Goal: Task Accomplishment & Management: Manage account settings

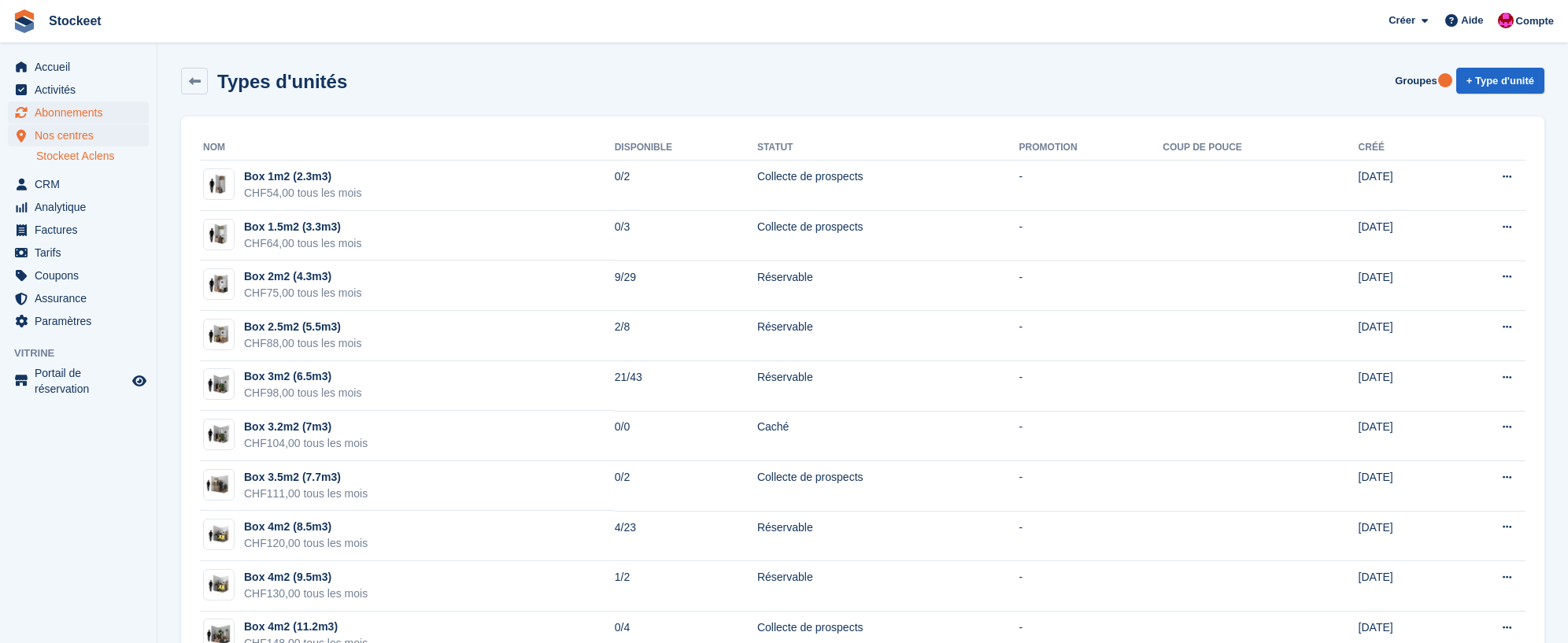
click at [66, 112] on span "Abonnements" at bounding box center [82, 112] width 95 height 22
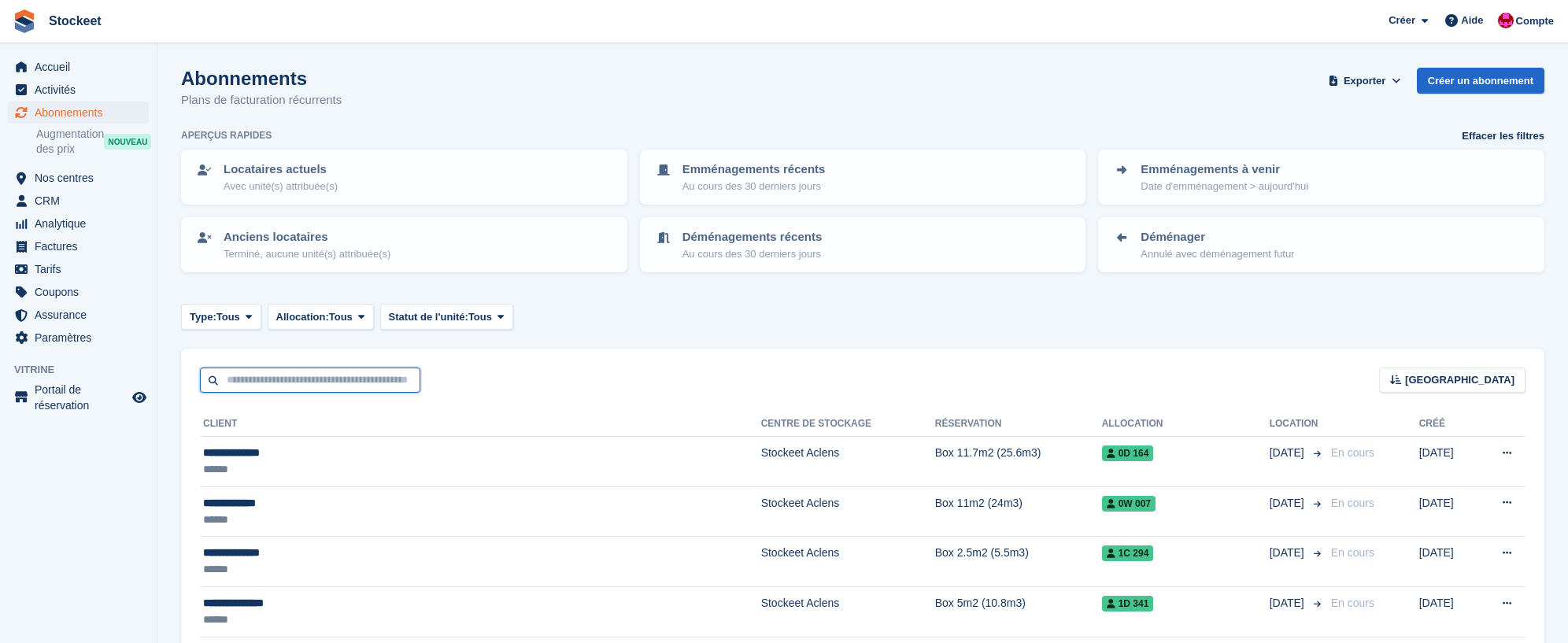
click at [306, 375] on input "text" at bounding box center [310, 381] width 221 height 26
type input "*********"
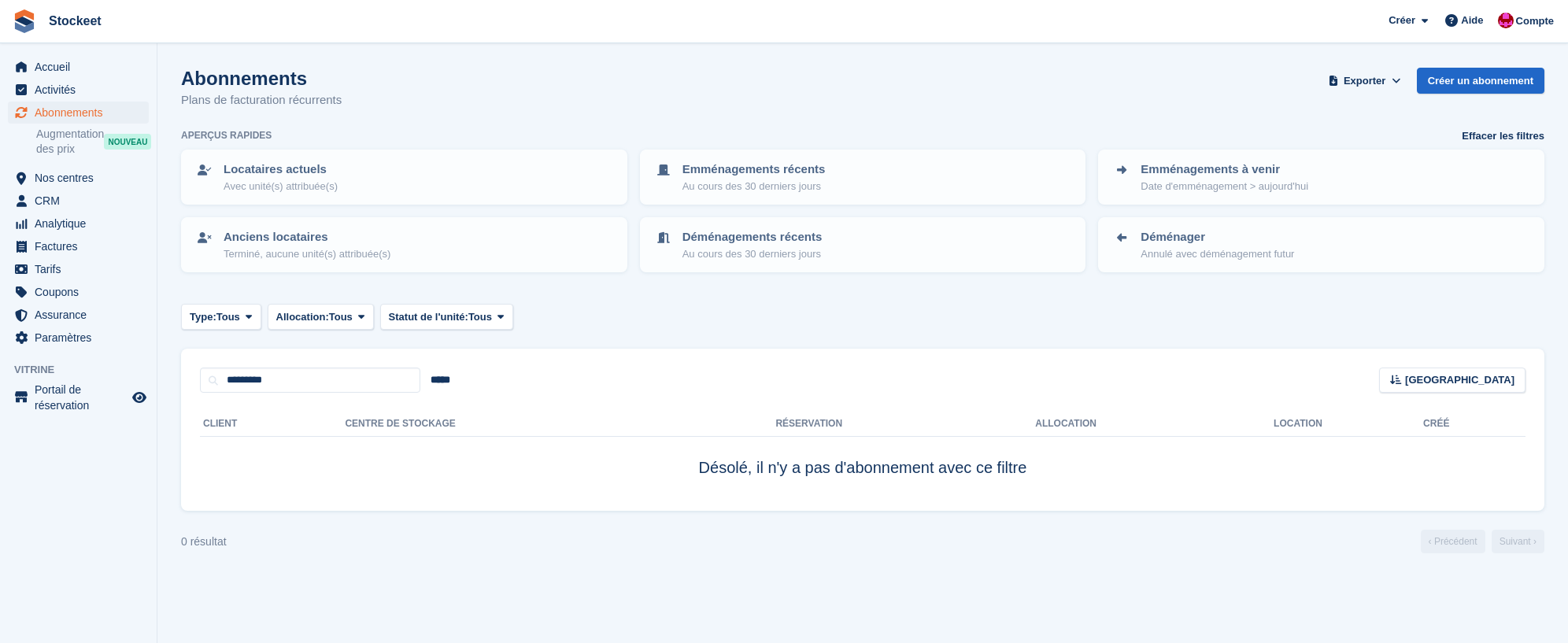
click at [305, 393] on div "Client Centre de stockage Réservation Allocation Location Créé Désolé, il n'y a…" at bounding box center [863, 452] width 1363 height 118
click at [307, 383] on input "*********" at bounding box center [310, 381] width 221 height 26
type input "**********"
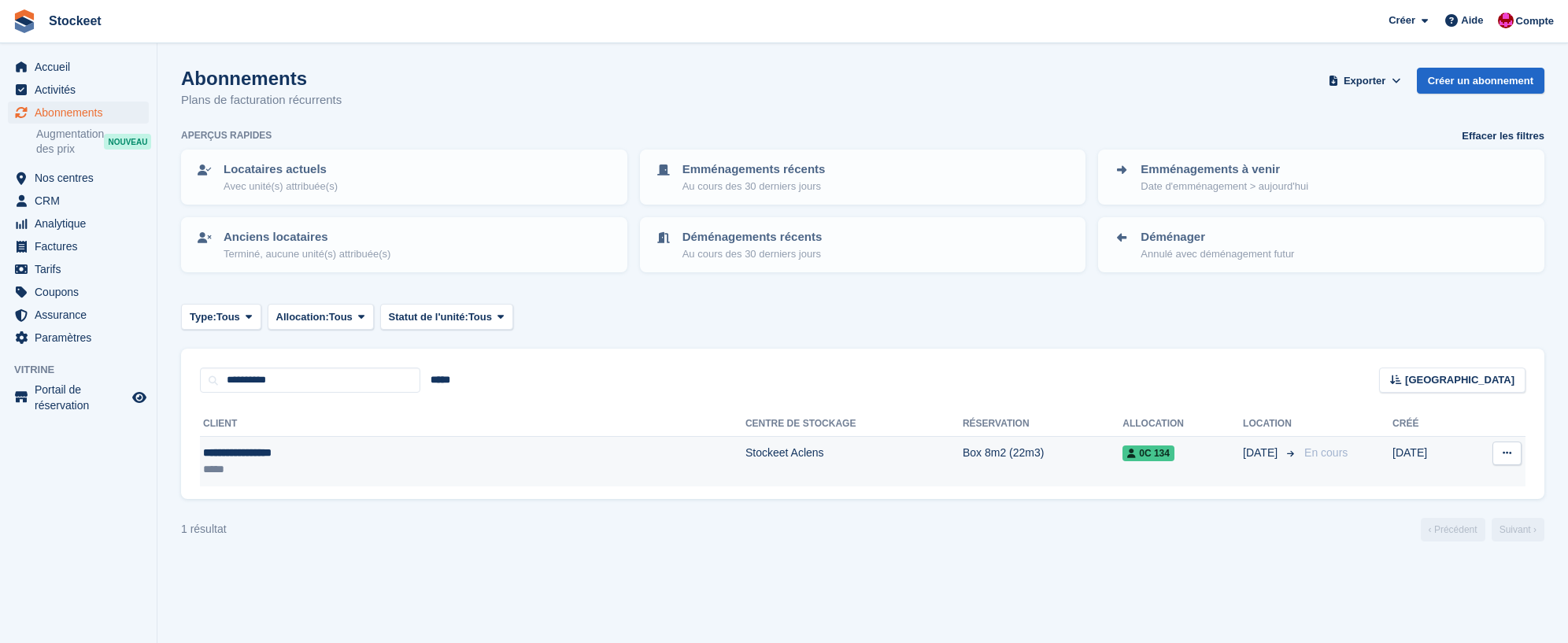
click at [287, 455] on div "**********" at bounding box center [340, 453] width 275 height 16
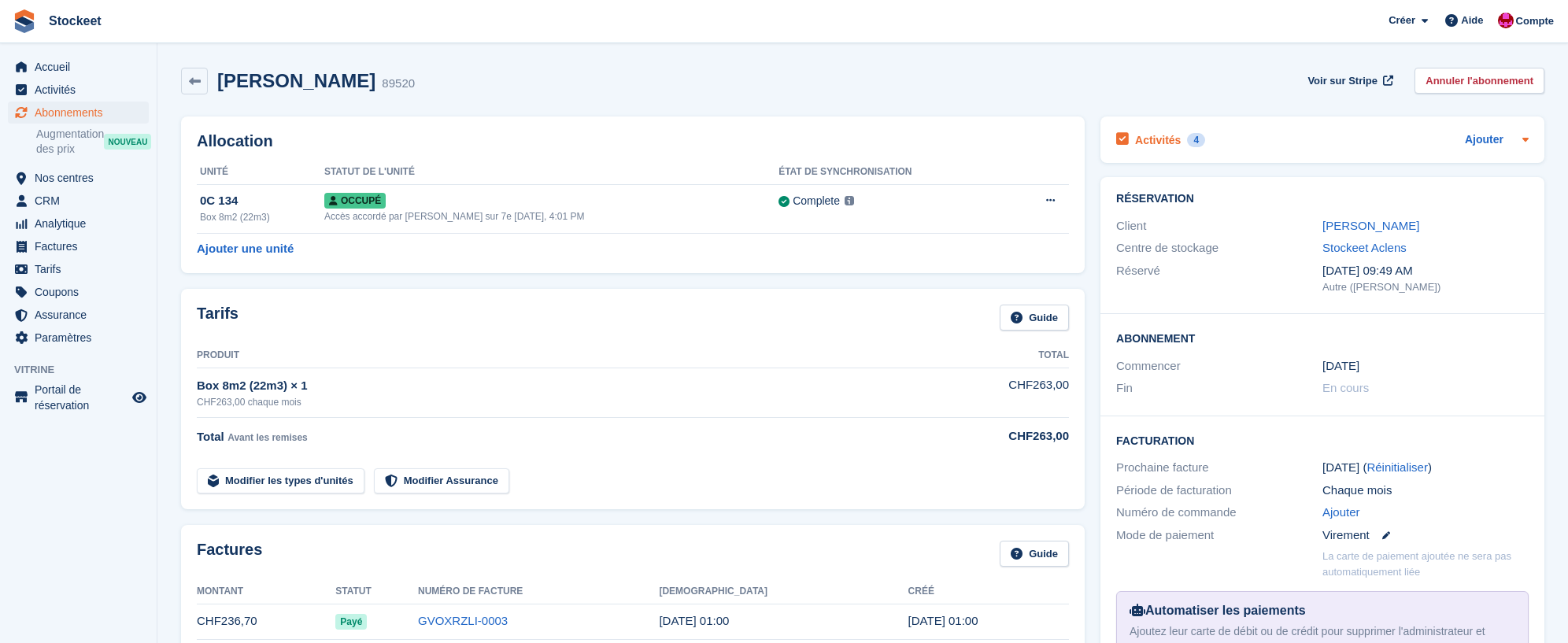
click at [1177, 138] on h2 "Activités" at bounding box center [1158, 141] width 45 height 15
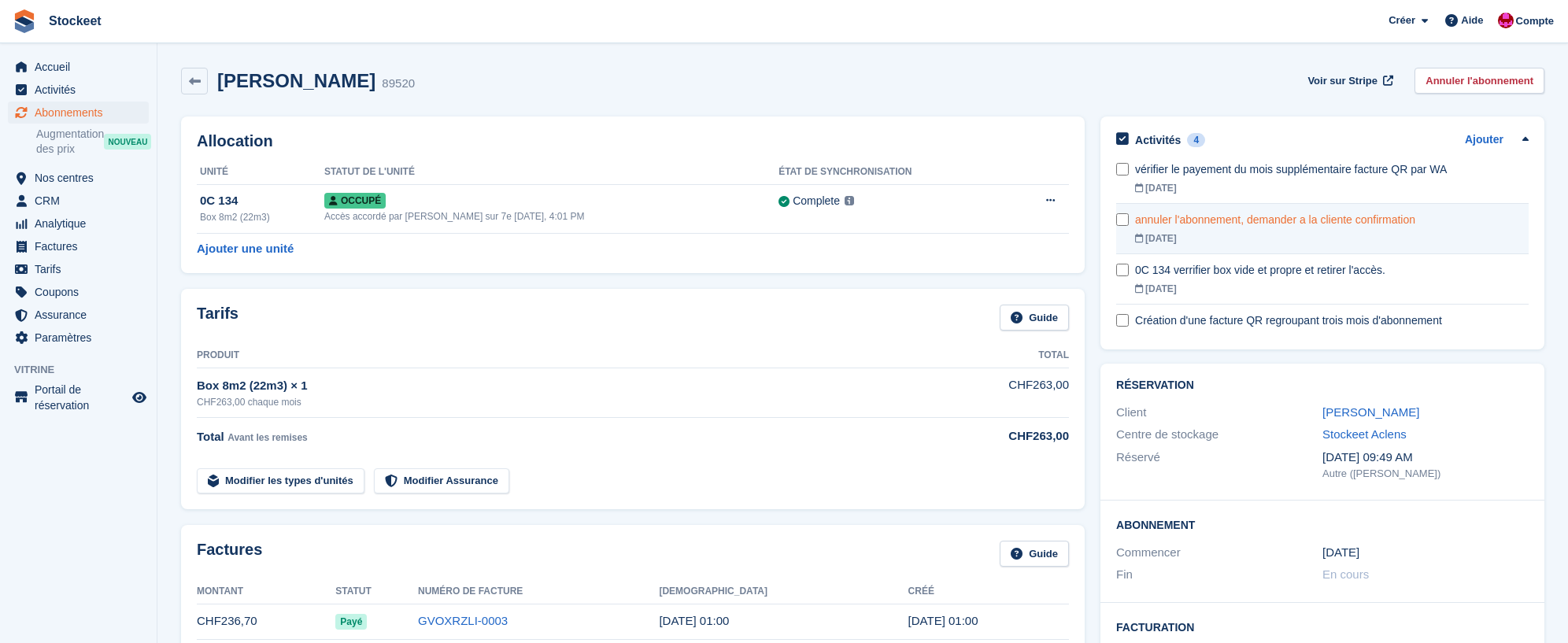
click at [1239, 228] on link "annuler l'abonnement, demander a la cliente confirmation 22 Oct" at bounding box center [1332, 228] width 394 height 49
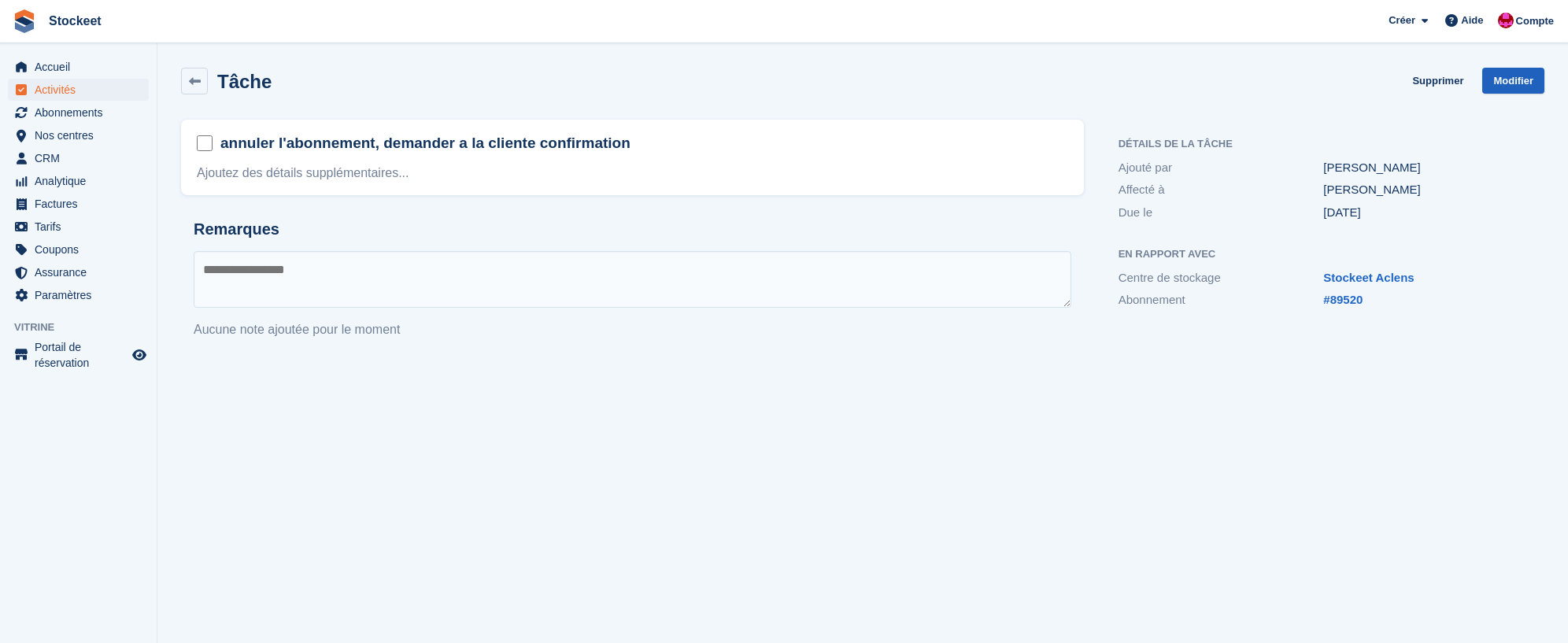
click at [1507, 75] on link "Modifier" at bounding box center [1513, 81] width 62 height 26
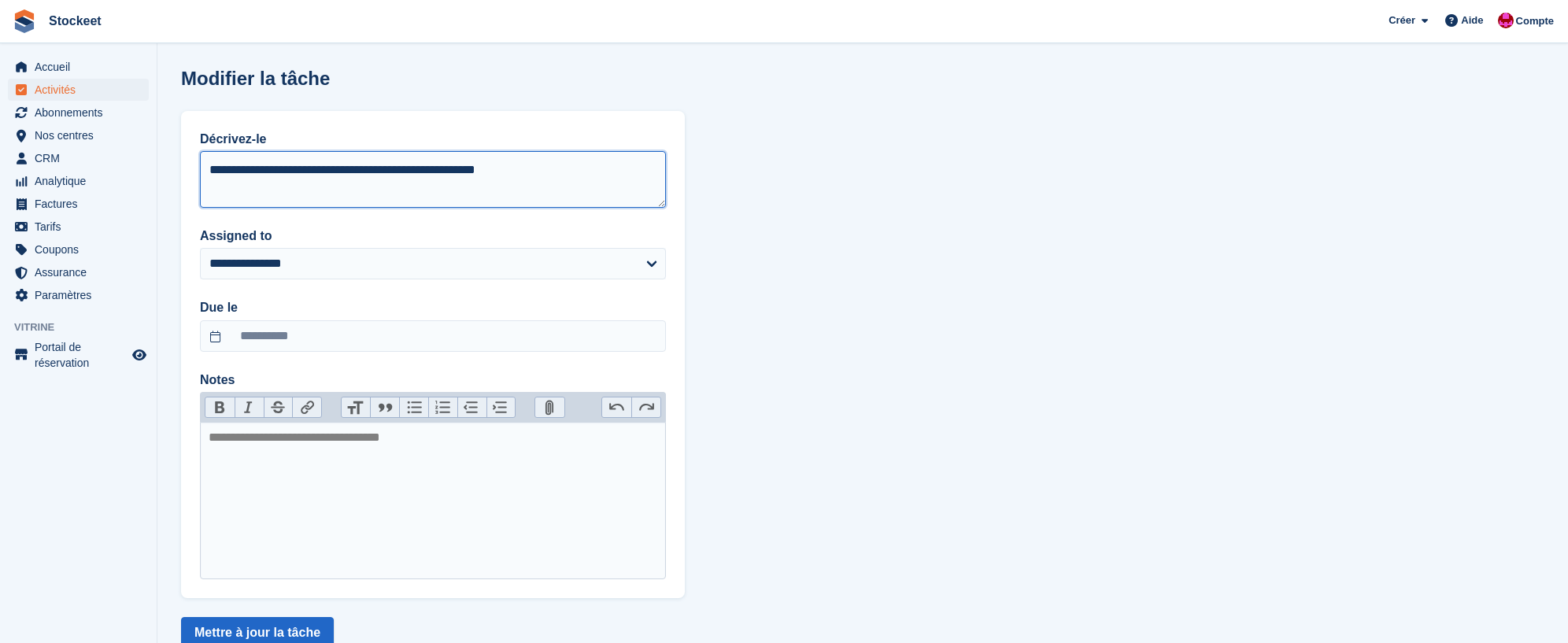
click at [598, 167] on textarea "**********" at bounding box center [433, 180] width 466 height 57
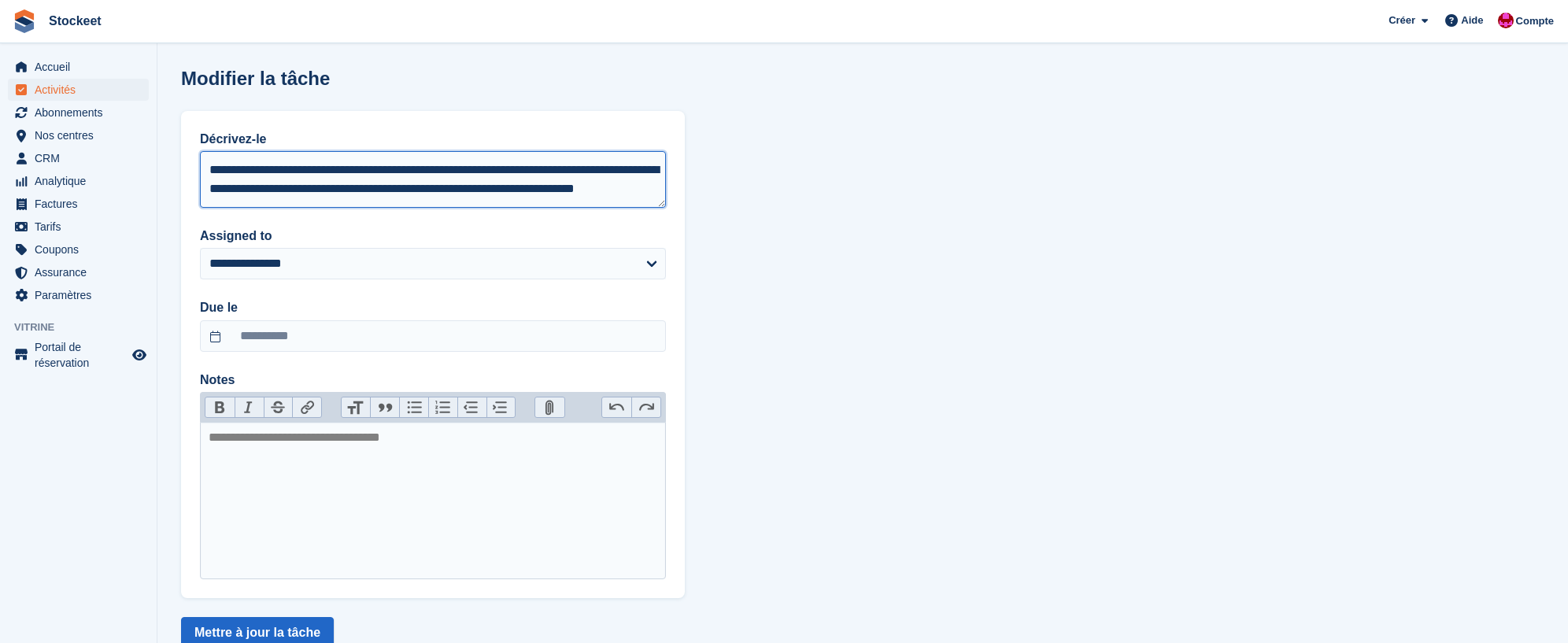
scroll to position [9, 0]
type textarea "**********"
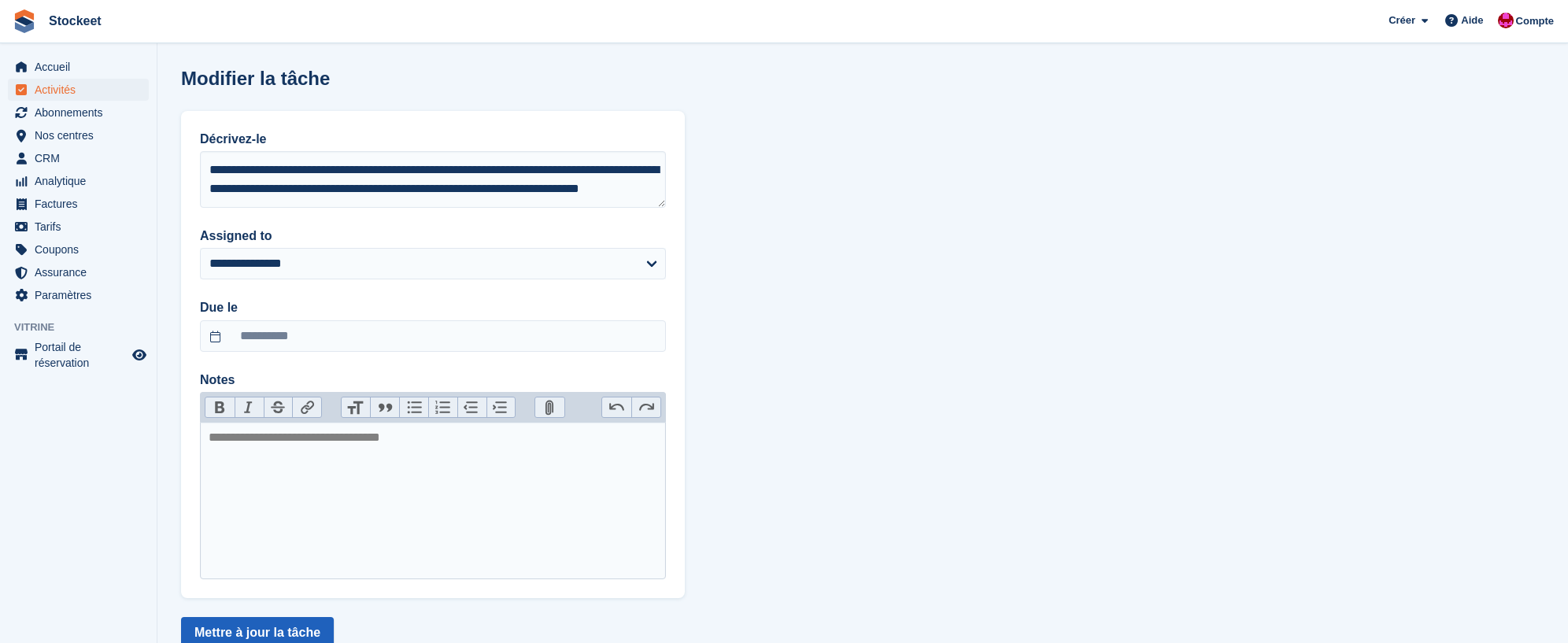
click at [285, 630] on button "Mettre à jour la tâche" at bounding box center [257, 632] width 153 height 32
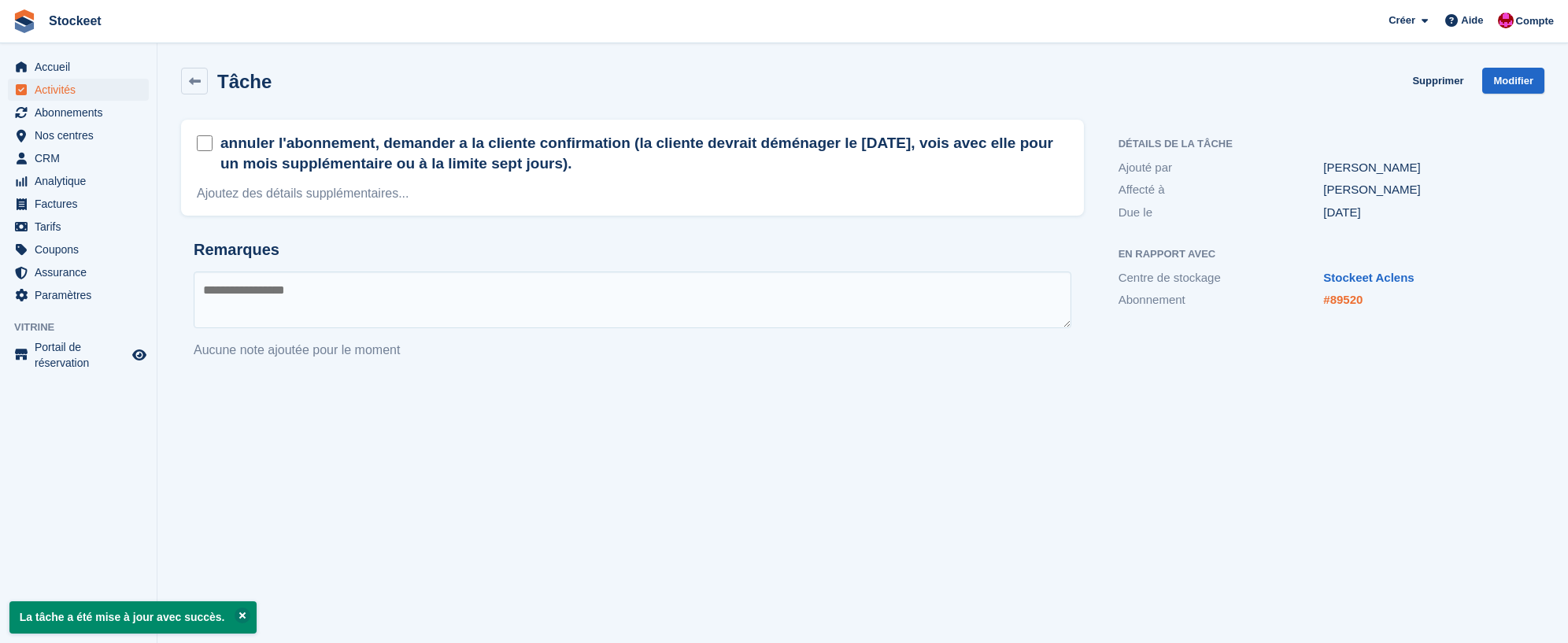
click at [1354, 304] on link "#89520" at bounding box center [1343, 299] width 40 height 14
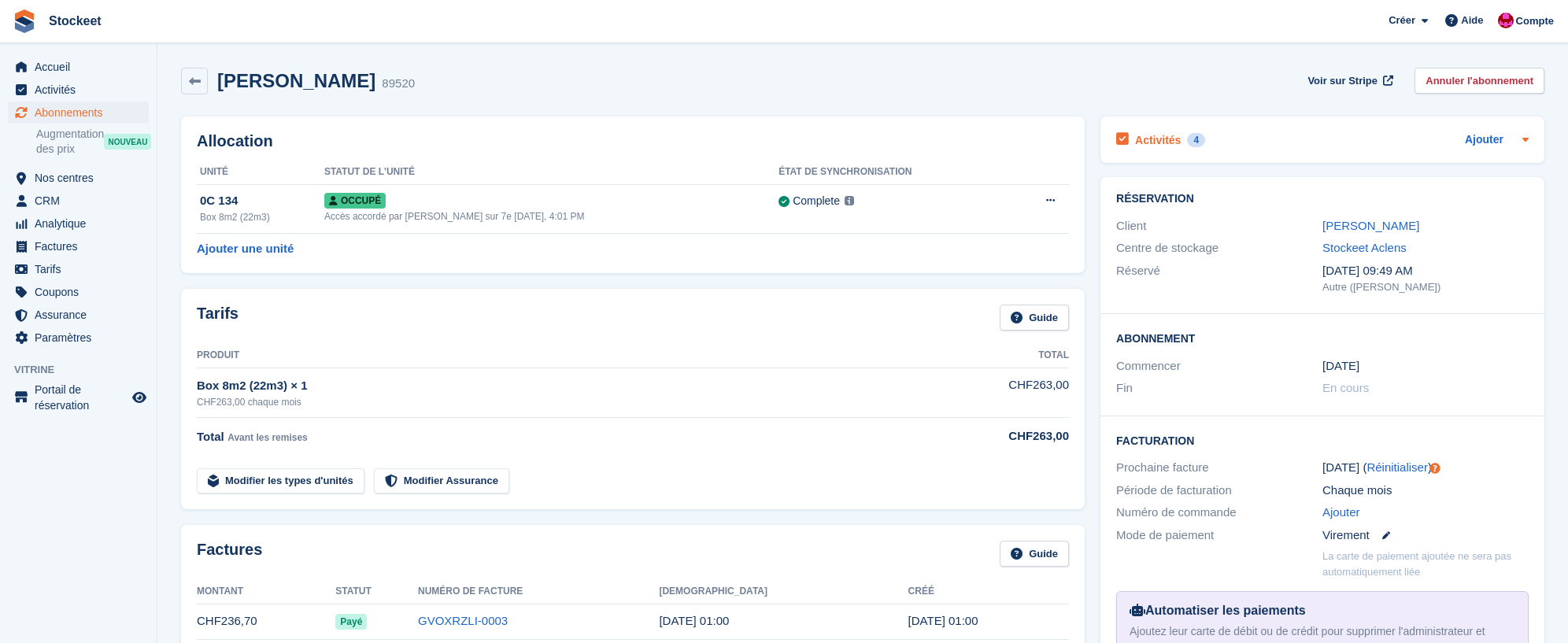
click at [1160, 148] on div "Activités 4" at bounding box center [1161, 140] width 89 height 21
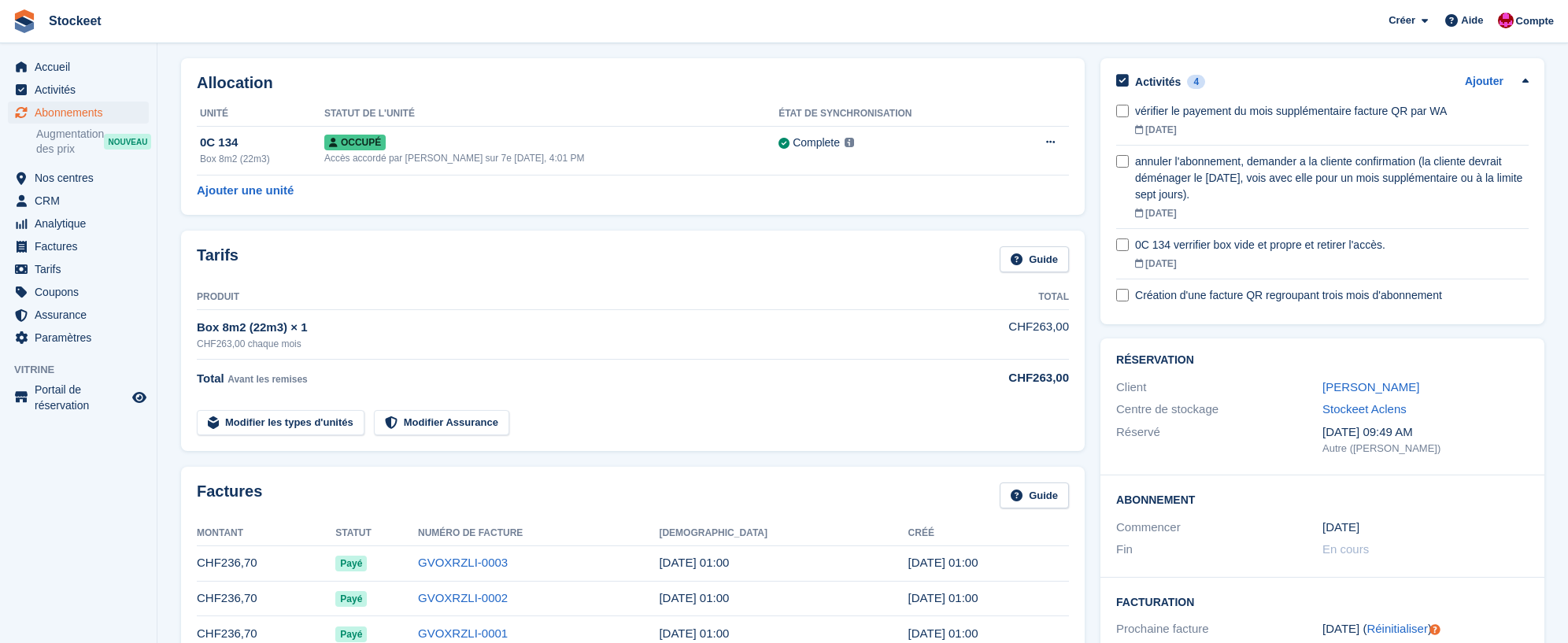
scroll to position [59, 0]
click at [1319, 294] on div "Création d'une facture QR regroupant trois mois d'abonnement" at bounding box center [1332, 294] width 394 height 16
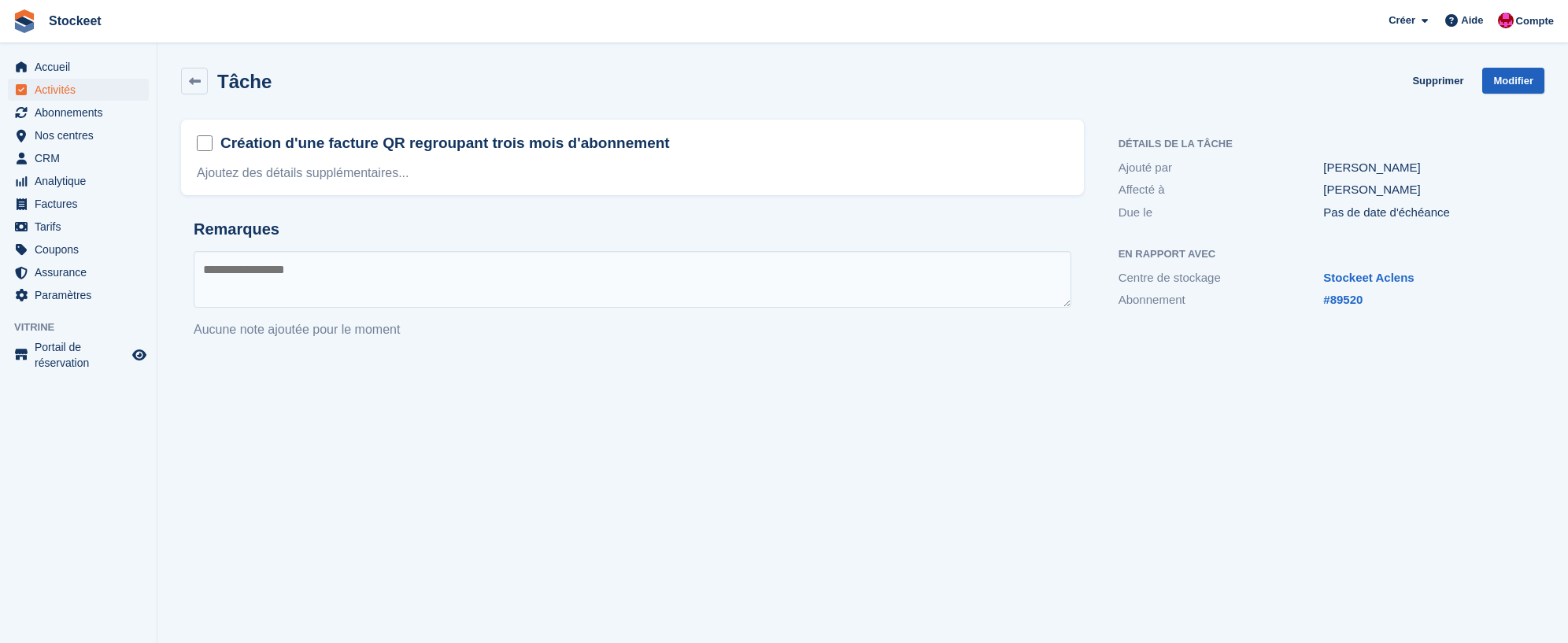
click at [1504, 73] on link "Modifier" at bounding box center [1513, 81] width 62 height 26
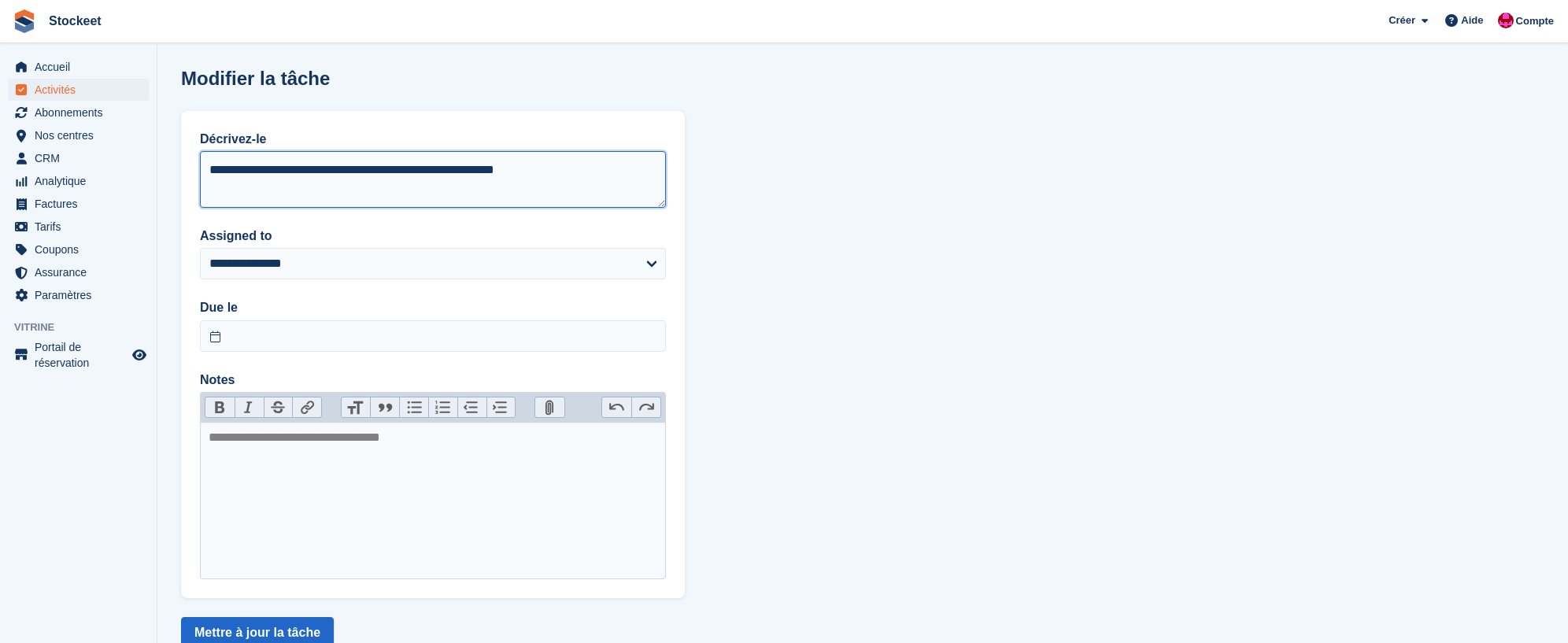
click at [624, 179] on textarea "**********" at bounding box center [433, 180] width 466 height 57
click at [397, 191] on textarea "**********" at bounding box center [433, 179] width 466 height 57
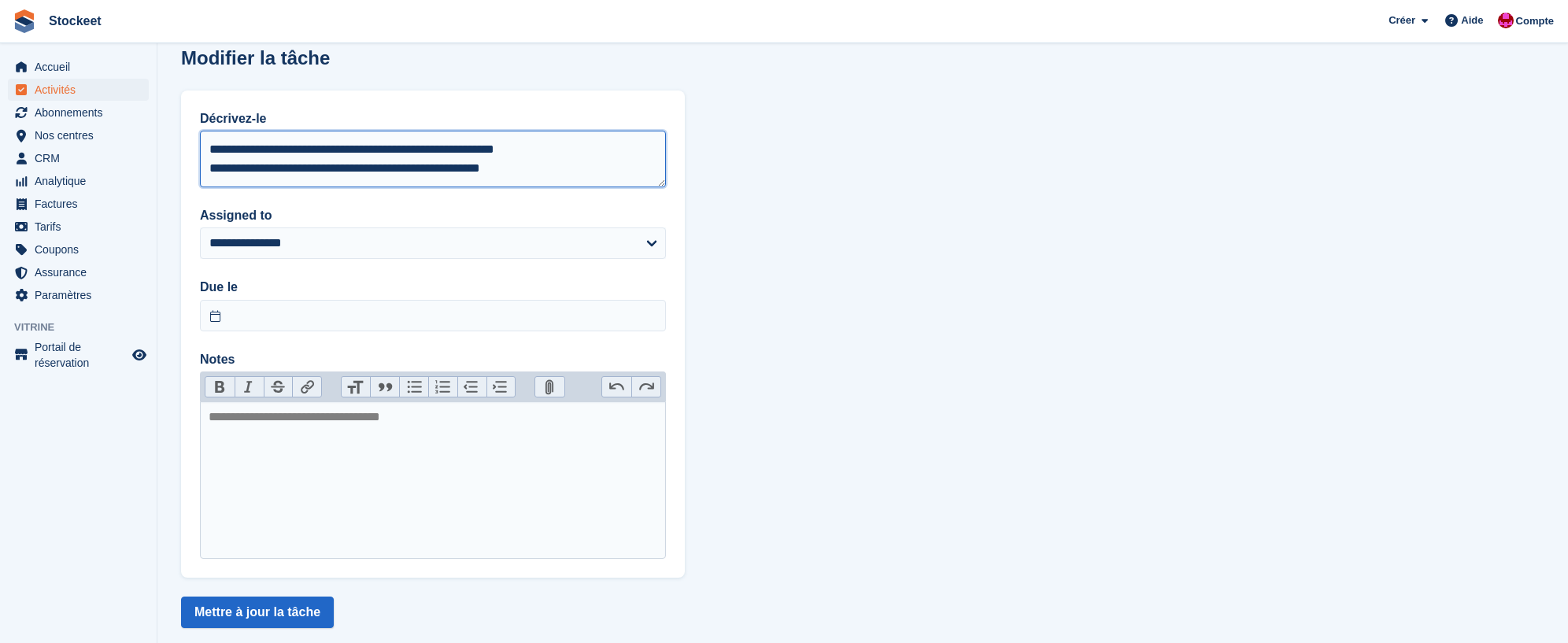
scroll to position [23, 0]
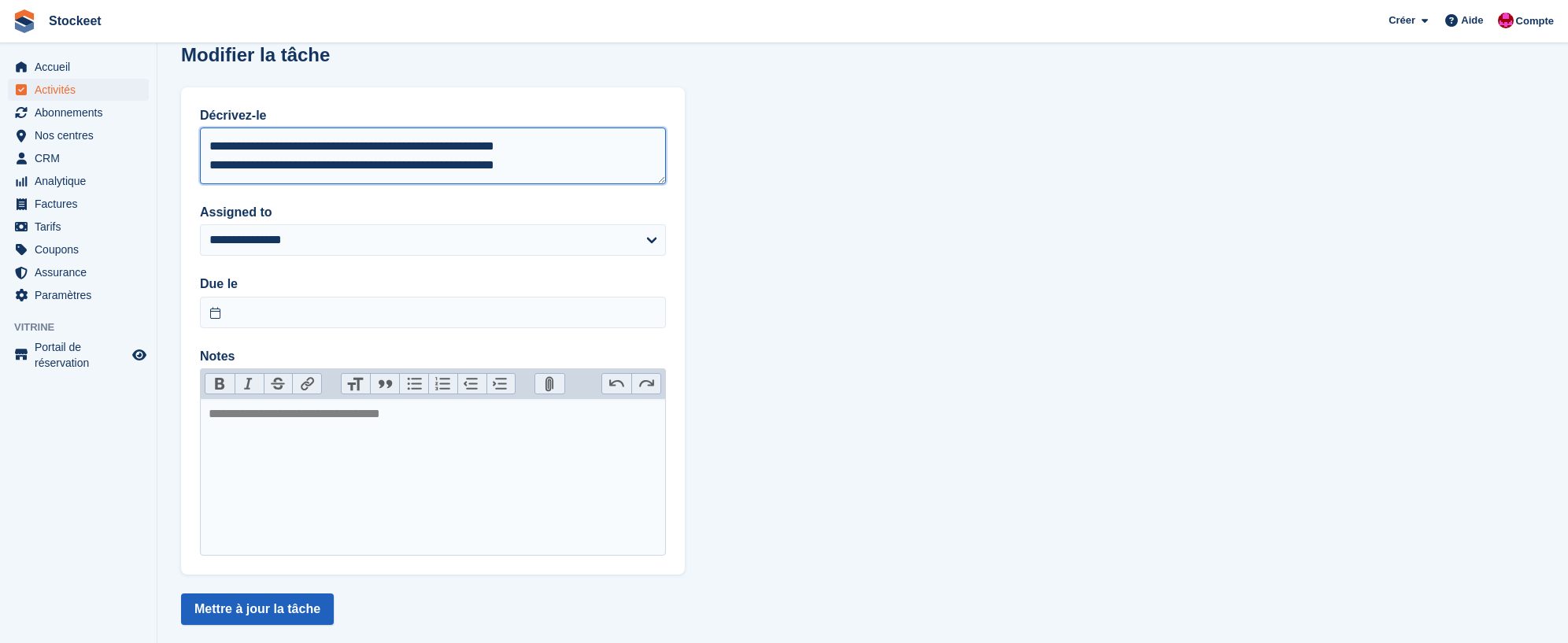
type textarea "**********"
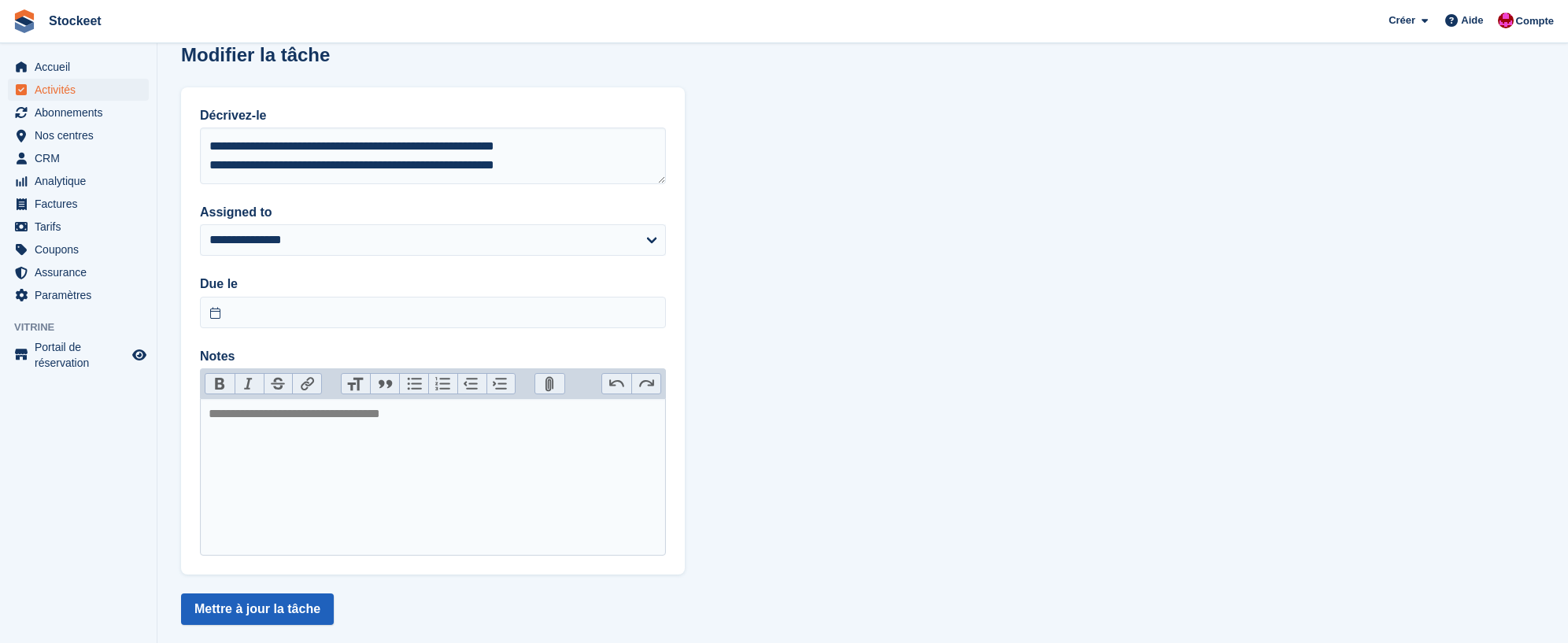
click at [286, 607] on button "Mettre à jour la tâche" at bounding box center [257, 609] width 153 height 32
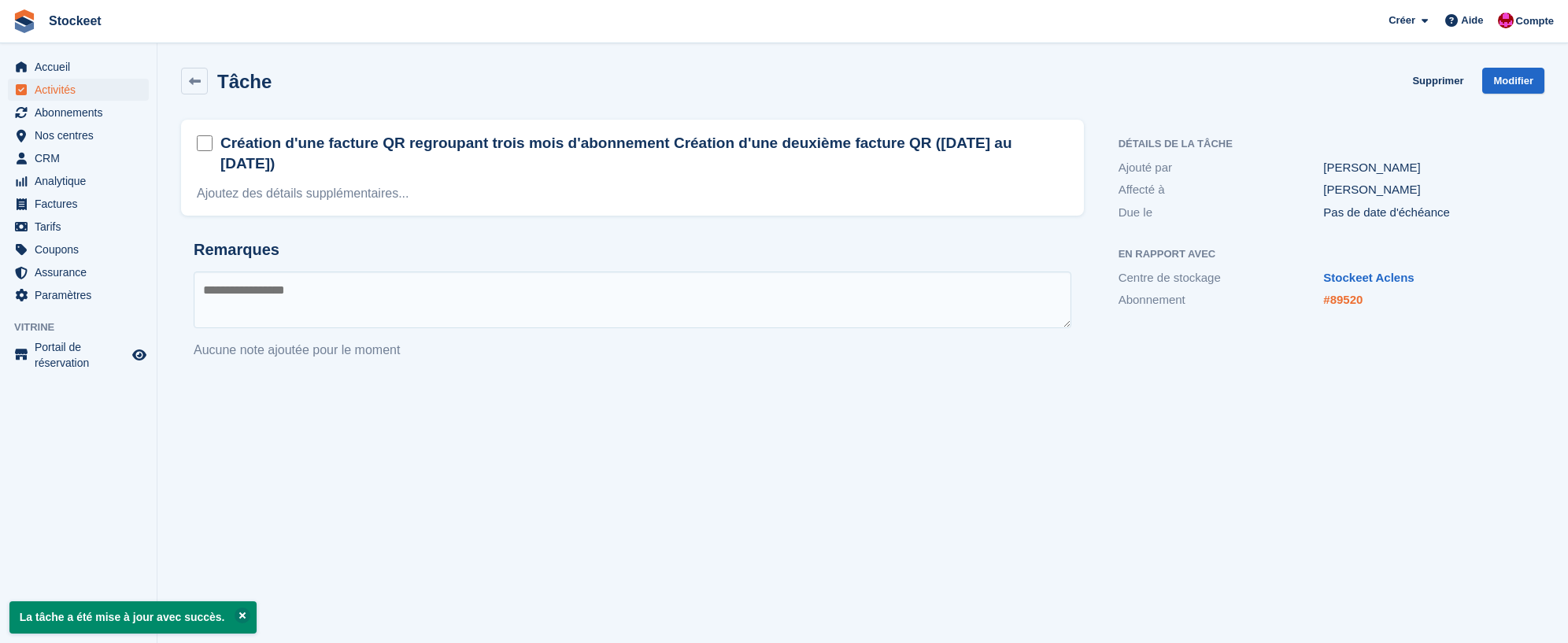
click at [1356, 293] on link "#89520" at bounding box center [1343, 299] width 40 height 14
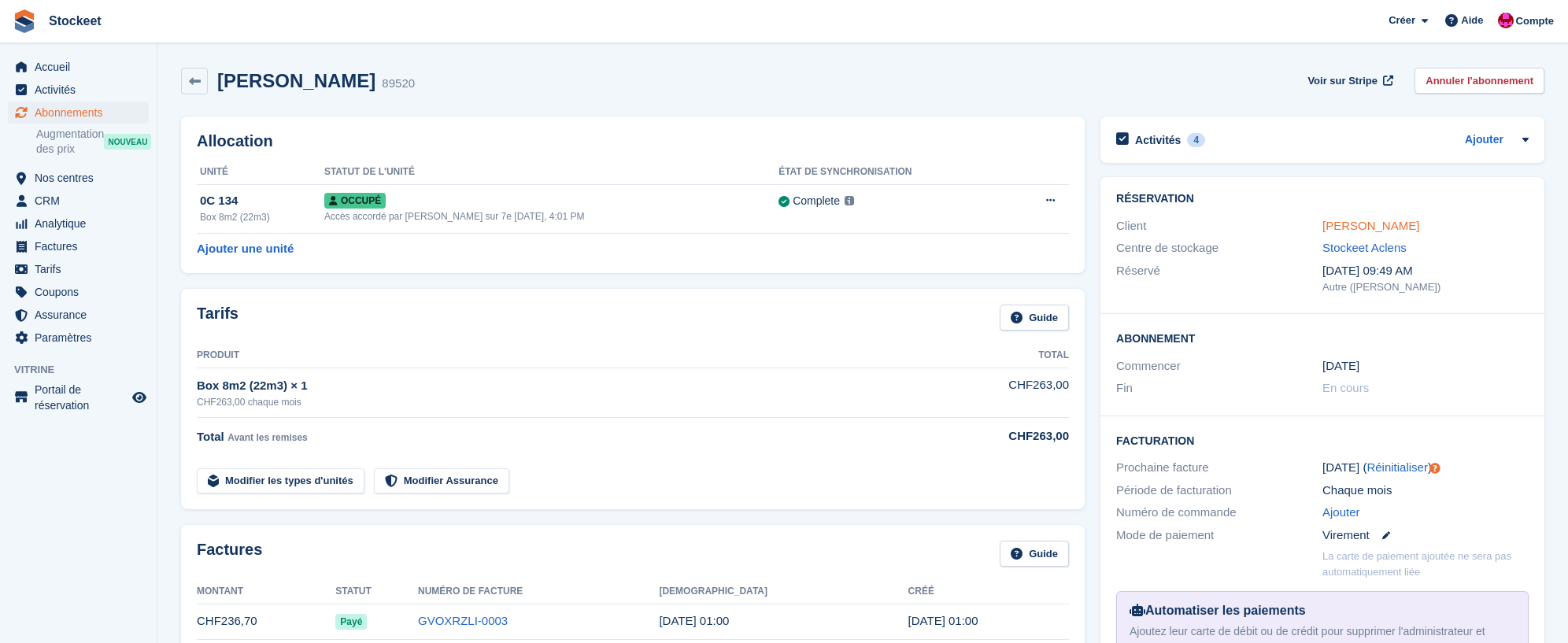
click at [1350, 222] on link "Ciaramella Aurora" at bounding box center [1371, 226] width 97 height 14
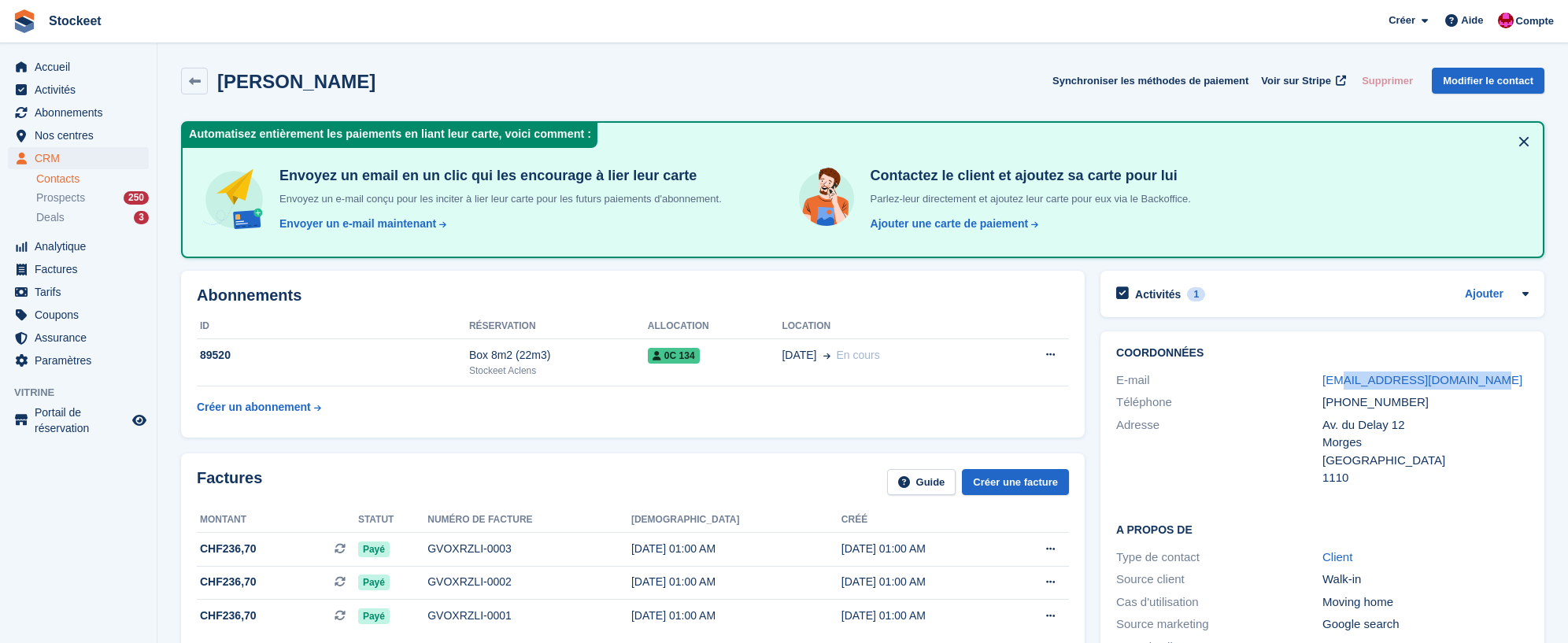
drag, startPoint x: 1498, startPoint y: 383, endPoint x: 1321, endPoint y: 383, distance: 177.0
click at [1338, 384] on div "auroreciaramella@gmail.com" at bounding box center [1426, 381] width 206 height 18
click at [1299, 381] on div "E-mail" at bounding box center [1219, 381] width 206 height 18
drag, startPoint x: 1317, startPoint y: 380, endPoint x: 1475, endPoint y: 376, distance: 158.1
click at [1476, 376] on div "E-mail auroreciaramella@gmail.com" at bounding box center [1323, 381] width 412 height 23
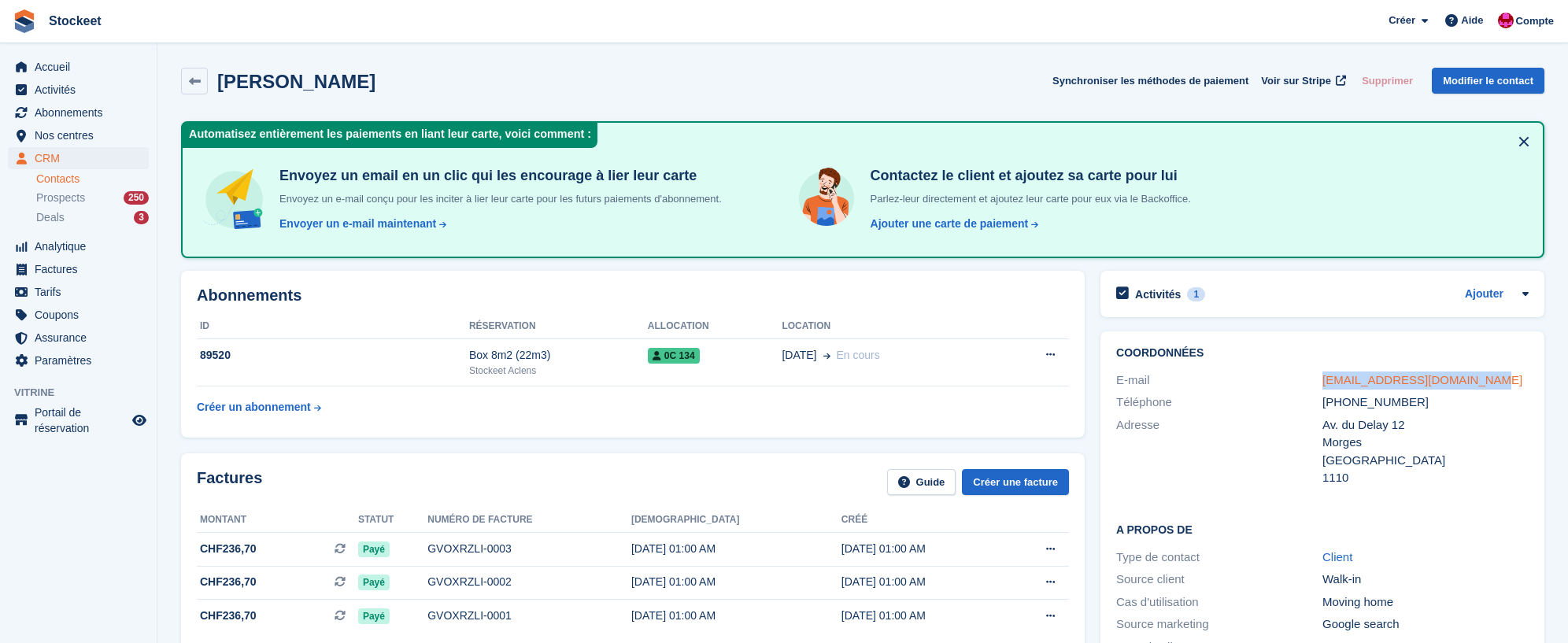
copy div "auroreciaramella@gmail.com"
click at [49, 85] on span "Activités" at bounding box center [82, 89] width 95 height 22
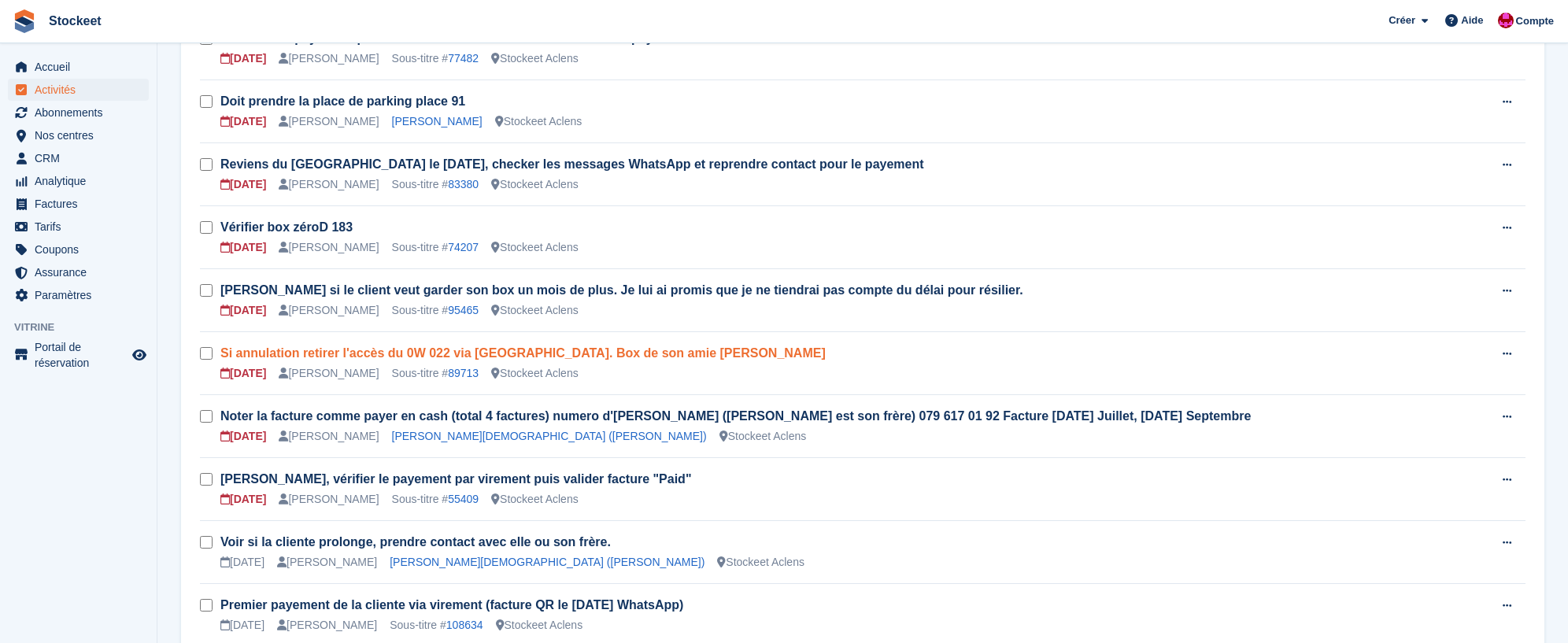
scroll to position [929, 0]
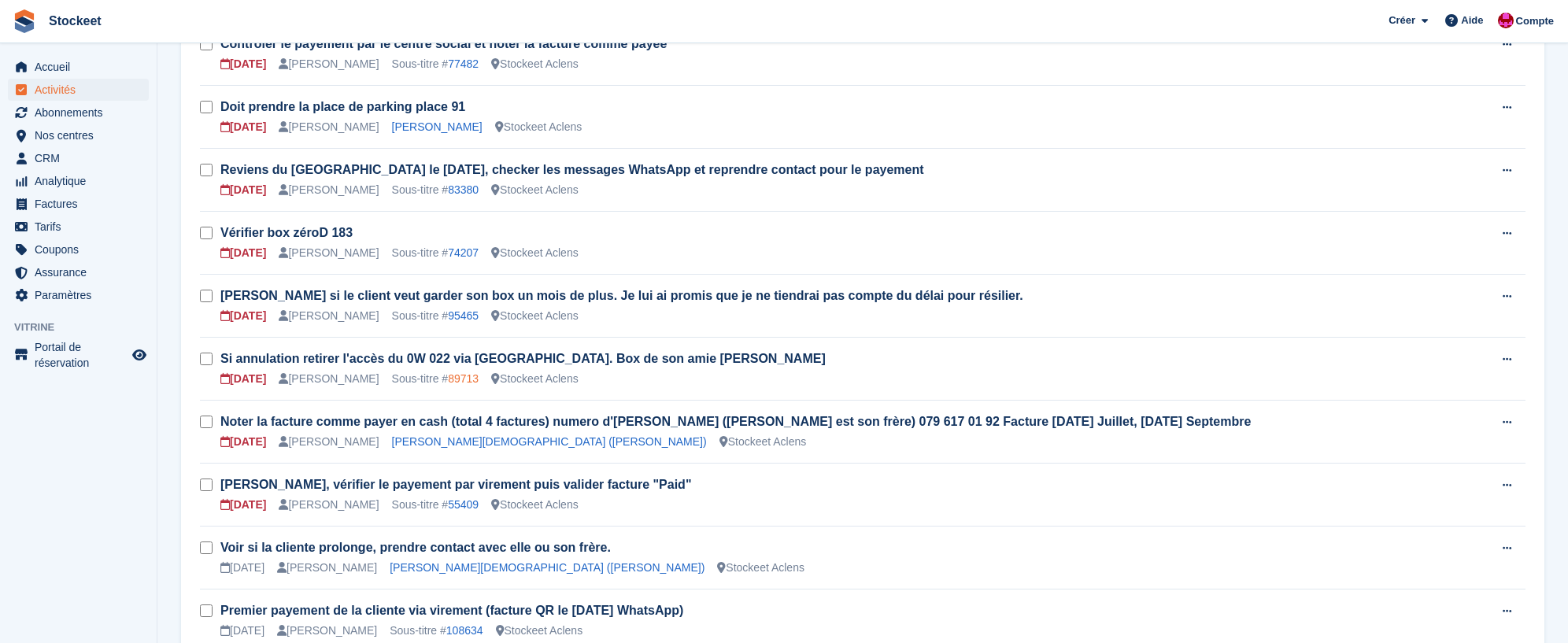
click at [463, 381] on link "89713" at bounding box center [463, 379] width 31 height 13
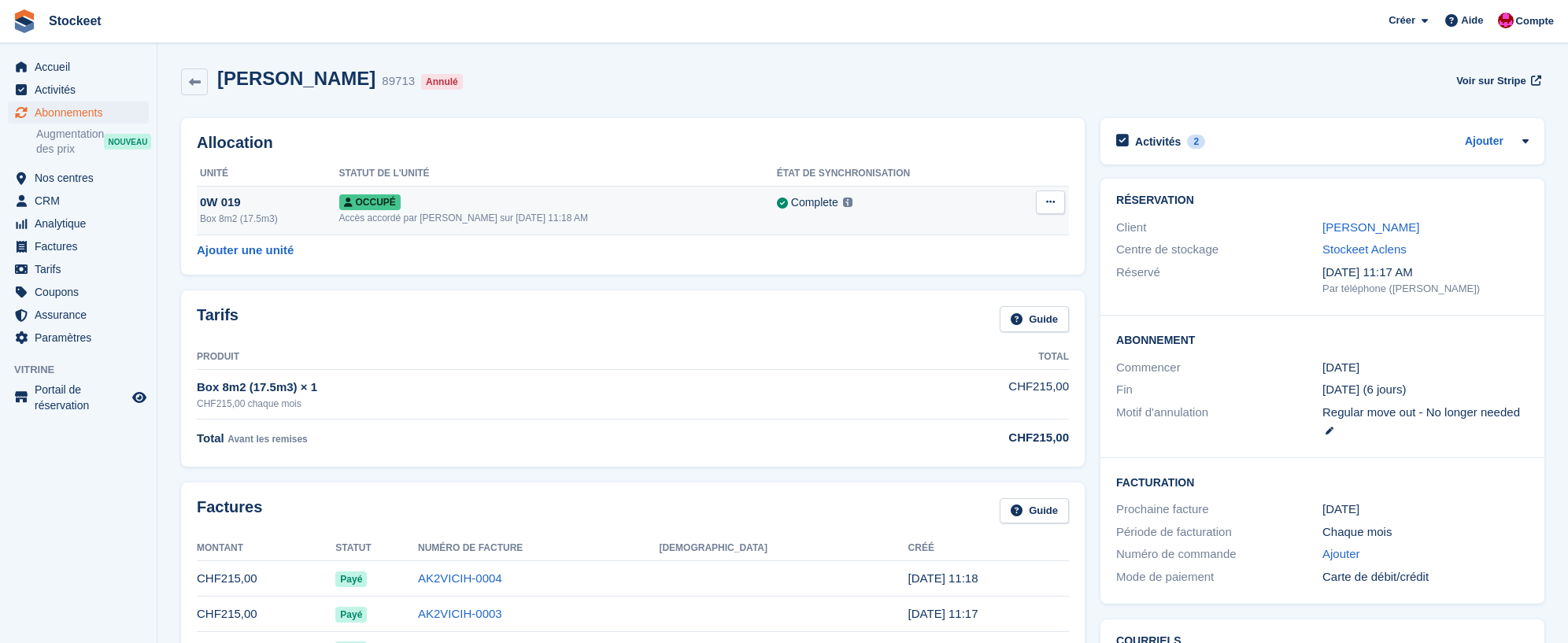
click at [1052, 204] on icon at bounding box center [1050, 201] width 9 height 11
click at [948, 263] on p "Désallouer" at bounding box center [989, 266] width 137 height 20
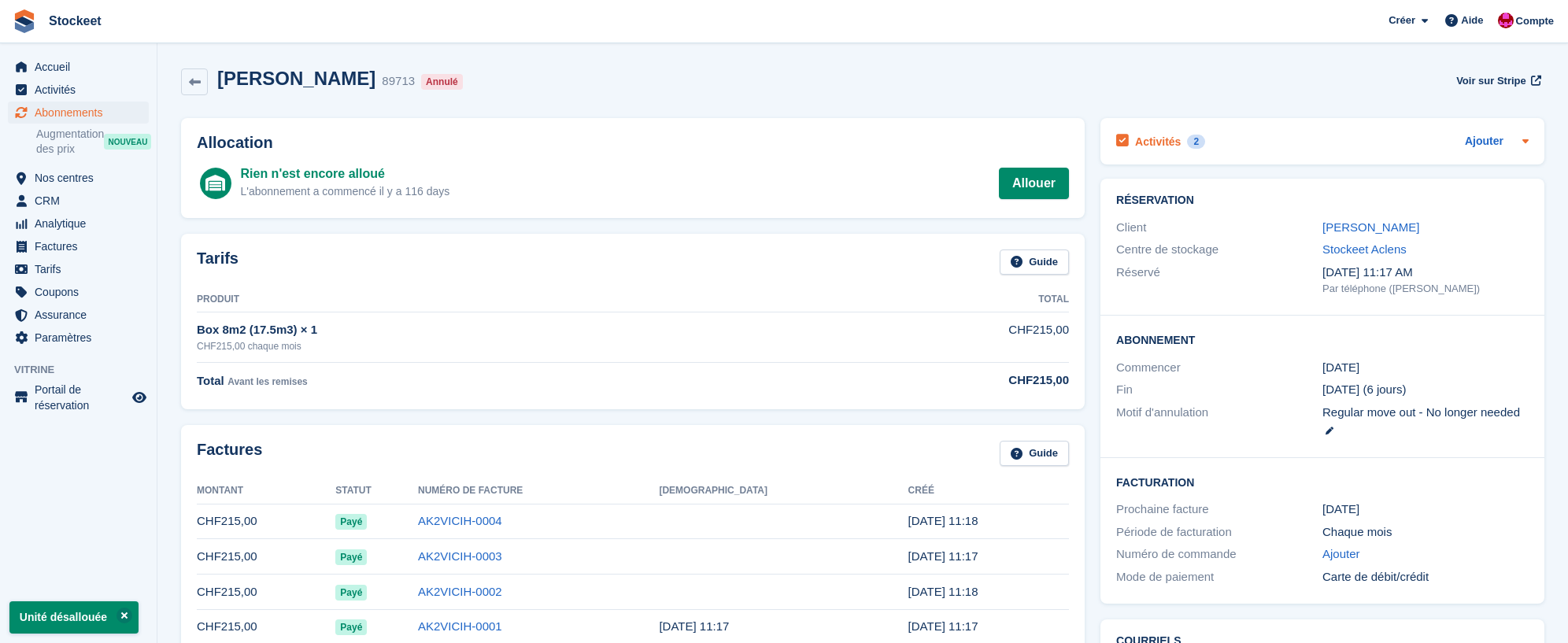
click at [1156, 137] on h2 "Activités" at bounding box center [1158, 142] width 45 height 15
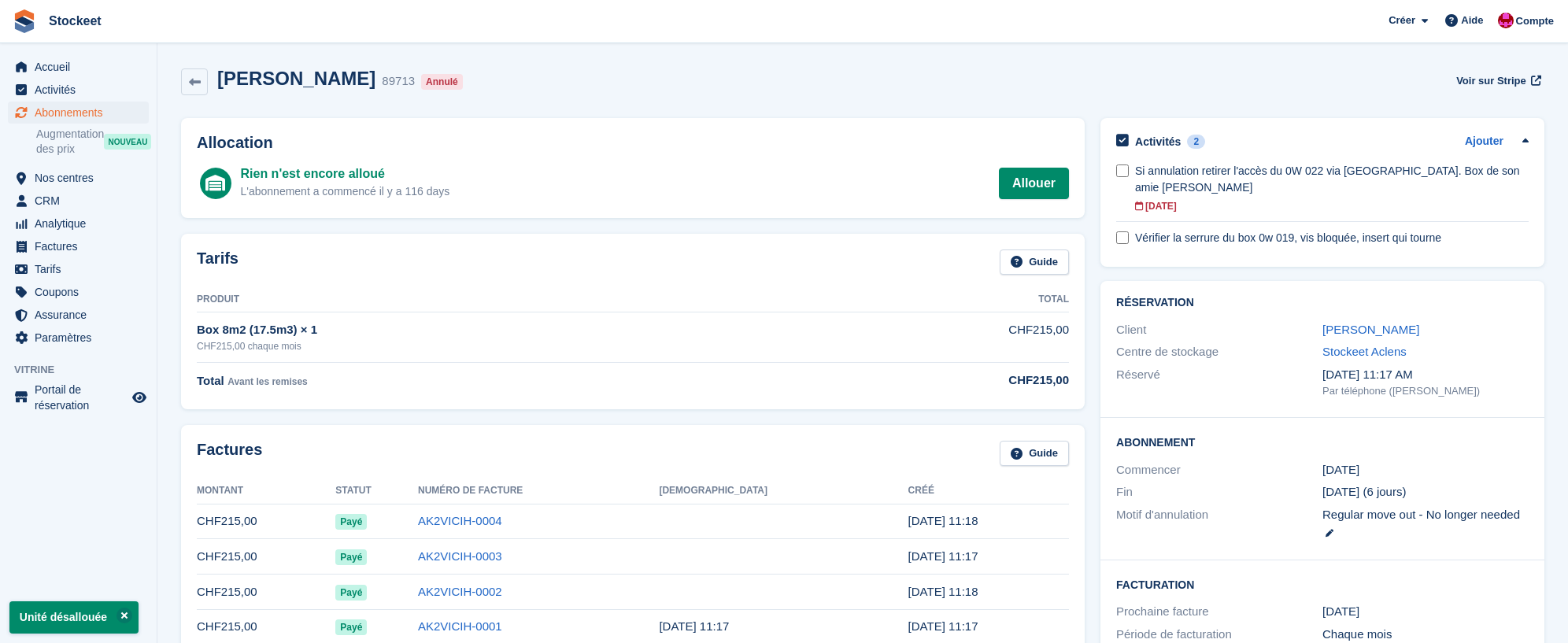
drag, startPoint x: 1020, startPoint y: 151, endPoint x: 1008, endPoint y: 151, distance: 12.0
click at [1018, 151] on div "Allocation Rien n'est encore alloué L'abonnement a commencé il y a 116 days All…" at bounding box center [633, 168] width 904 height 100
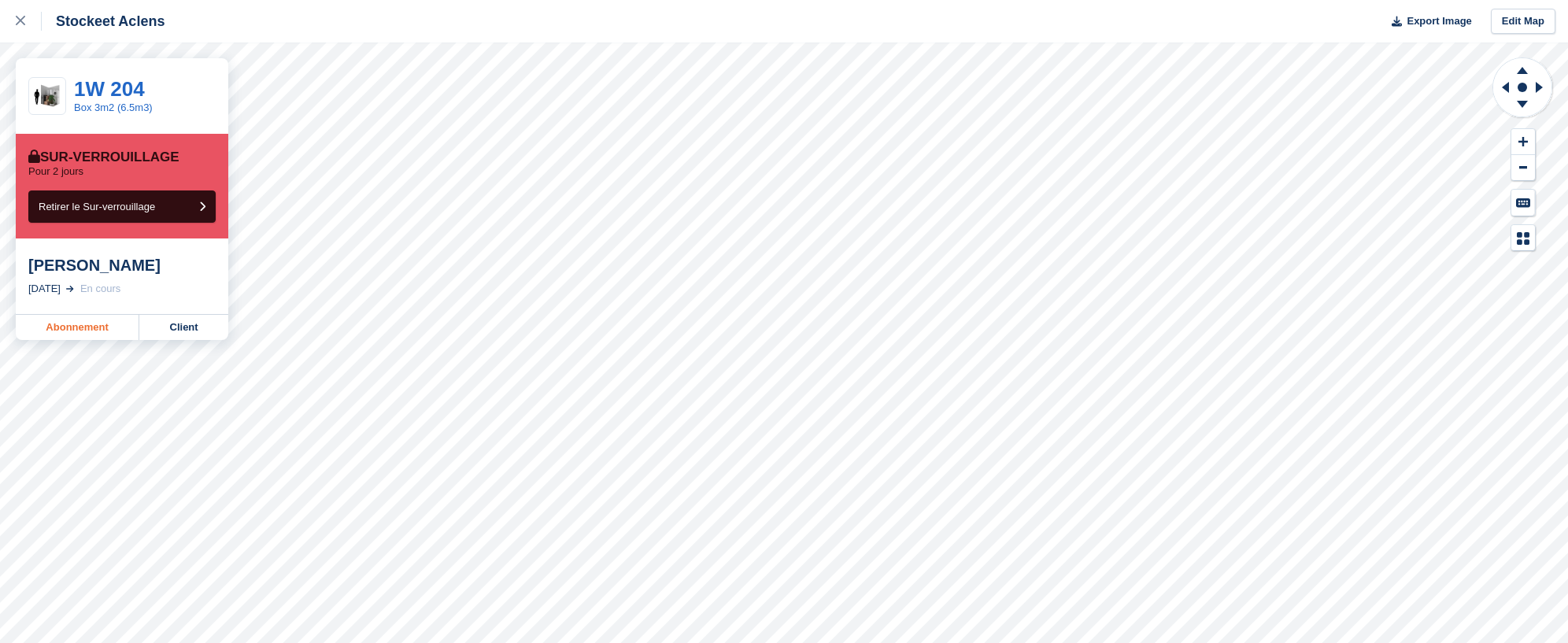
click at [87, 328] on link "Abonnement" at bounding box center [77, 327] width 124 height 25
click at [70, 334] on link "Abonnement" at bounding box center [77, 346] width 124 height 25
click at [74, 335] on link "Abonnement" at bounding box center [77, 346] width 124 height 25
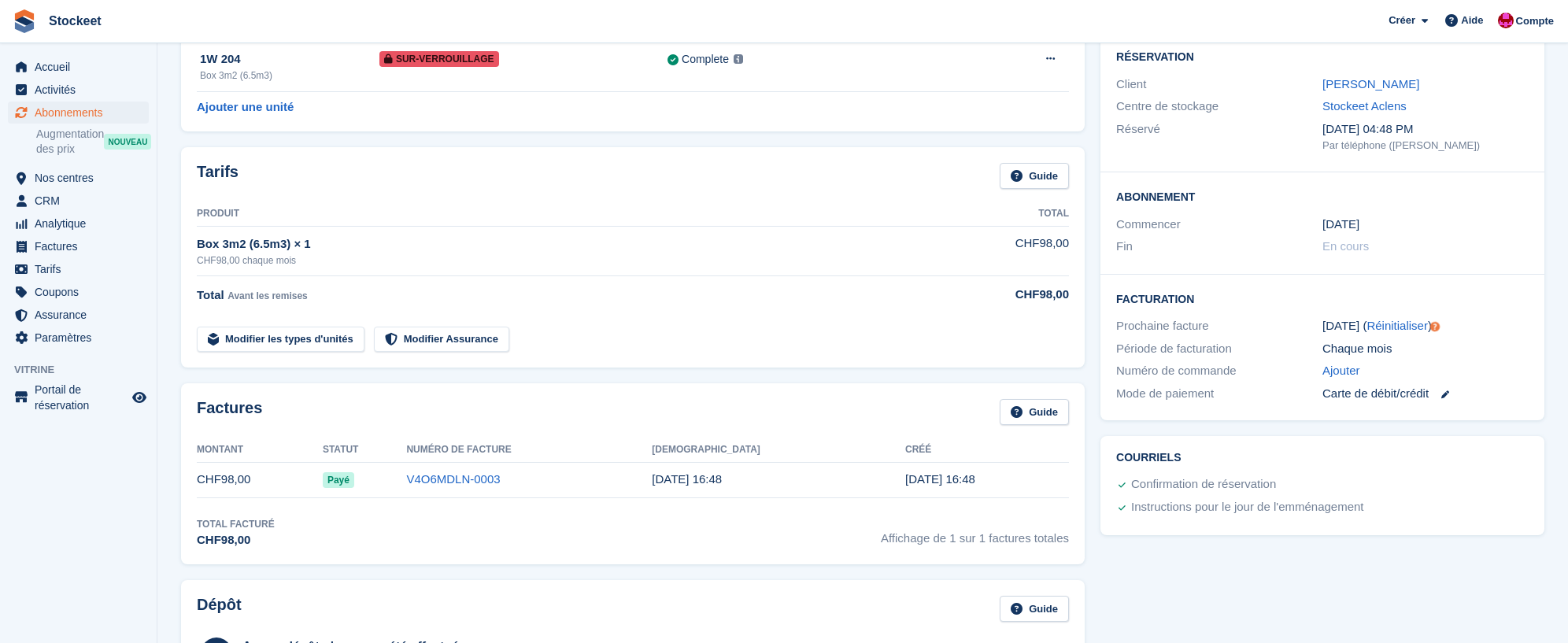
scroll to position [143, 0]
click at [1364, 79] on link "[PERSON_NAME]" at bounding box center [1371, 82] width 97 height 14
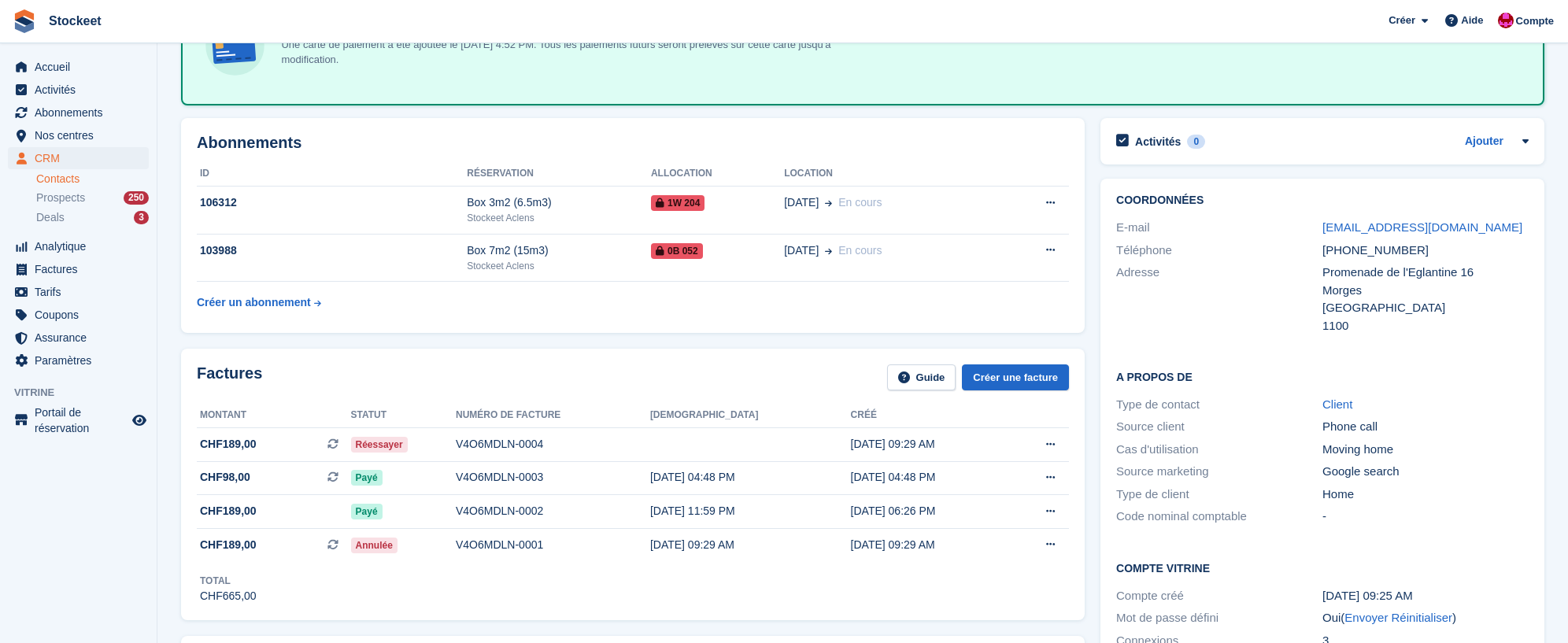
scroll to position [158, 0]
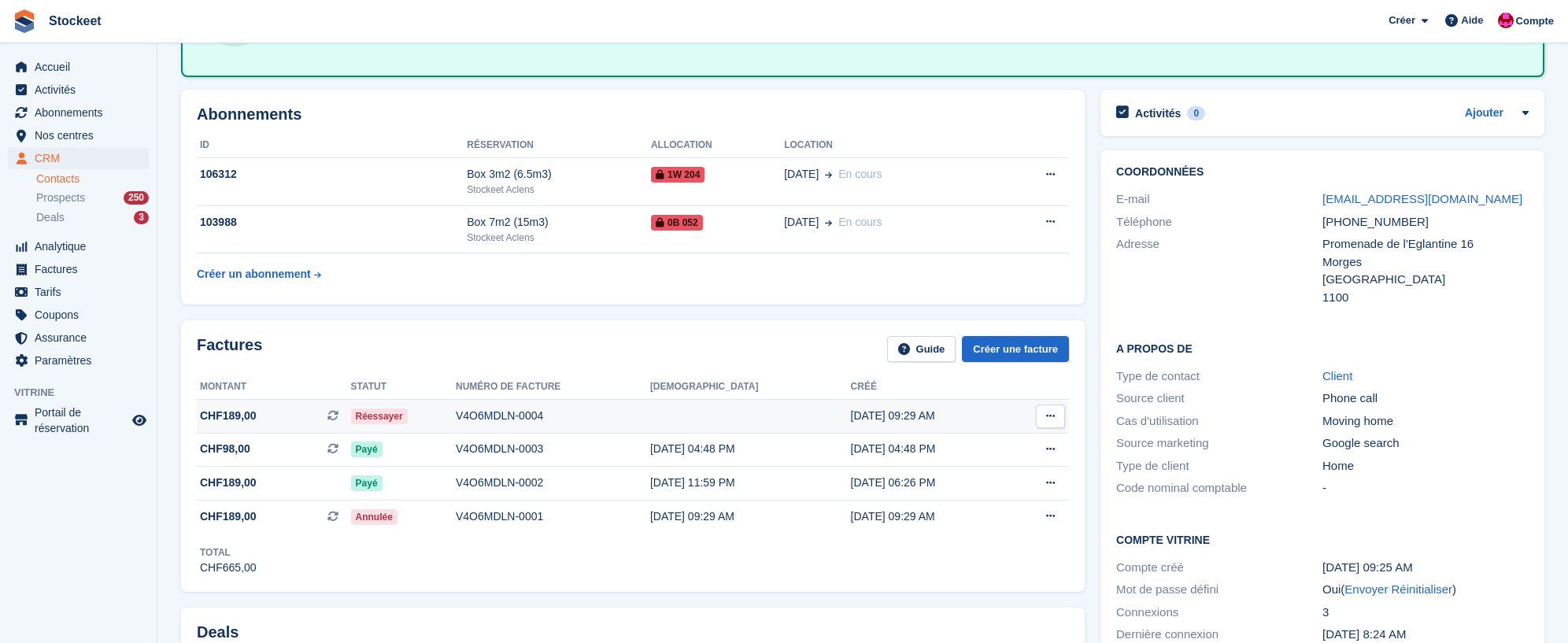
click at [339, 413] on icon at bounding box center [333, 416] width 11 height 11
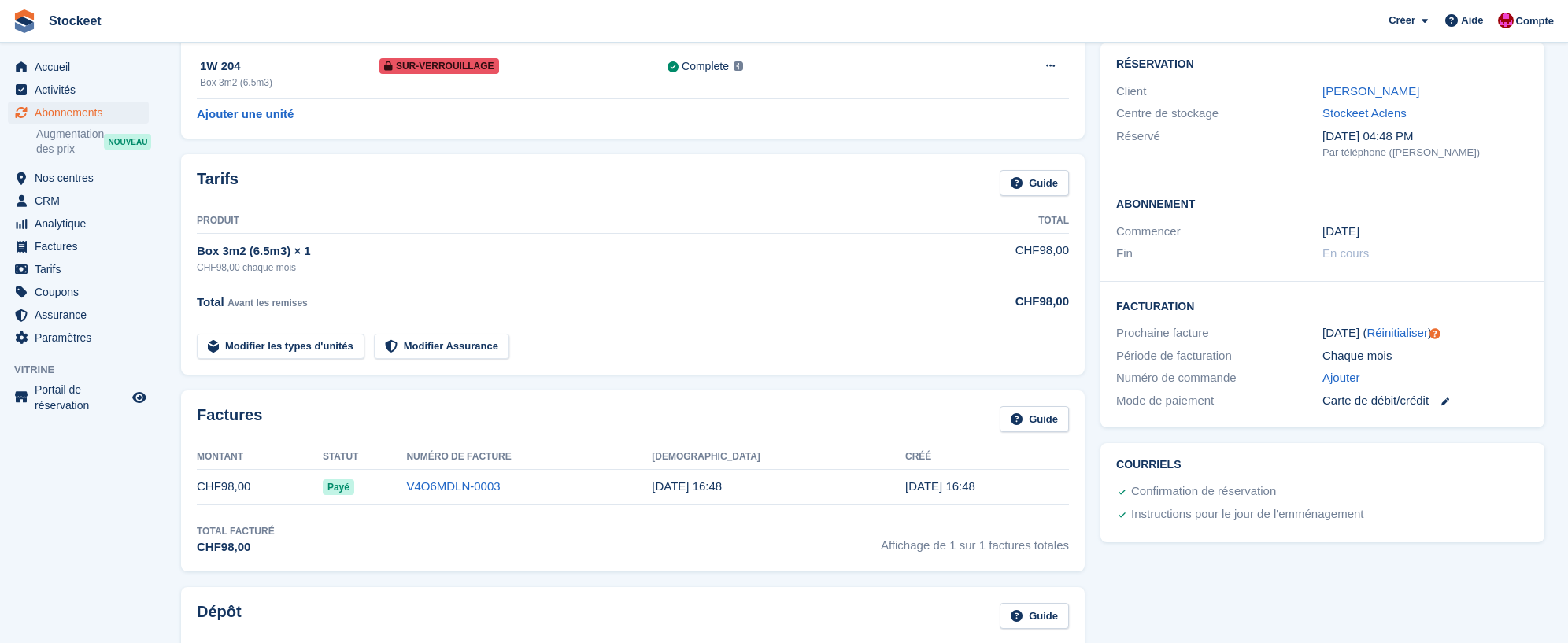
scroll to position [122, 0]
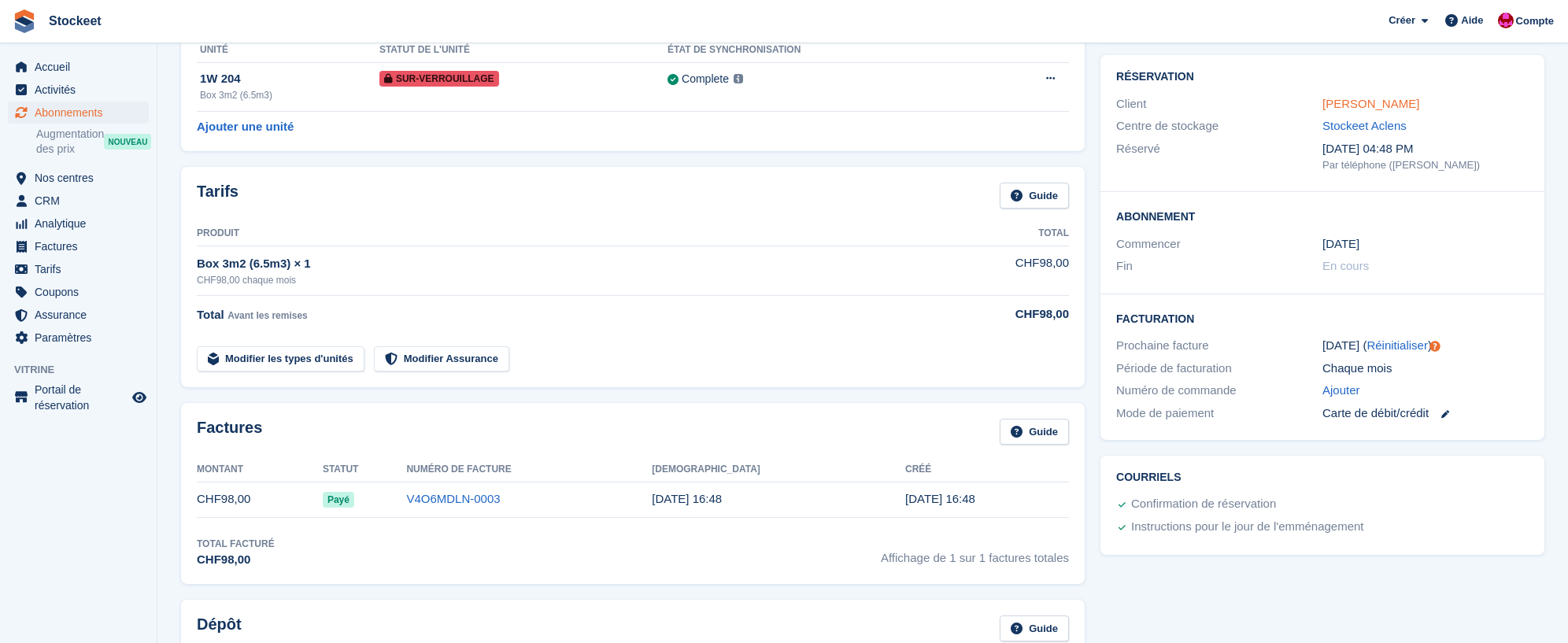
click at [1346, 103] on link "[PERSON_NAME]" at bounding box center [1371, 104] width 97 height 14
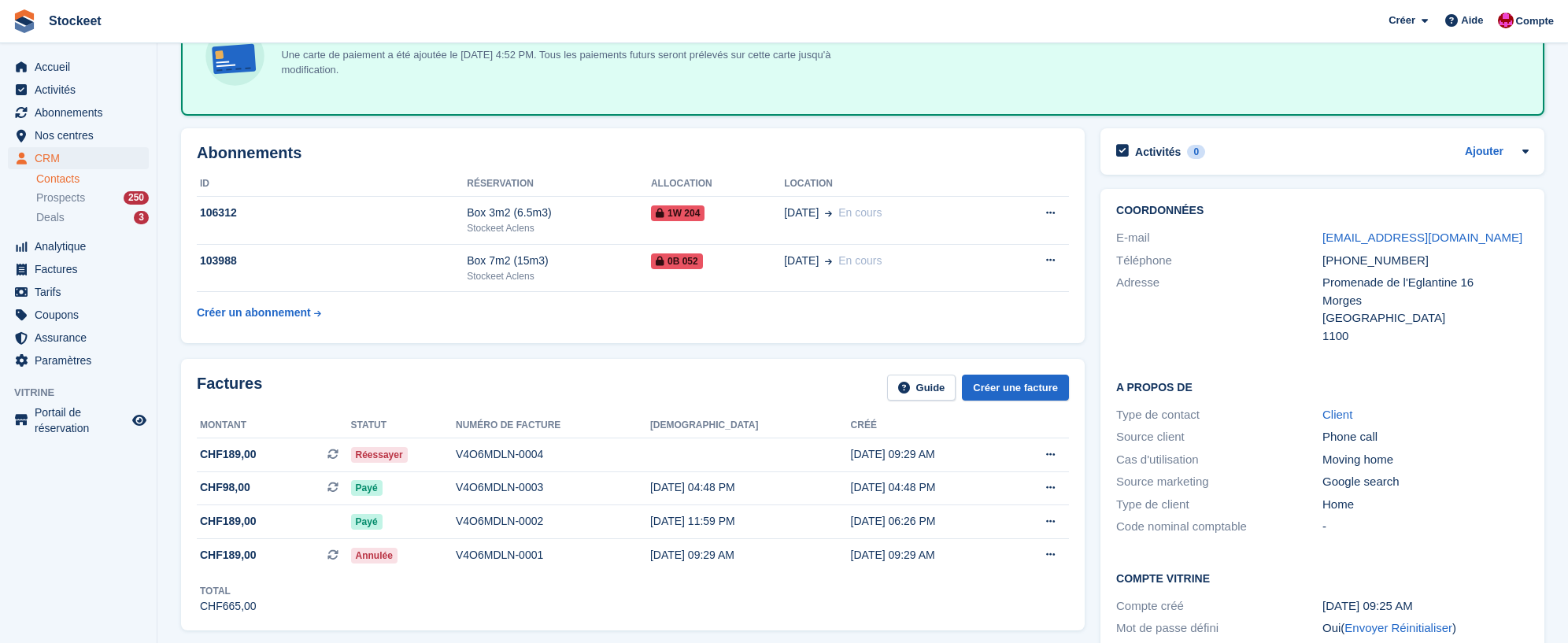
scroll to position [82, 0]
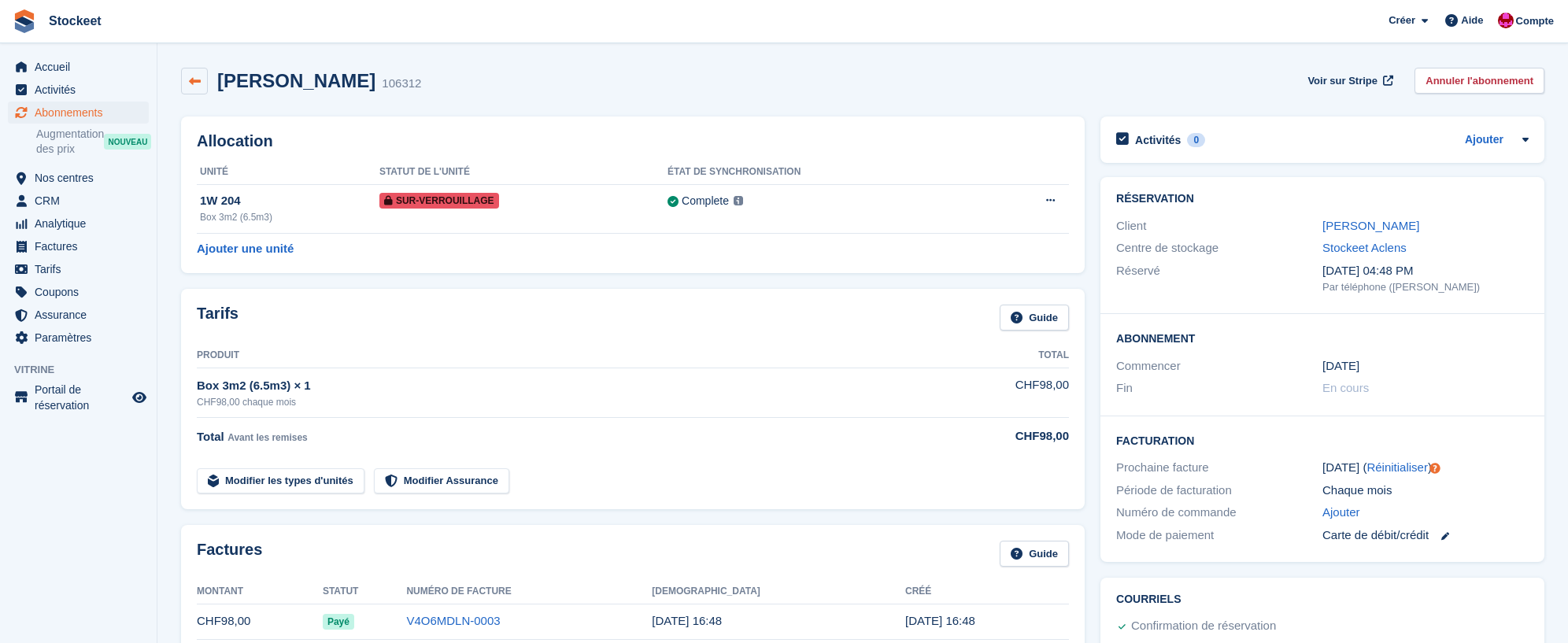
click at [184, 74] on link at bounding box center [194, 81] width 27 height 27
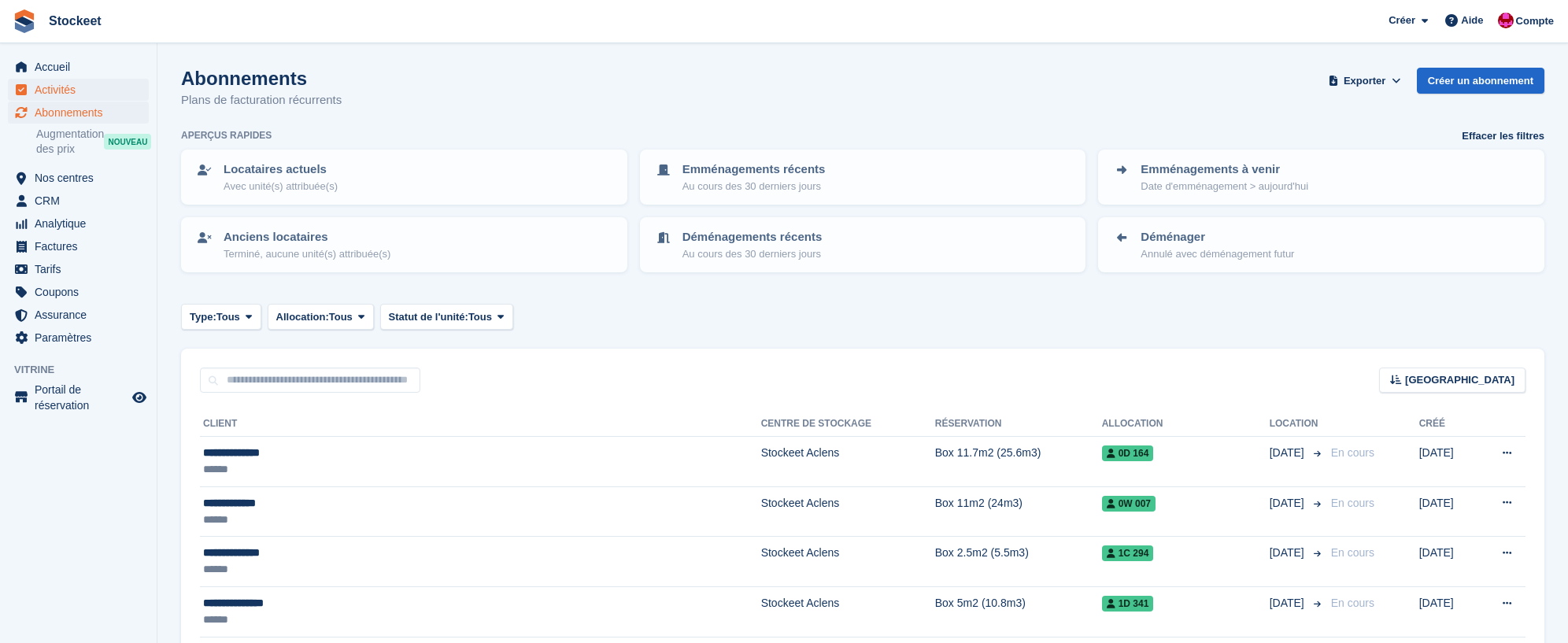
click at [74, 88] on span "Activités" at bounding box center [82, 89] width 95 height 22
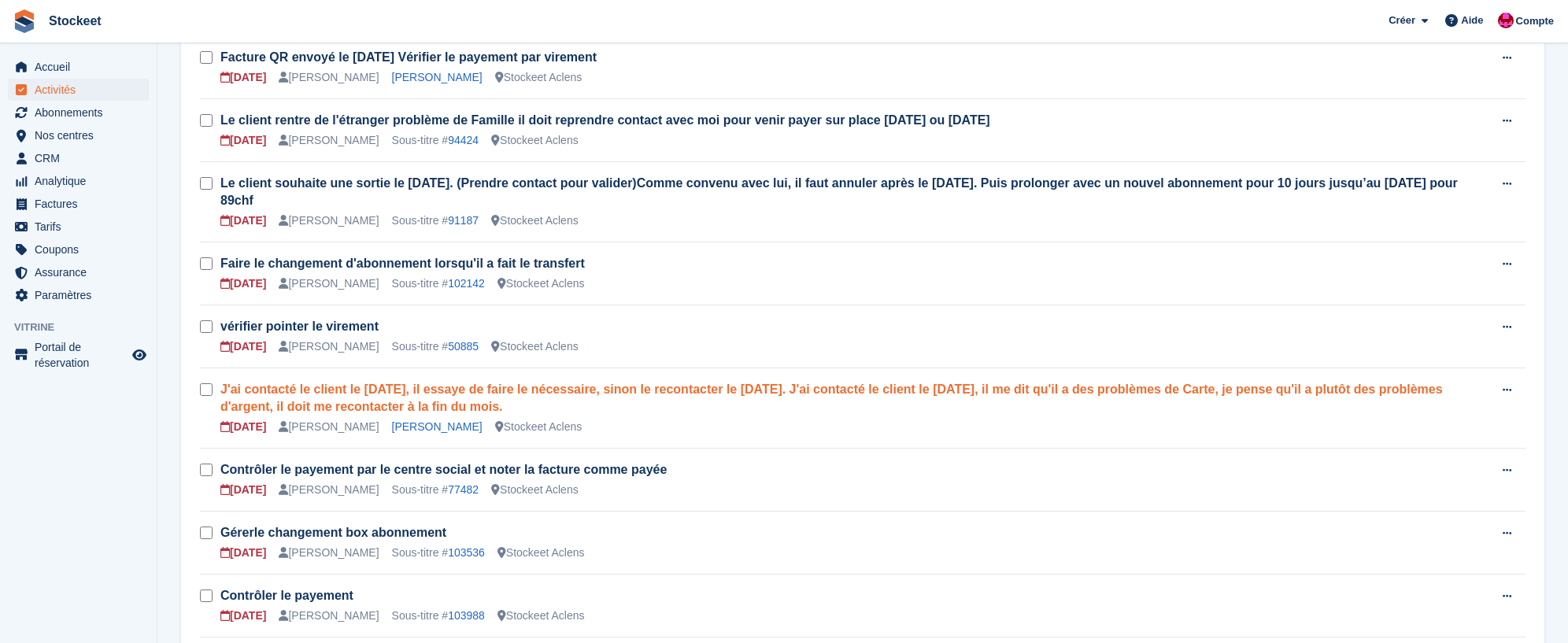
scroll to position [314, 0]
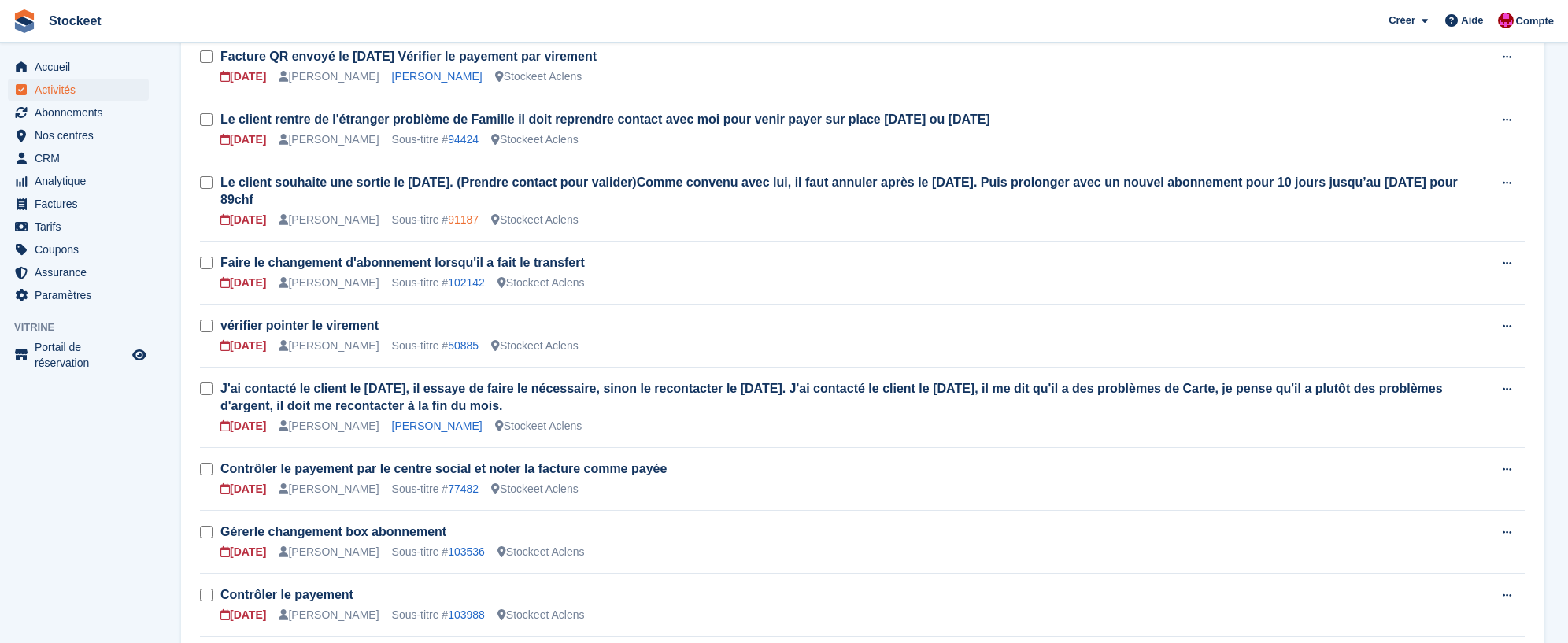
click at [471, 222] on link "91187" at bounding box center [463, 220] width 31 height 13
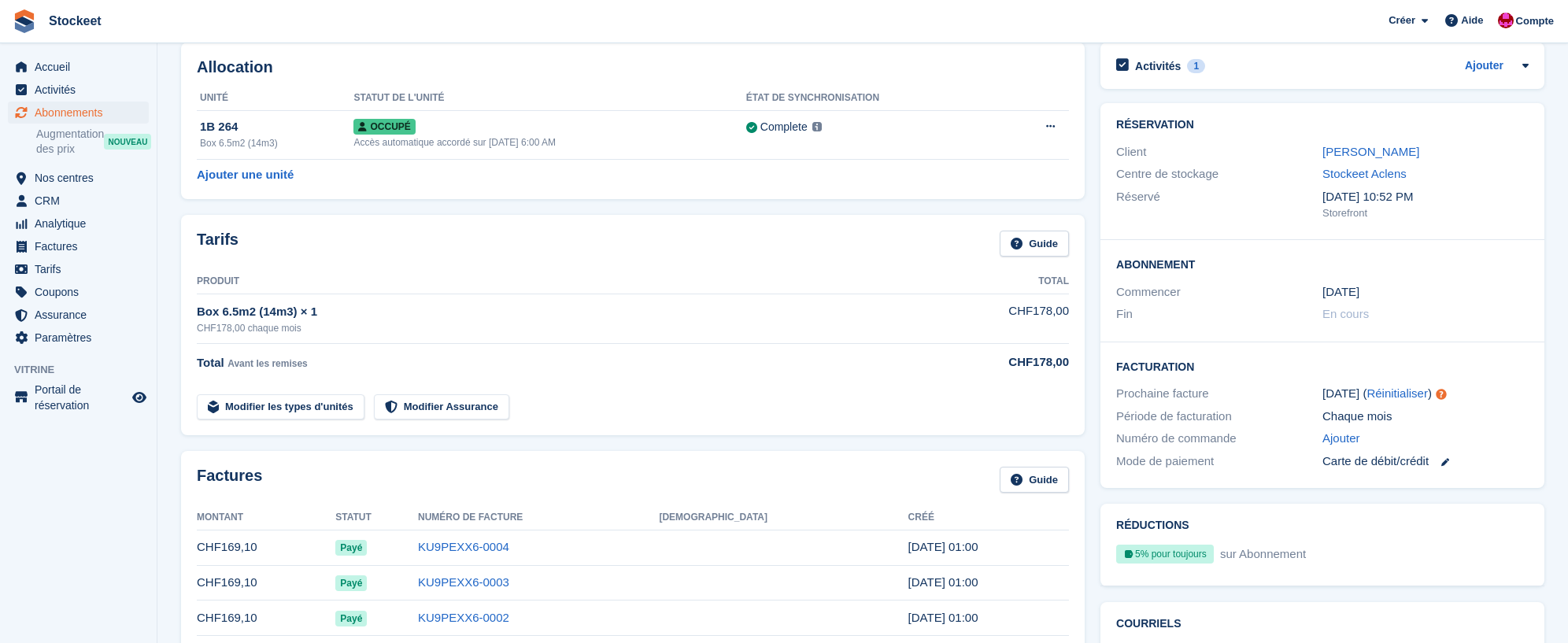
scroll to position [59, 0]
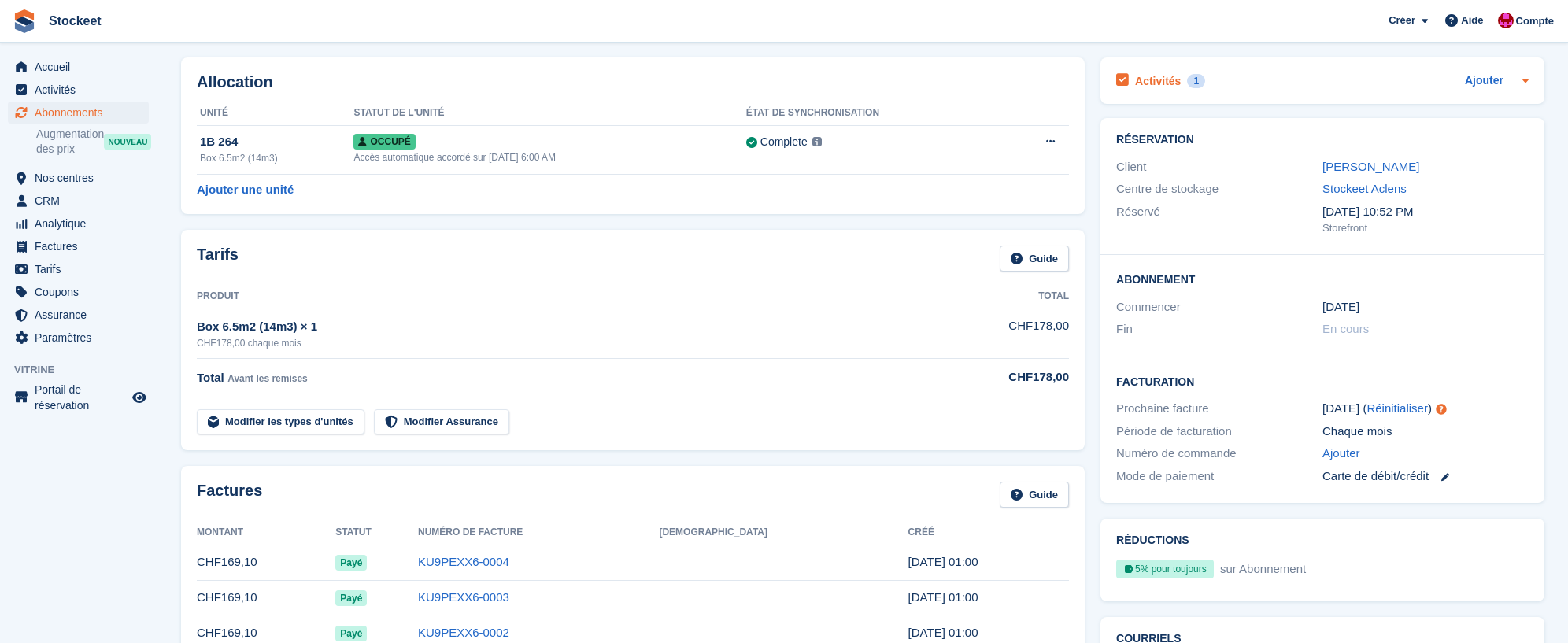
click at [1158, 82] on h2 "Activités" at bounding box center [1158, 82] width 45 height 15
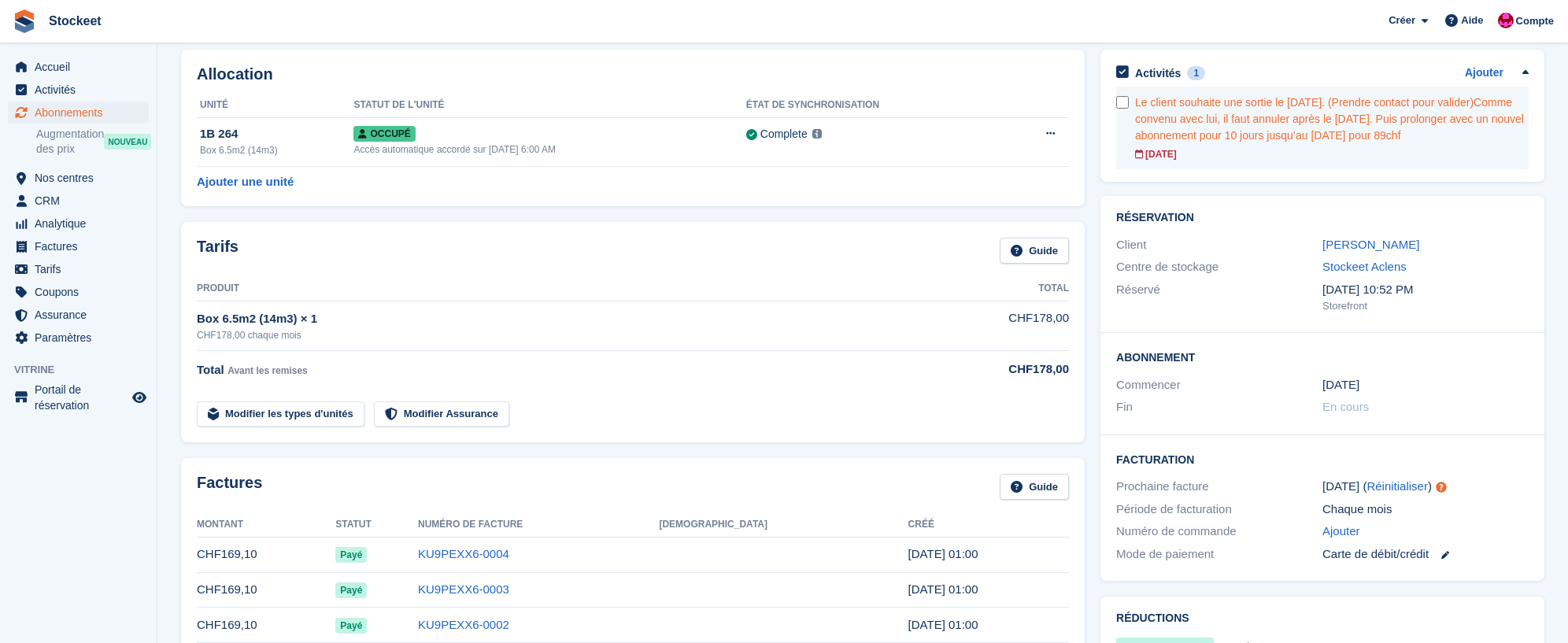
scroll to position [57, 0]
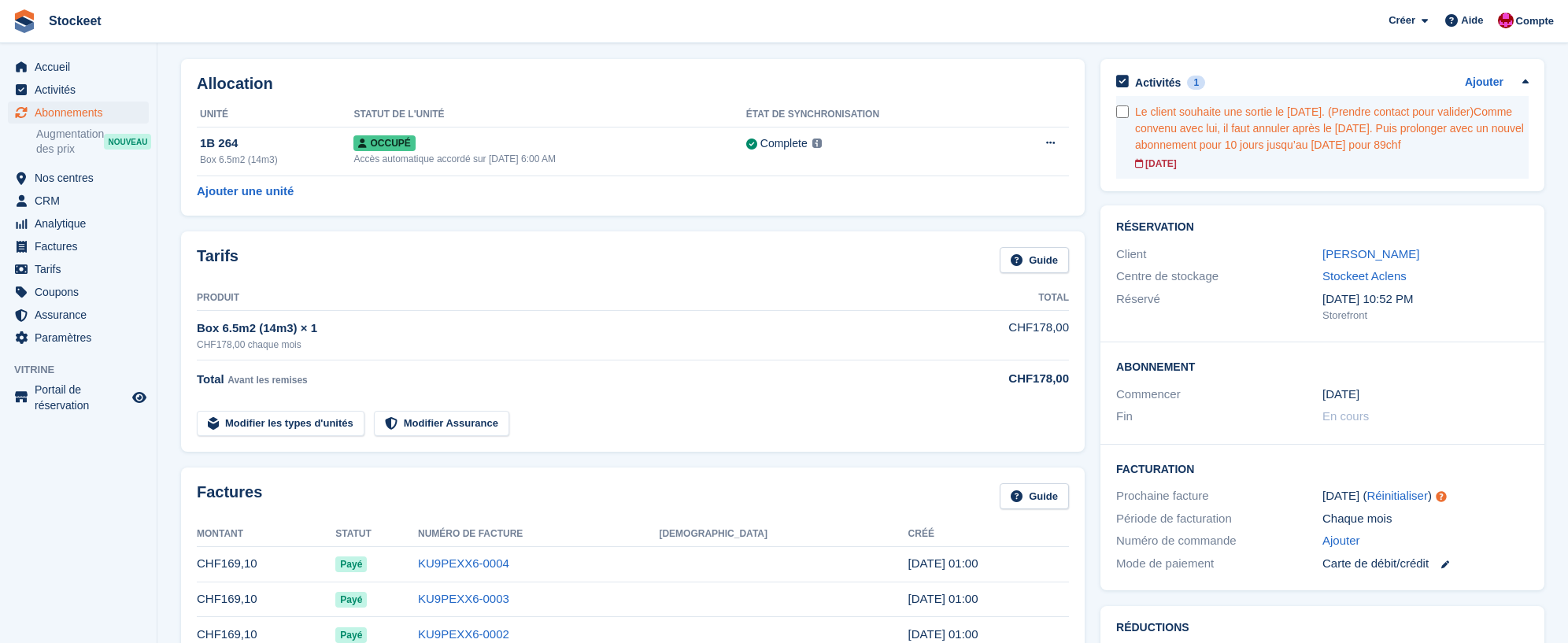
click at [1229, 154] on div "Le client souhaite une sortie le 31 octobre. (Prendre contact pour valider)Comm…" at bounding box center [1332, 129] width 394 height 49
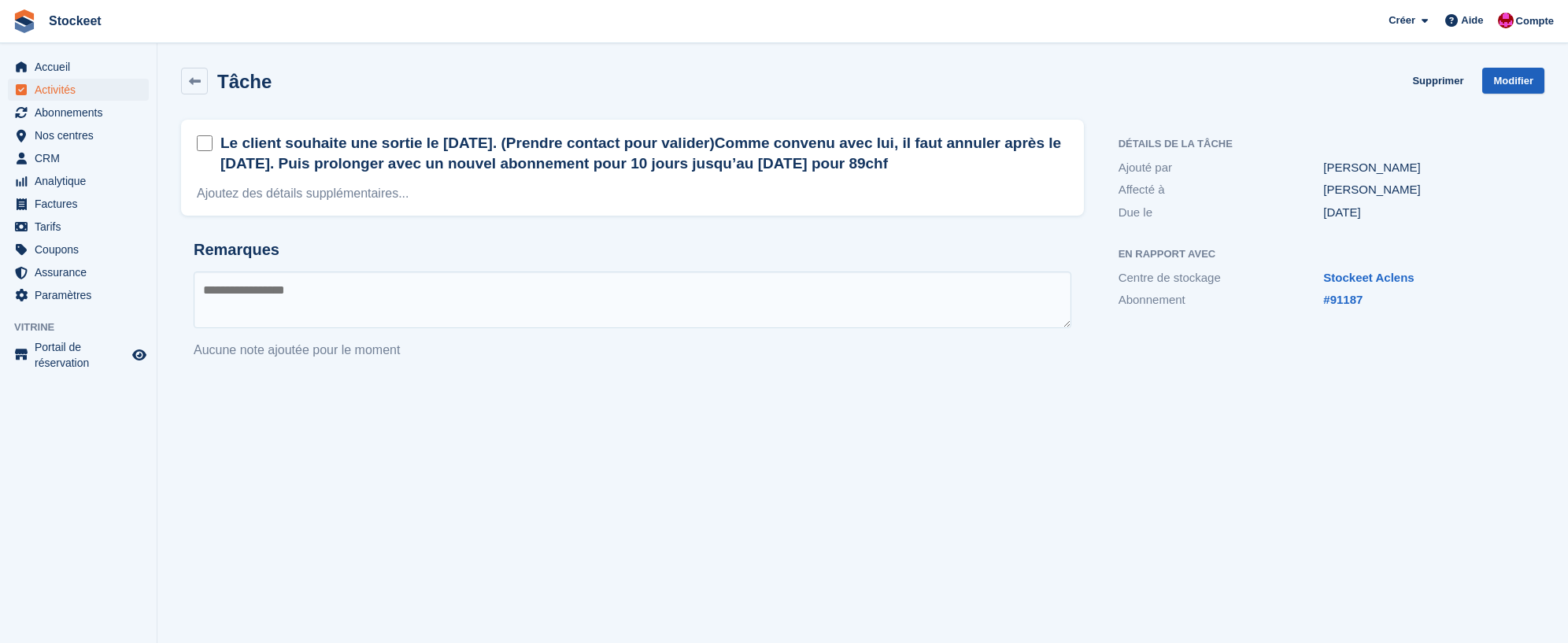
click at [1504, 87] on link "Modifier" at bounding box center [1513, 81] width 62 height 26
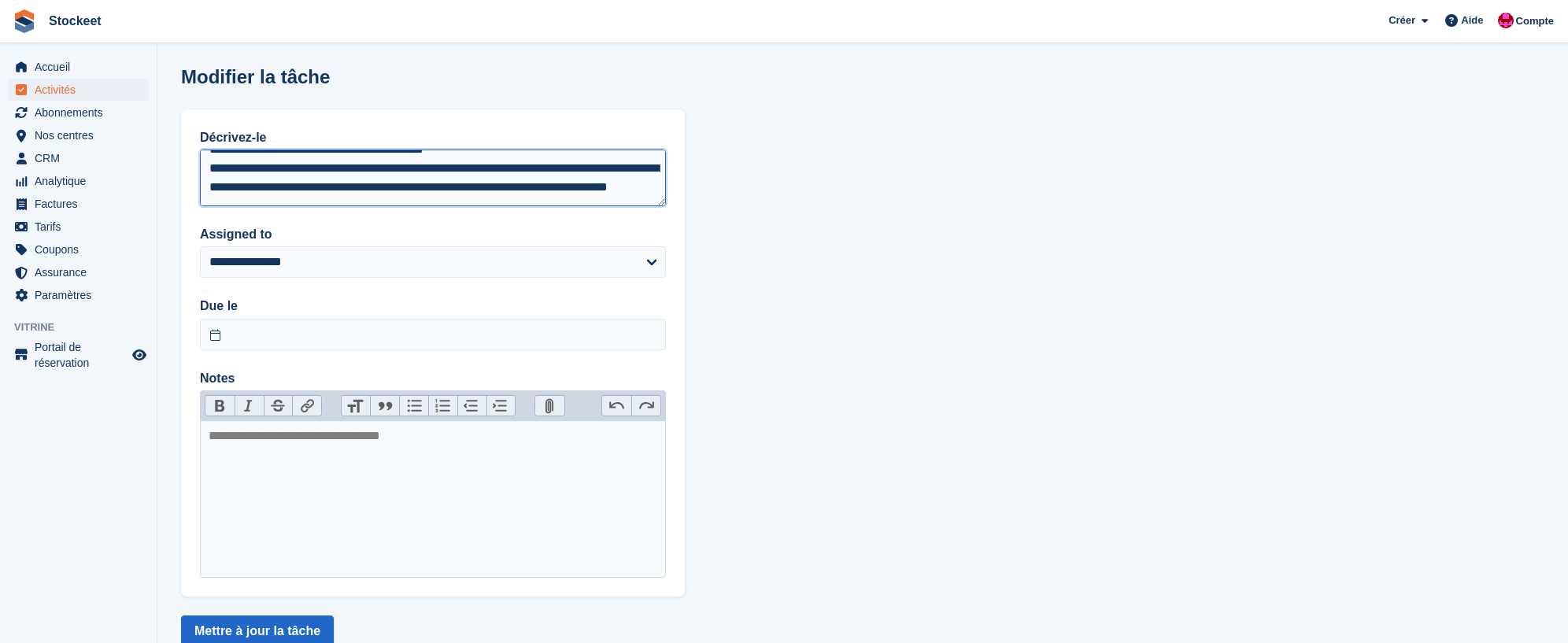
scroll to position [10, 0]
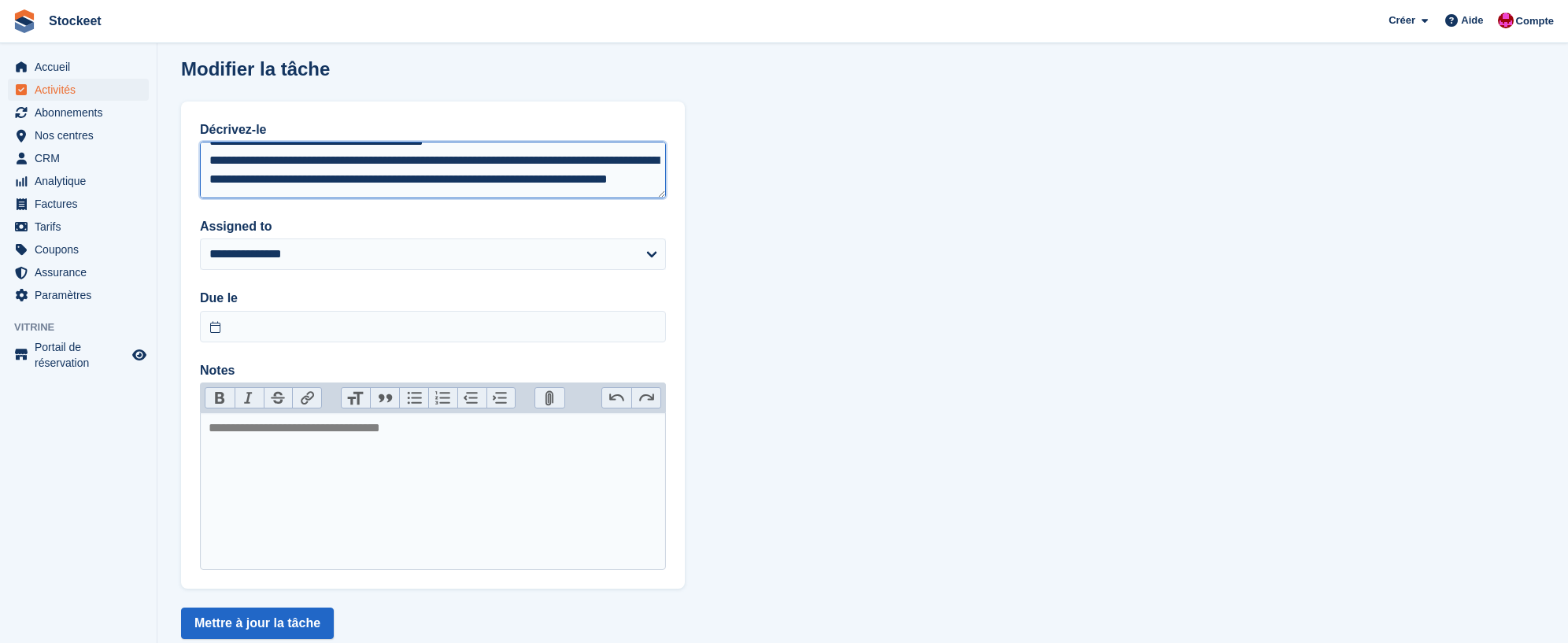
drag, startPoint x: 288, startPoint y: 170, endPoint x: 259, endPoint y: 166, distance: 29.3
click at [228, 162] on textarea "**********" at bounding box center [433, 170] width 466 height 57
click at [395, 170] on textarea "**********" at bounding box center [433, 170] width 466 height 57
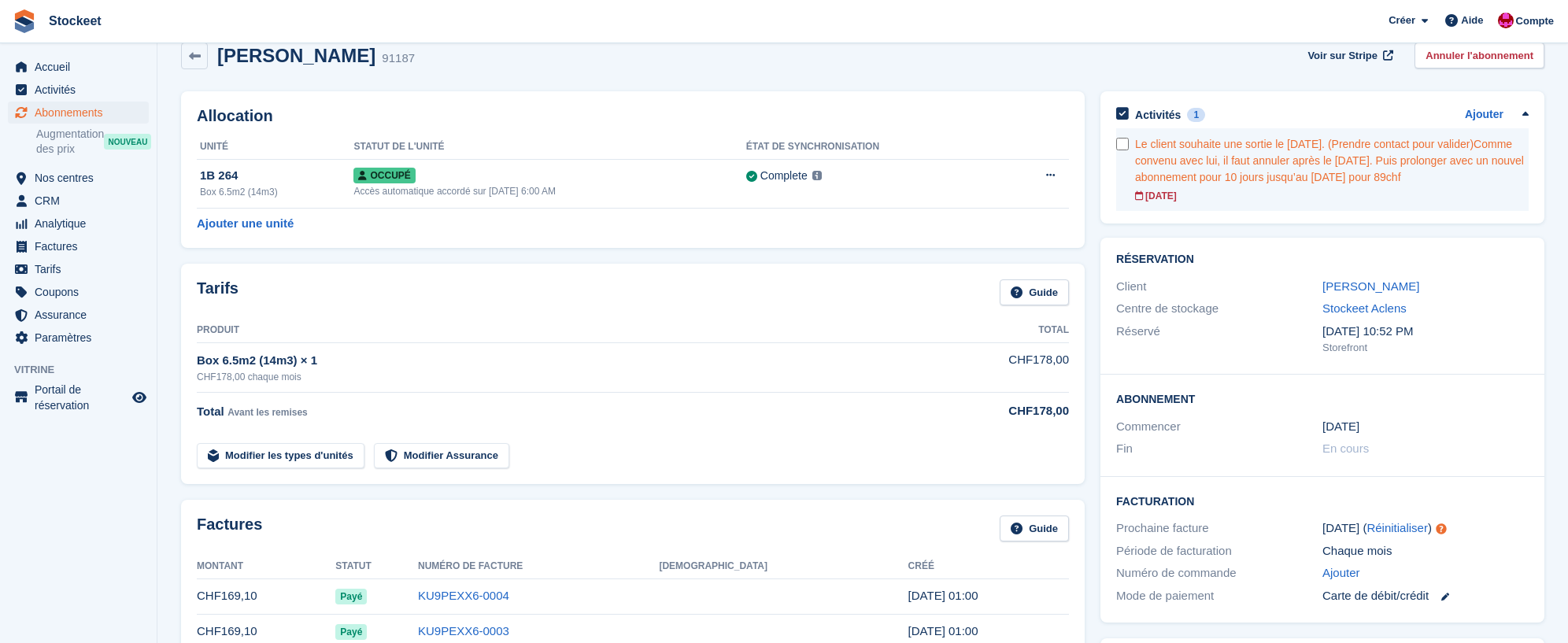
scroll to position [31, 0]
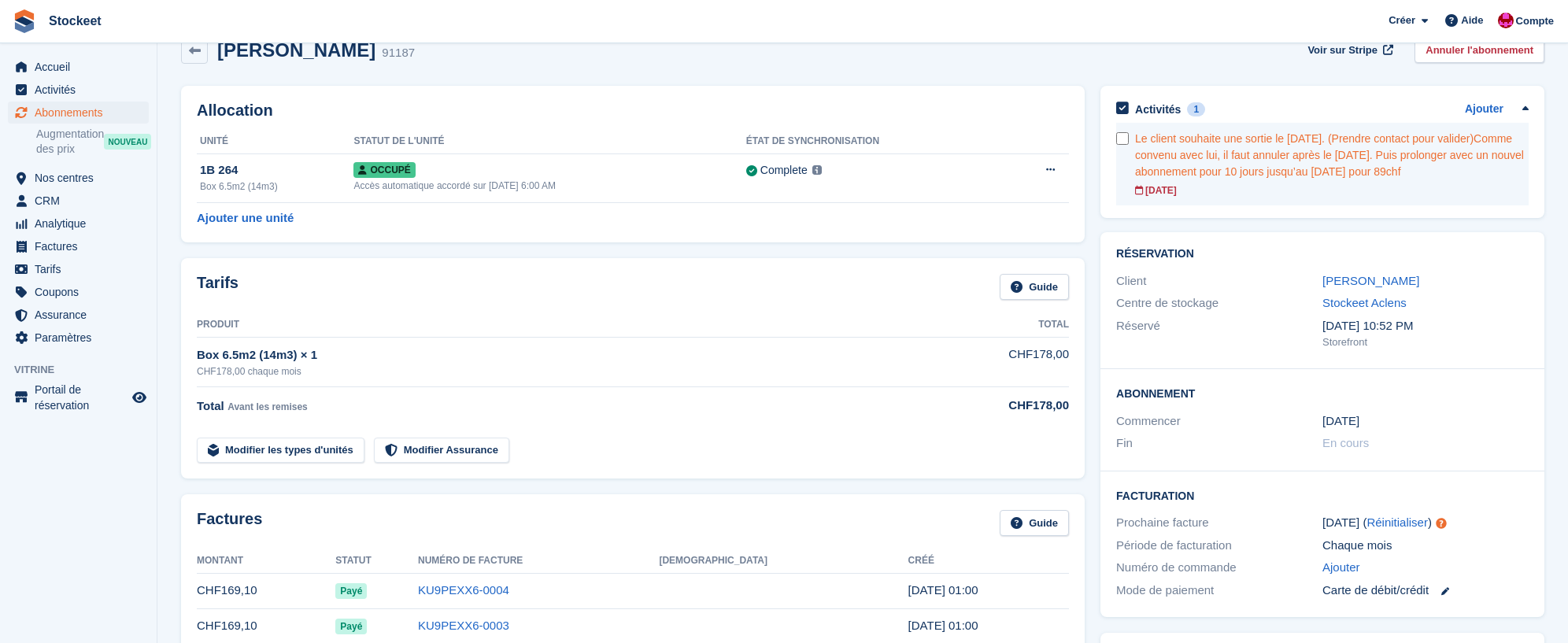
click at [1231, 180] on div "Le client souhaite une sortie le 31 octobre. (Prendre contact pour valider)Comm…" at bounding box center [1332, 155] width 394 height 49
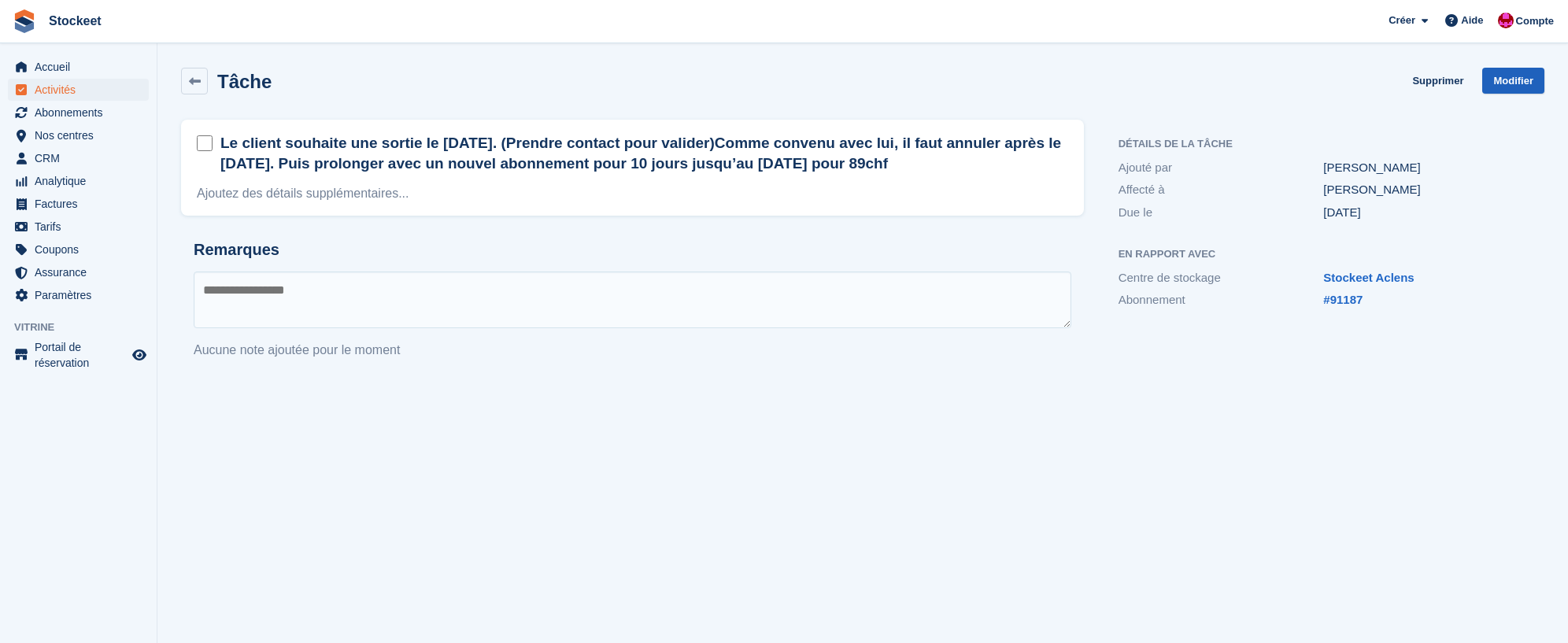
click at [1506, 82] on link "Modifier" at bounding box center [1513, 81] width 62 height 26
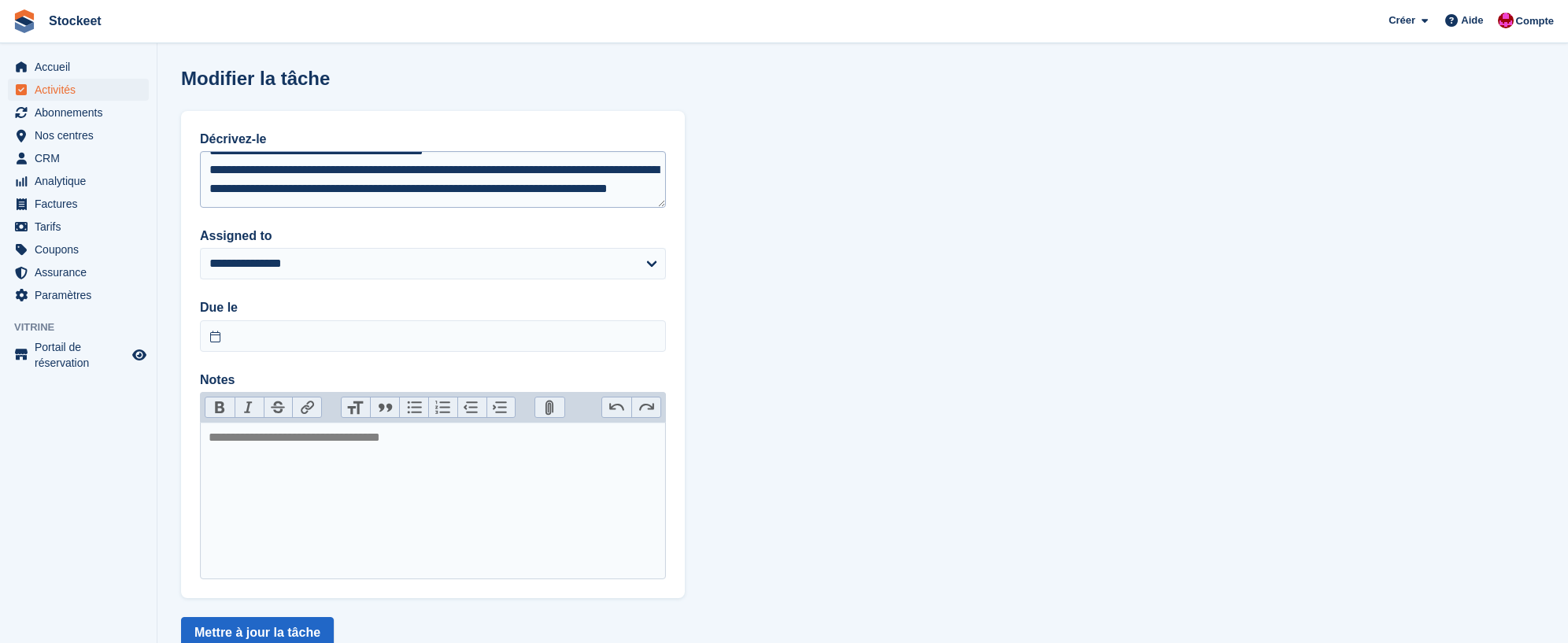
scroll to position [27, 0]
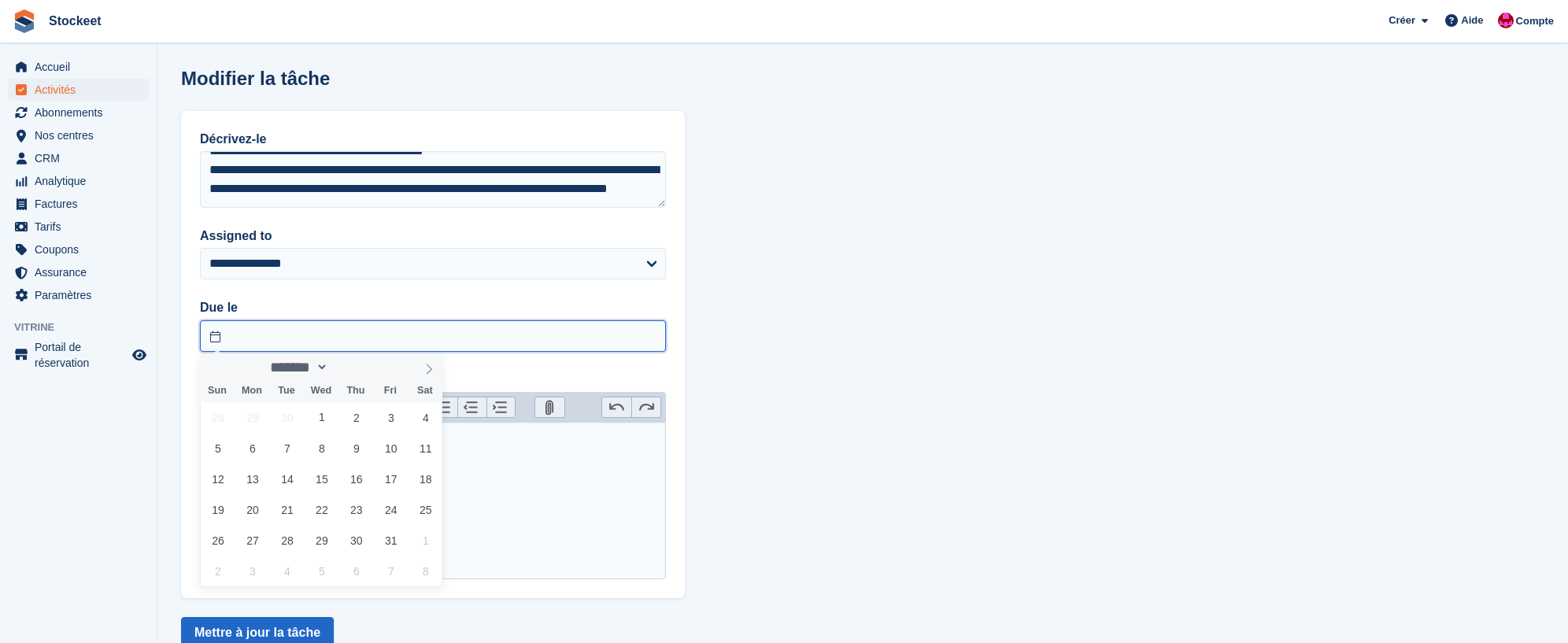
click at [271, 343] on input "text" at bounding box center [433, 336] width 466 height 32
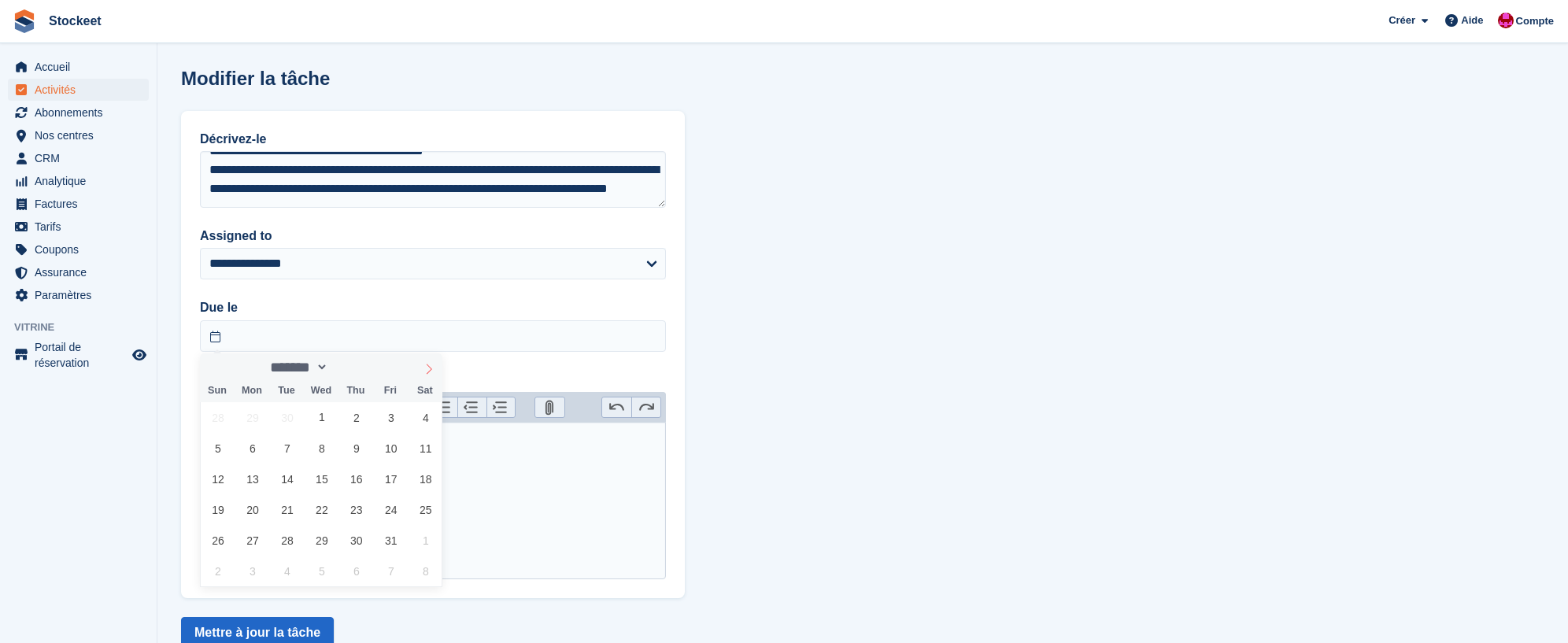
click at [429, 370] on icon at bounding box center [429, 370] width 11 height 11
click at [213, 370] on icon at bounding box center [213, 370] width 11 height 11
select select "*"
click at [284, 452] on span "7" at bounding box center [287, 448] width 31 height 31
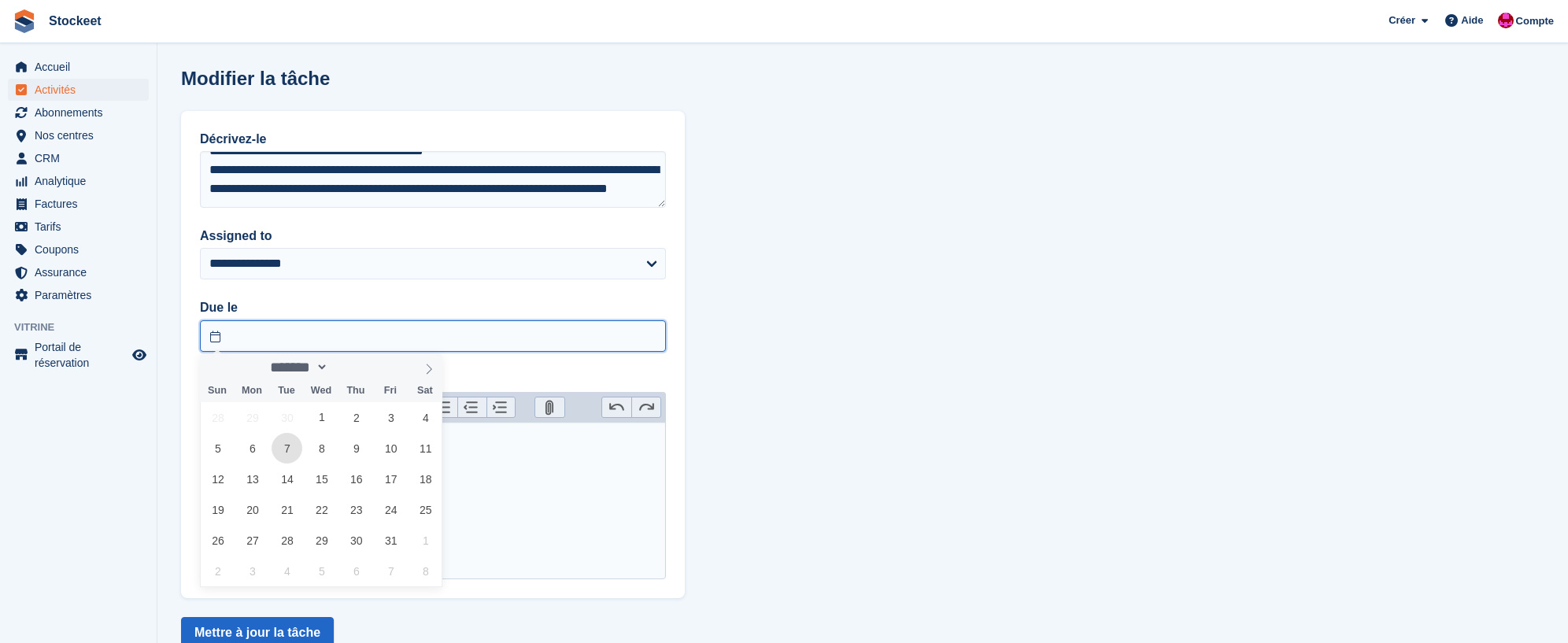
type input "**********"
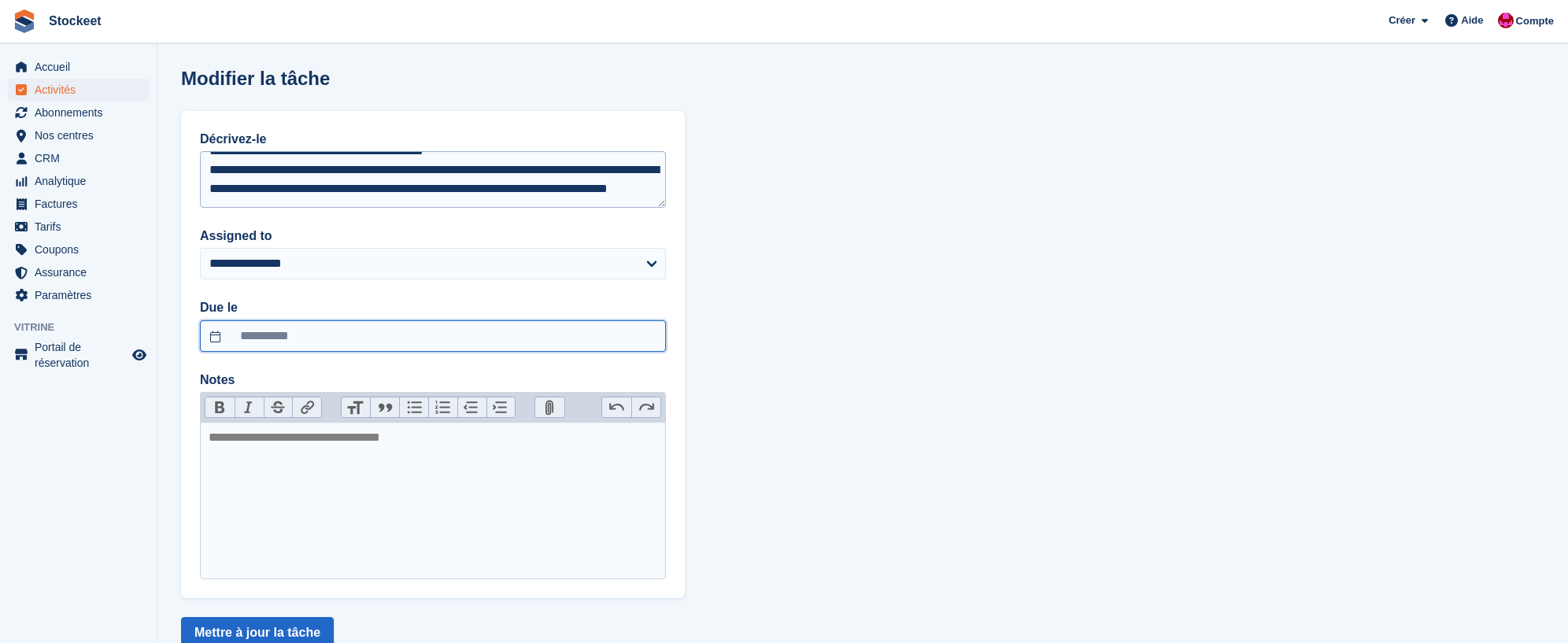
scroll to position [21, 0]
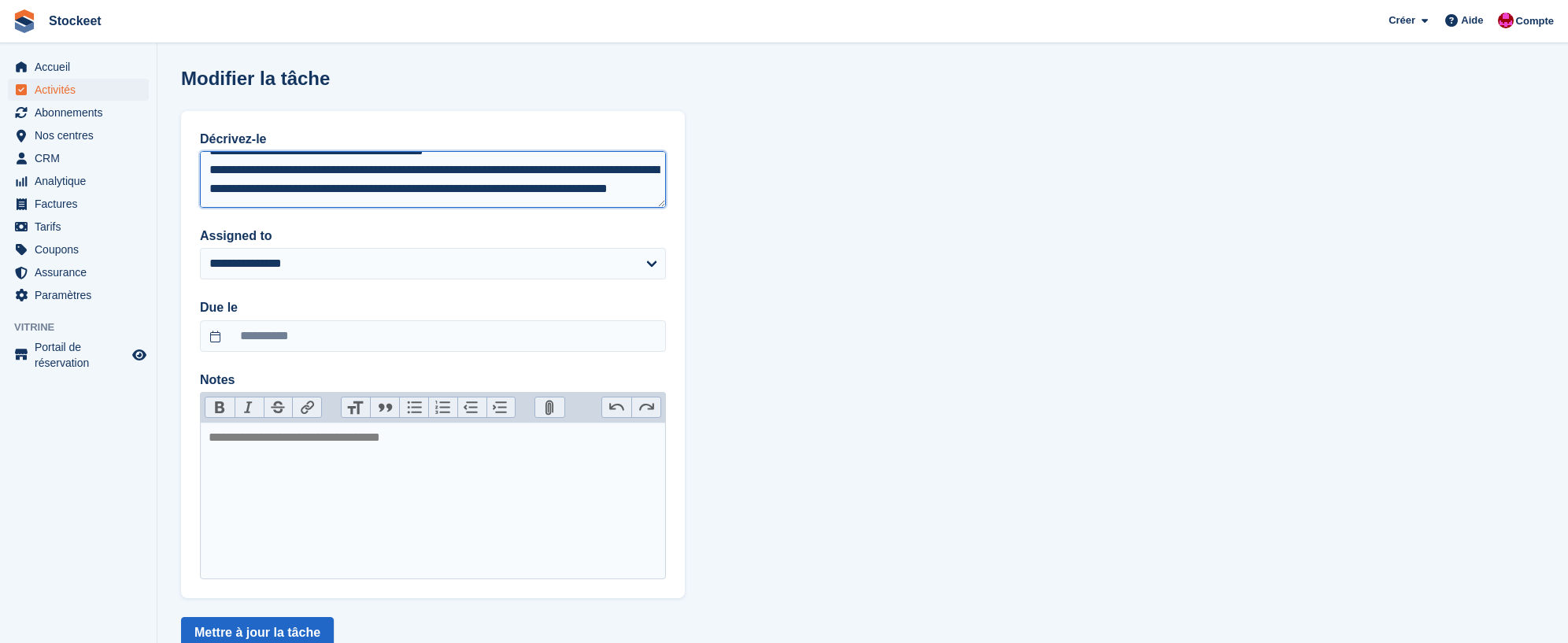
drag, startPoint x: 287, startPoint y: 184, endPoint x: 312, endPoint y: 184, distance: 25.0
click at [289, 184] on textarea "**********" at bounding box center [433, 180] width 466 height 57
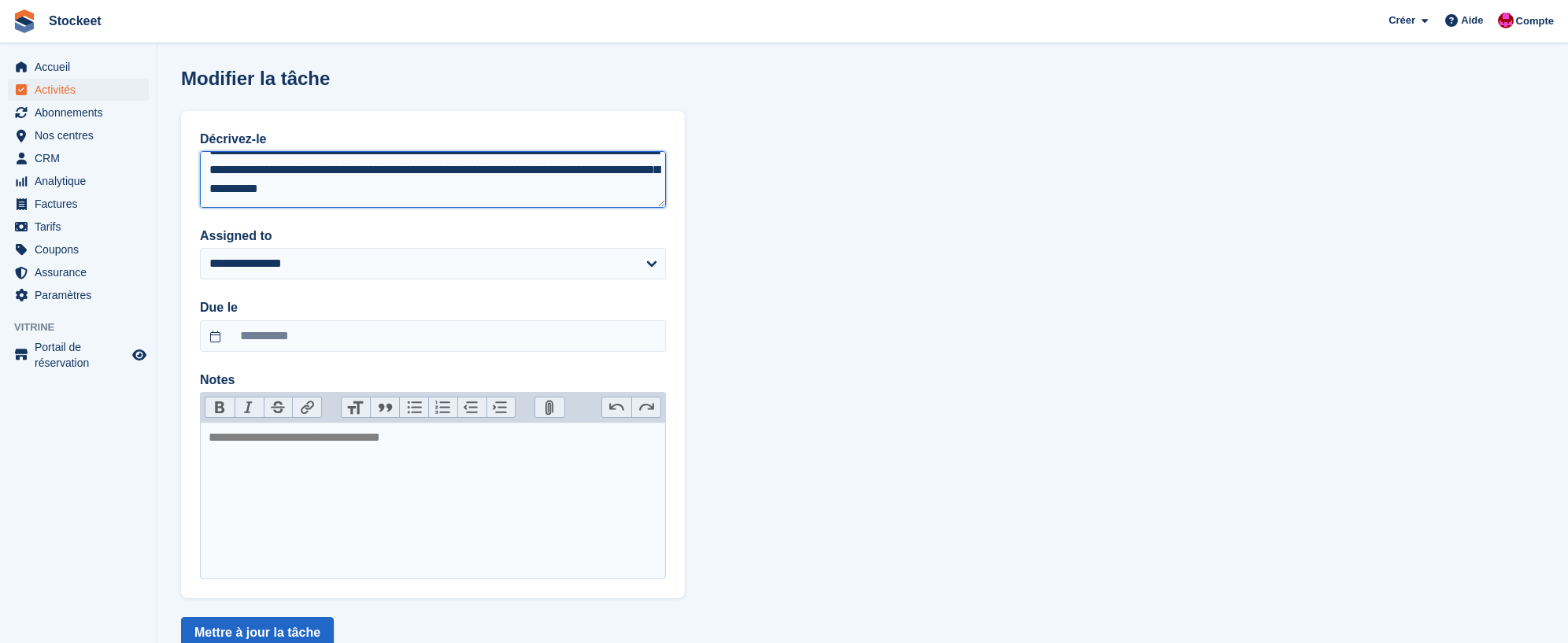
scroll to position [38, 0]
type textarea "**********"
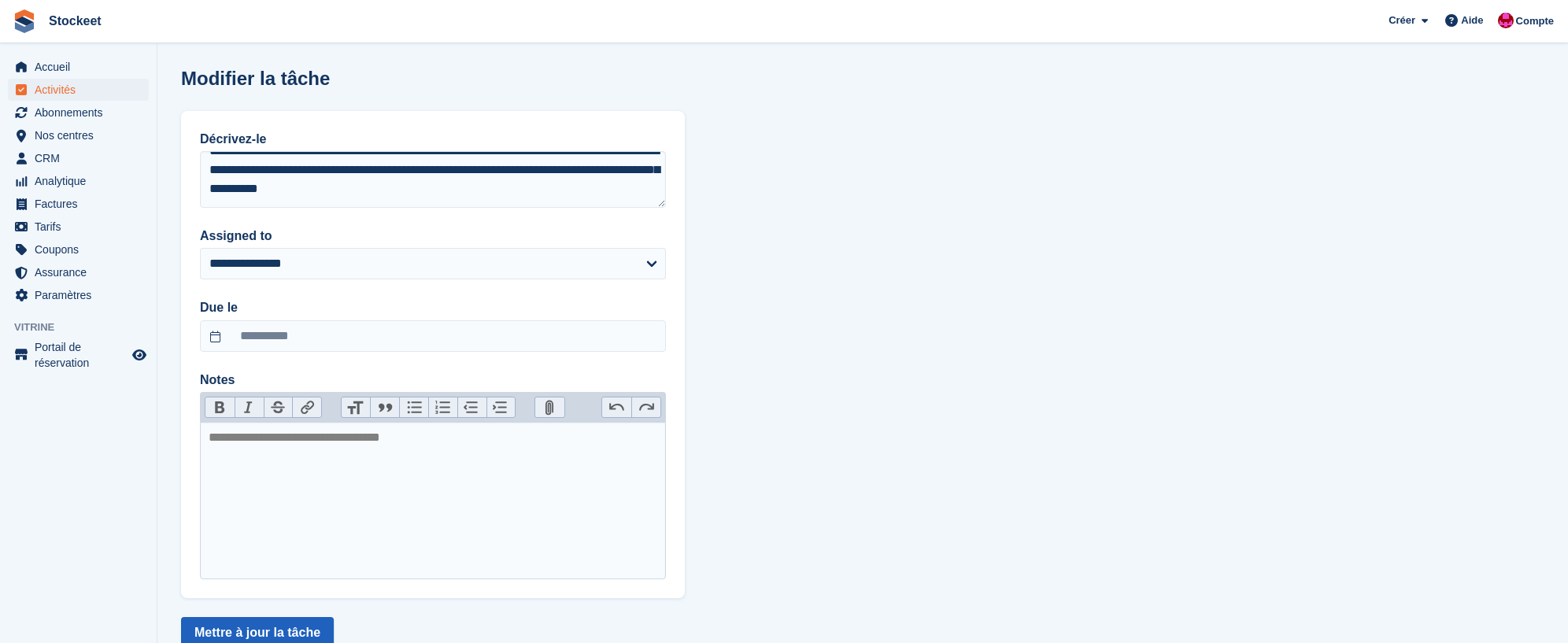
click at [296, 630] on button "Mettre à jour la tâche" at bounding box center [257, 632] width 153 height 32
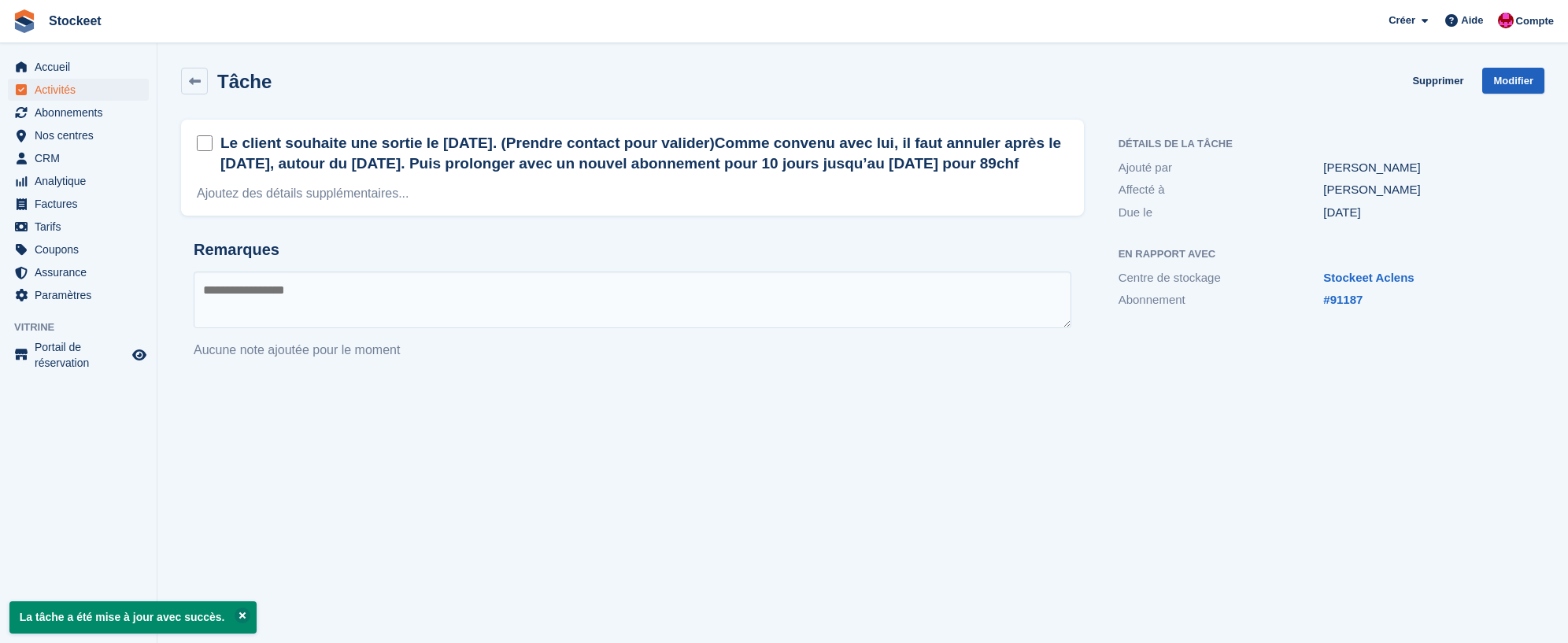
click at [1529, 78] on link "Modifier" at bounding box center [1513, 81] width 62 height 26
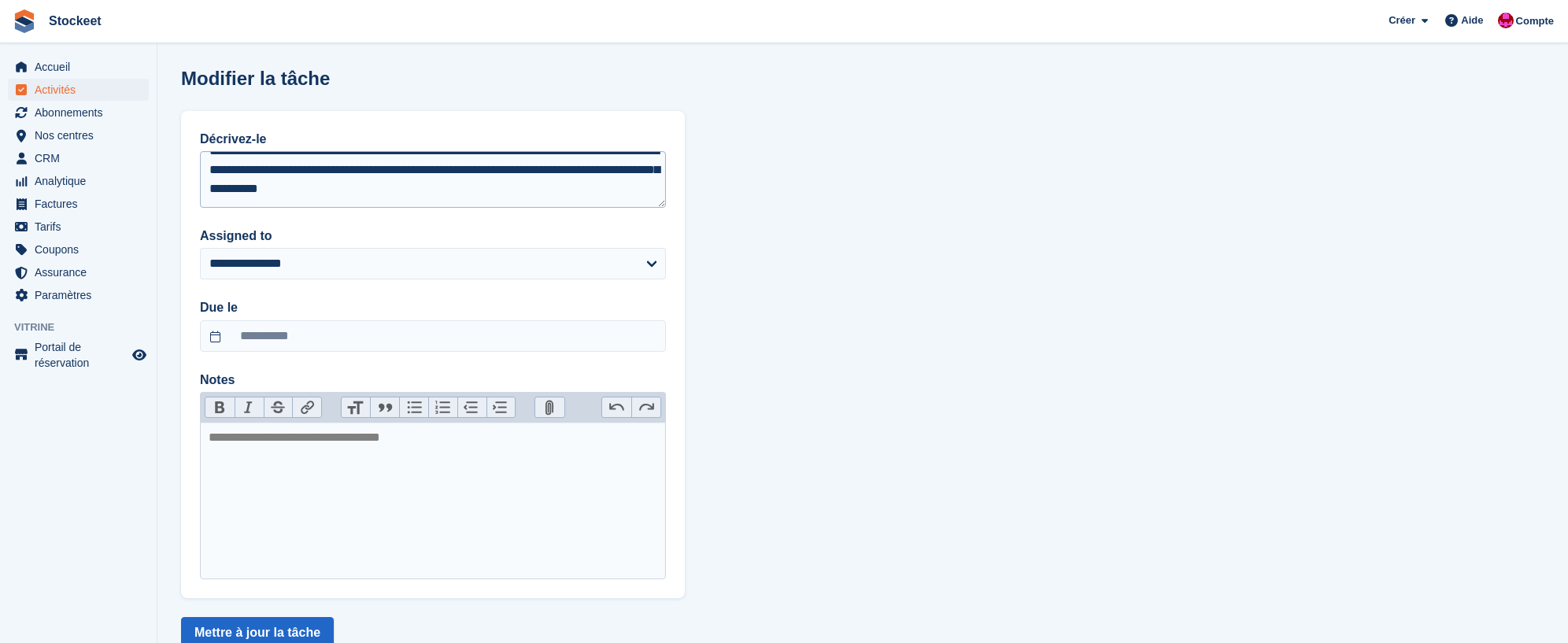
scroll to position [38, 0]
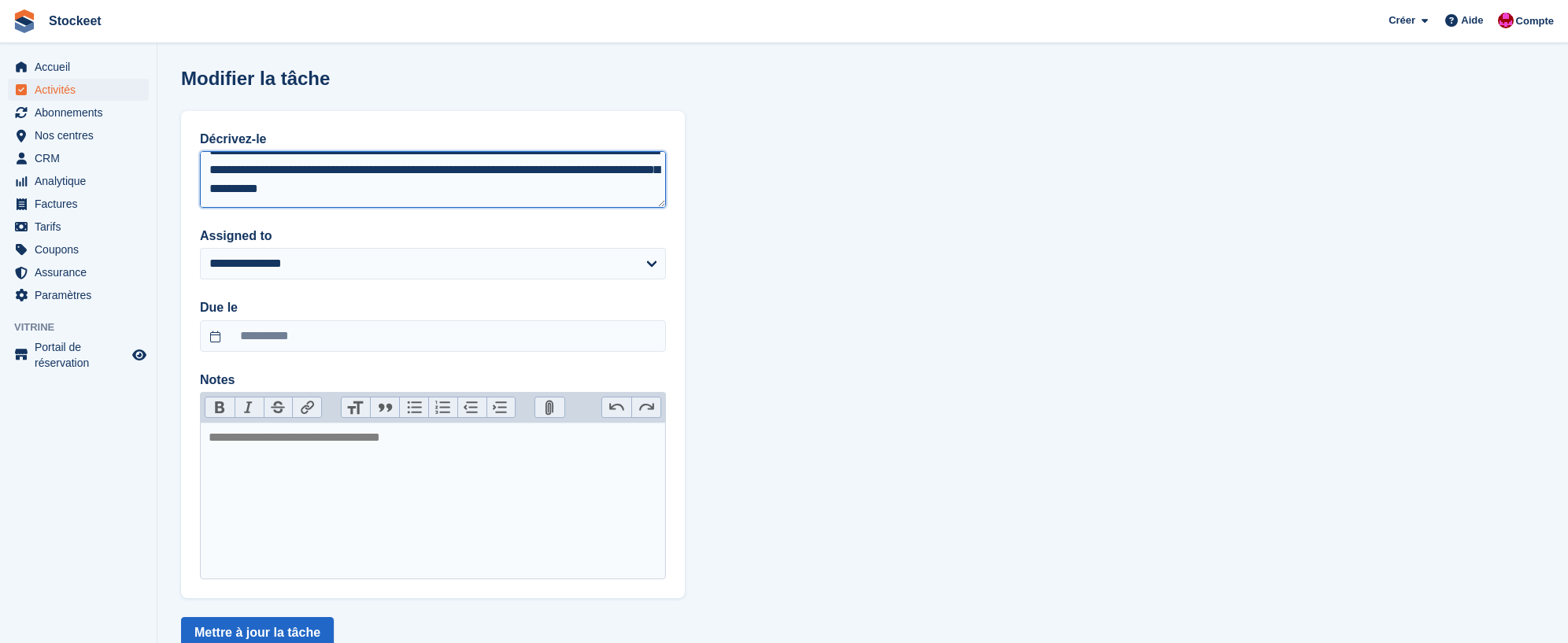
click at [613, 182] on textarea "**********" at bounding box center [433, 180] width 466 height 57
type textarea "**********"
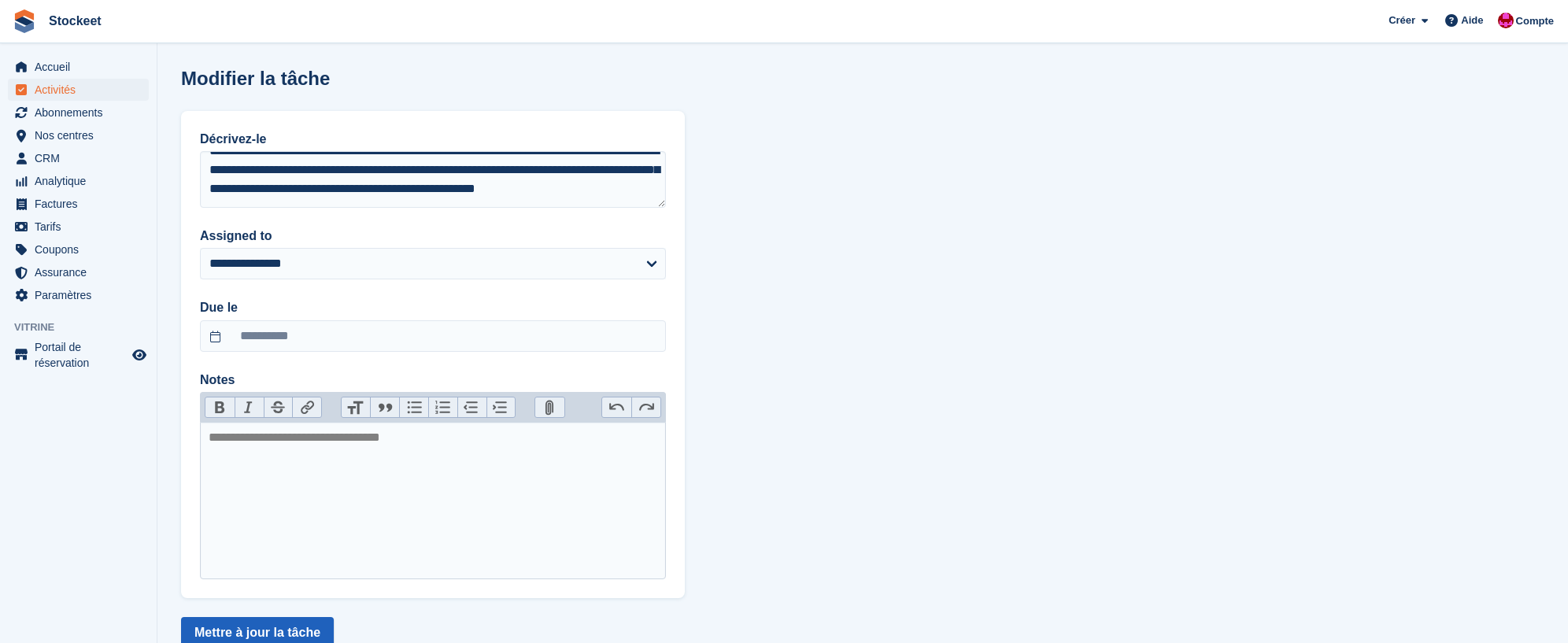
click at [284, 623] on button "Mettre à jour la tâche" at bounding box center [257, 632] width 153 height 32
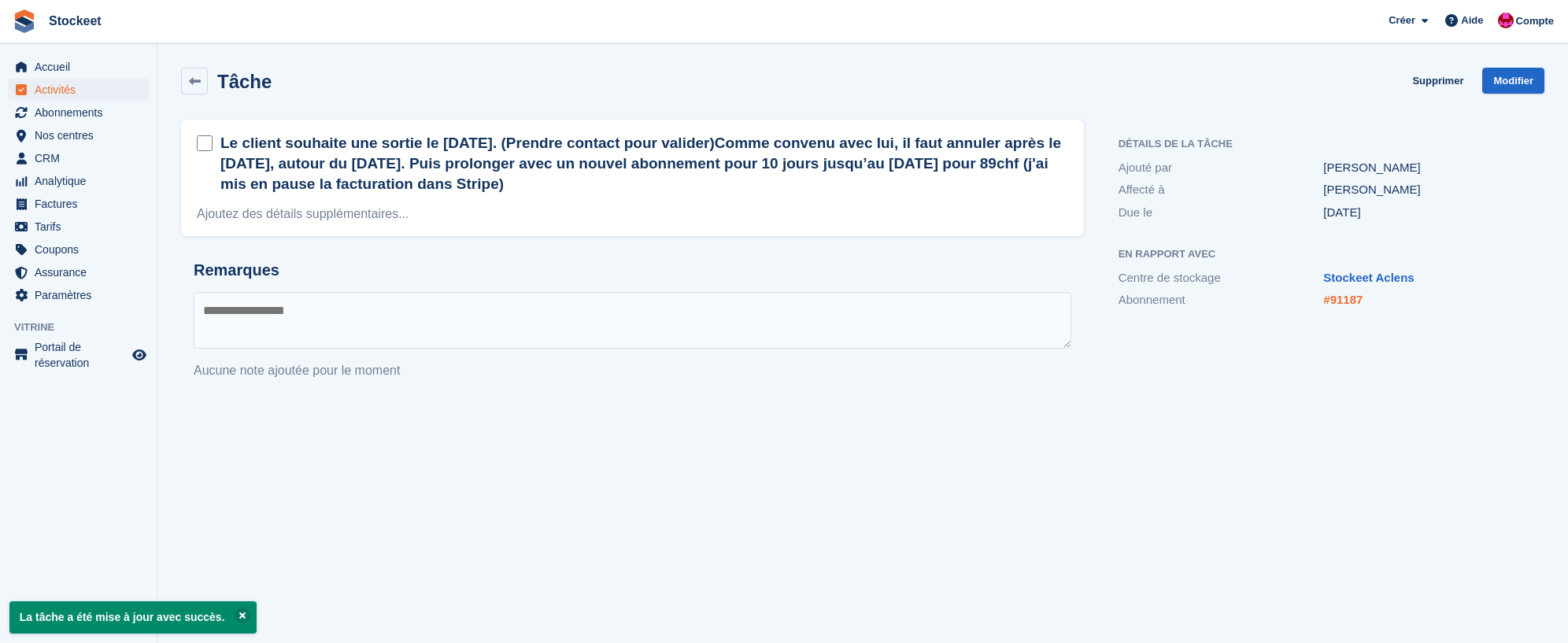
click at [1333, 297] on link "#91187" at bounding box center [1343, 299] width 40 height 14
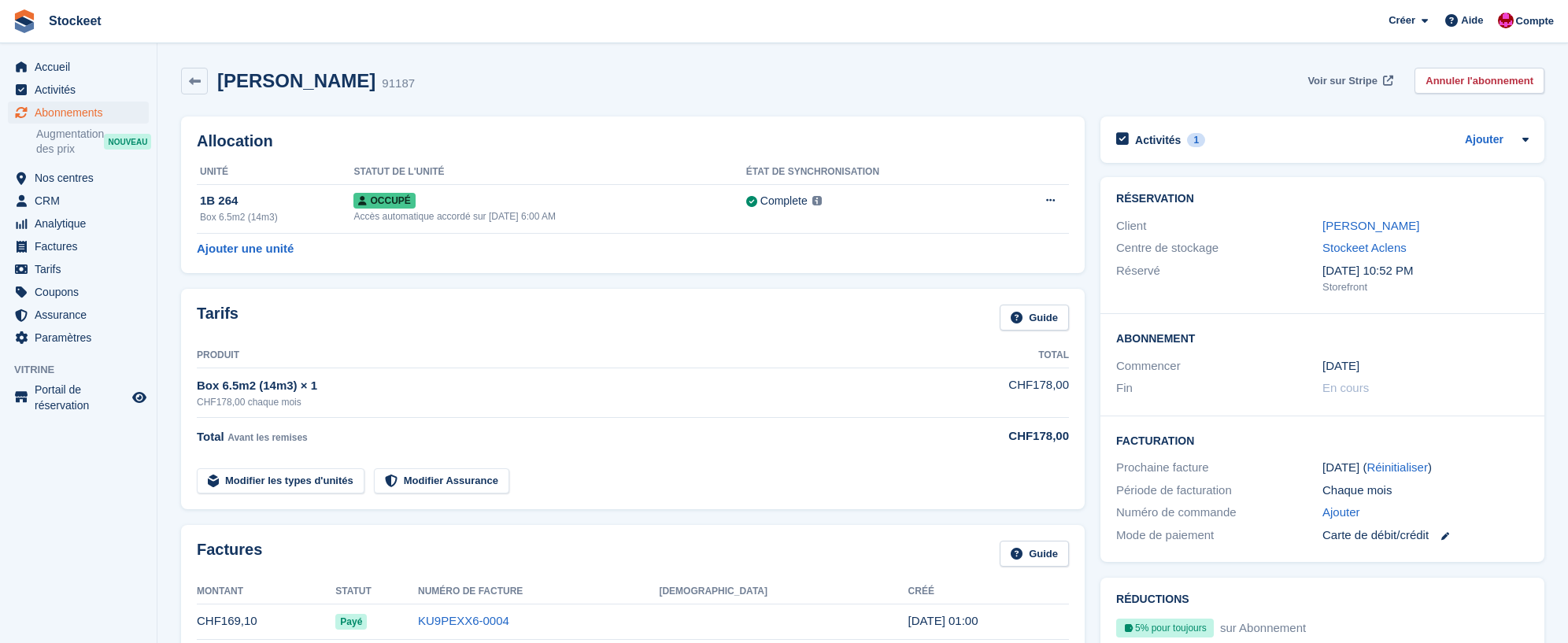
click at [1356, 81] on span "Voir sur Stripe" at bounding box center [1342, 81] width 70 height 15
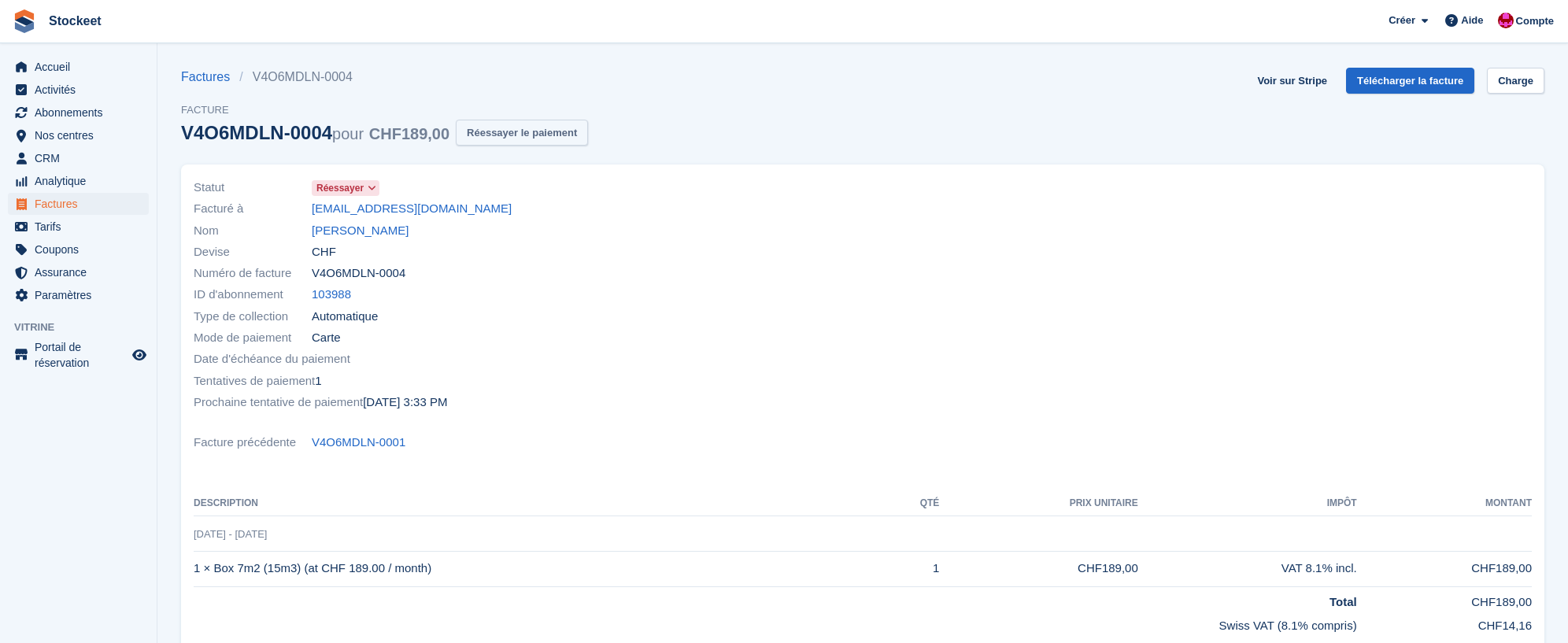
click at [535, 134] on button "Réessayer le paiement" at bounding box center [522, 133] width 133 height 26
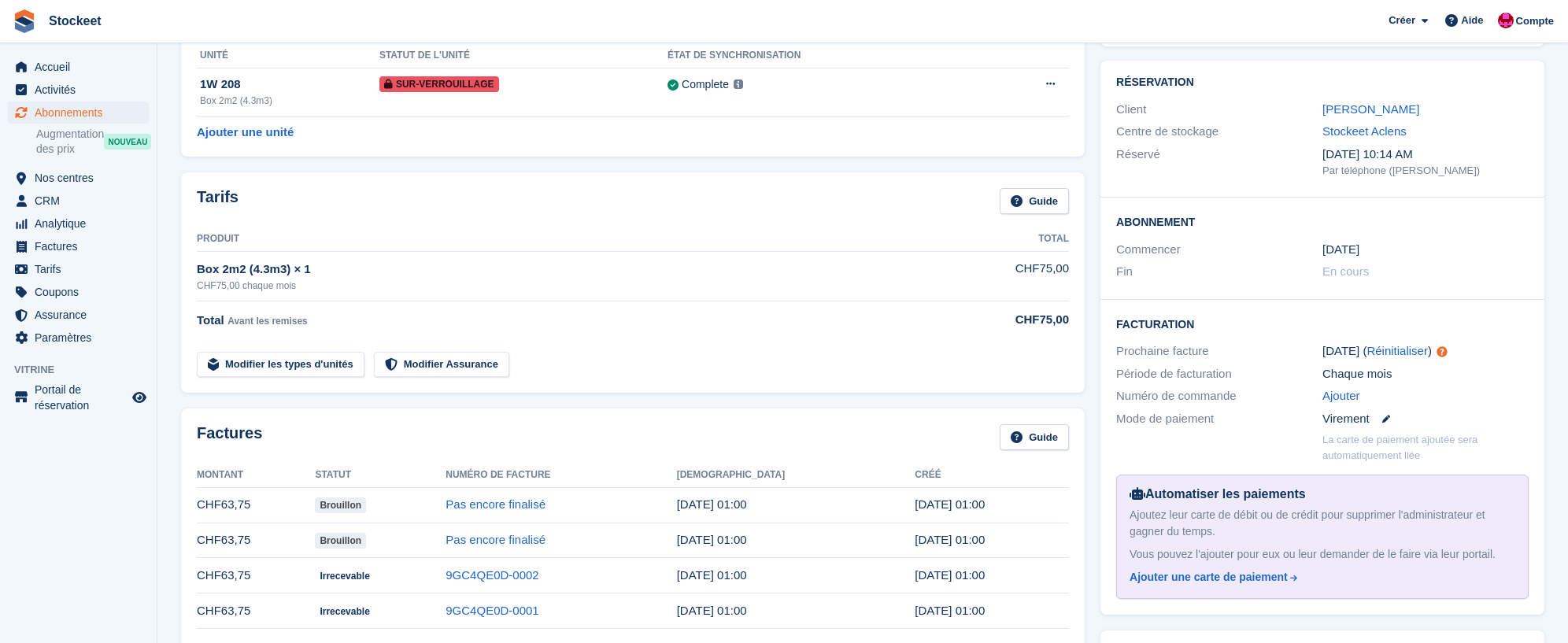
scroll to position [79, 0]
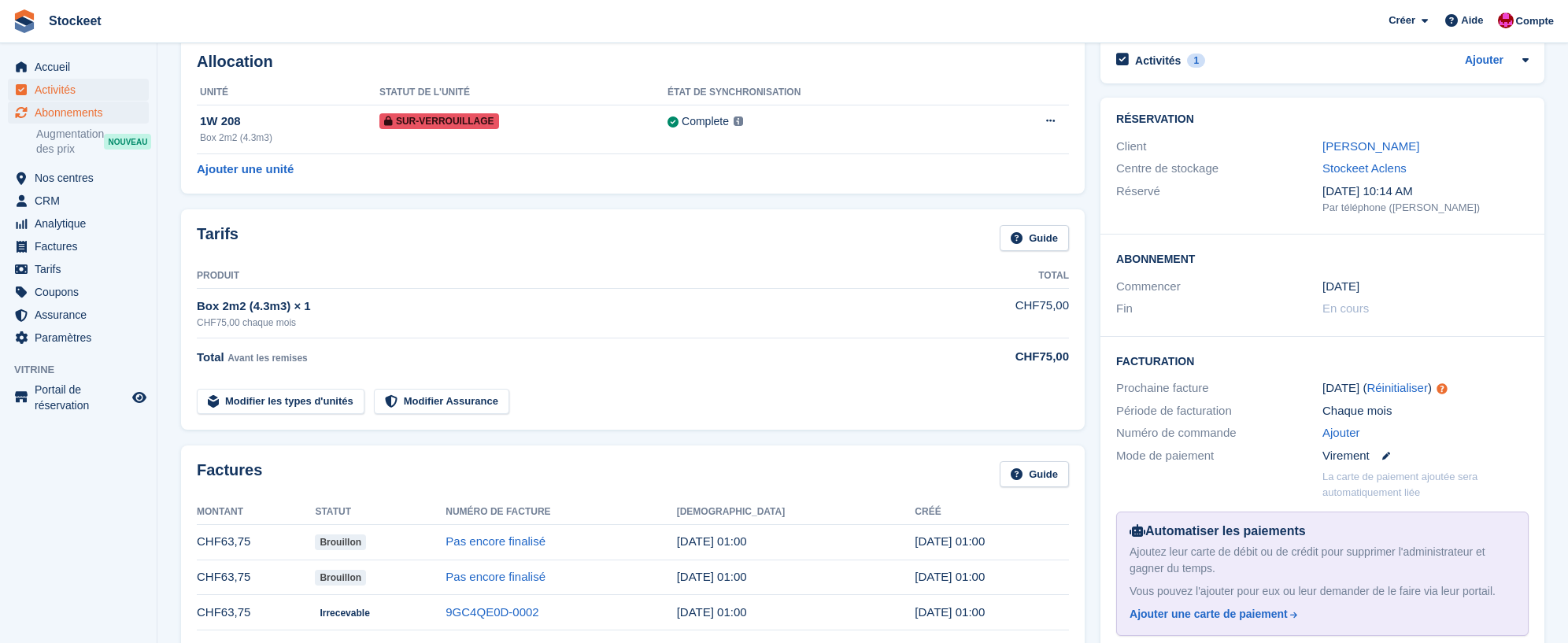
click at [69, 94] on span "Activités" at bounding box center [82, 89] width 95 height 22
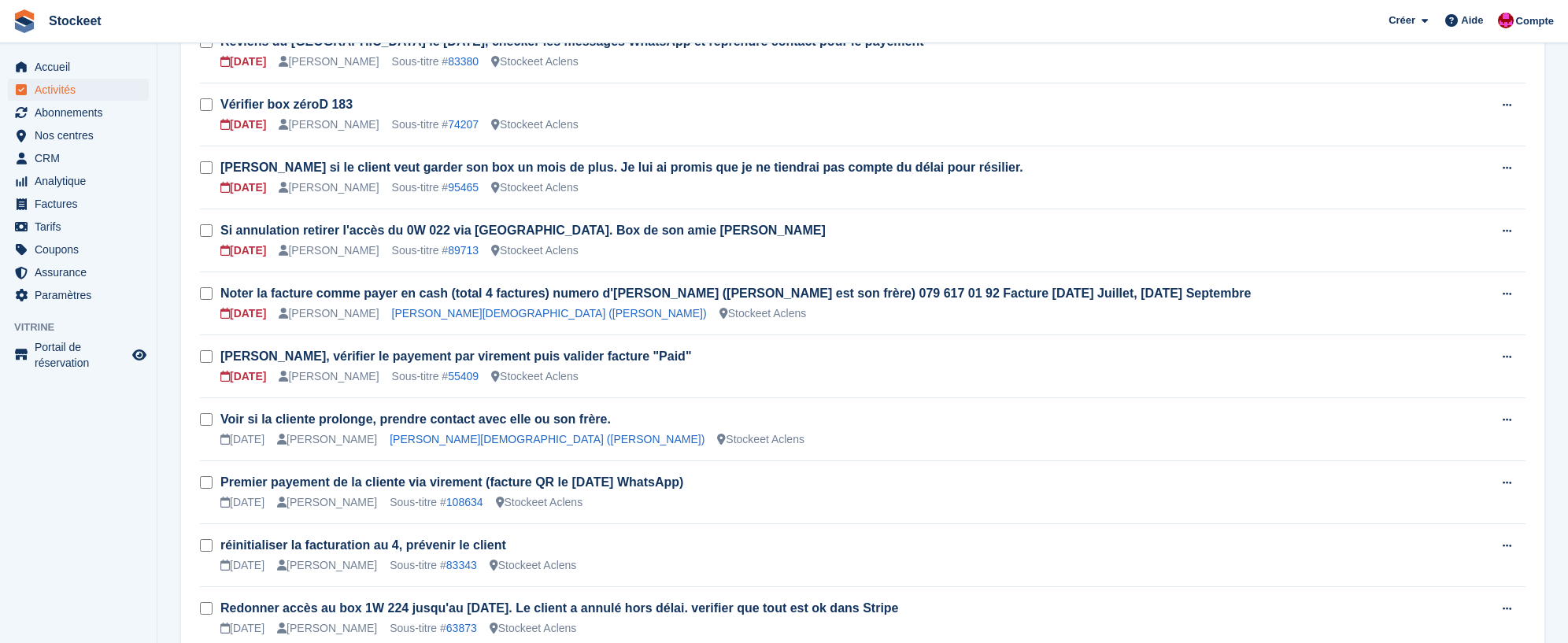
scroll to position [1051, 0]
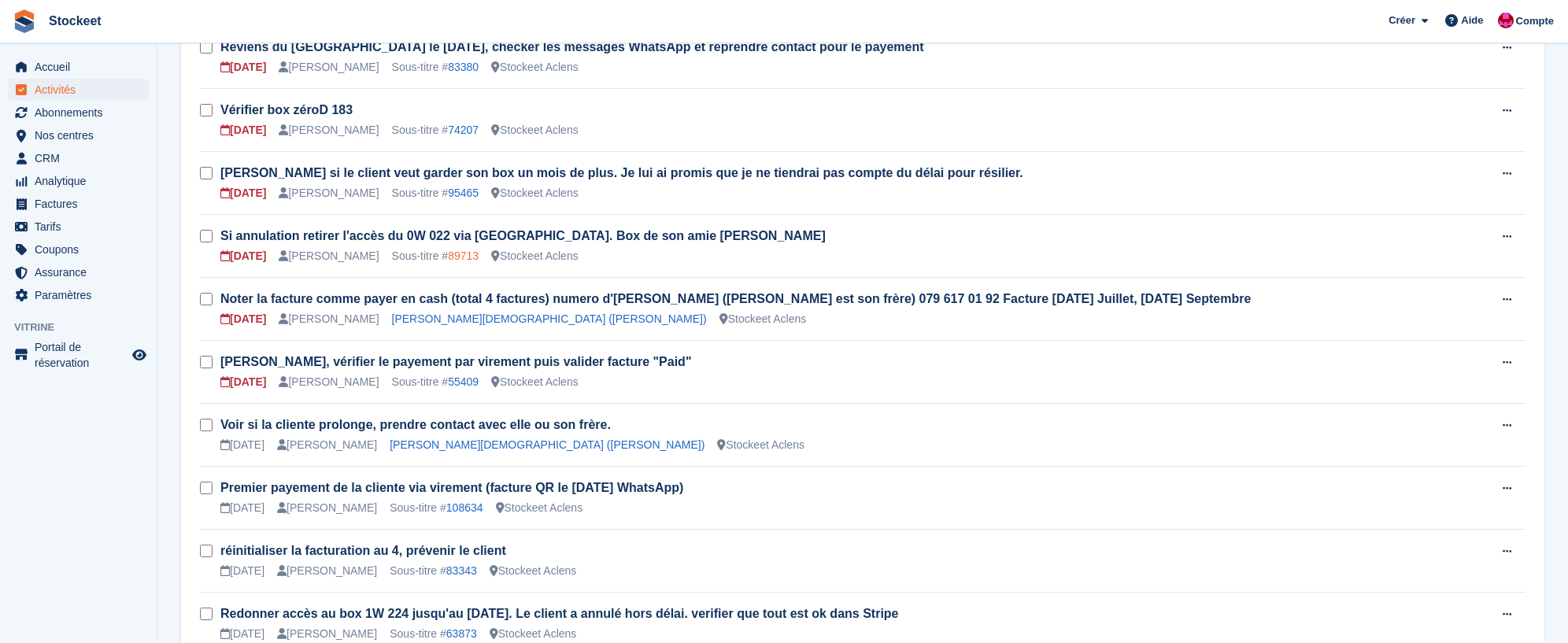
click at [472, 260] on link "89713" at bounding box center [463, 256] width 31 height 13
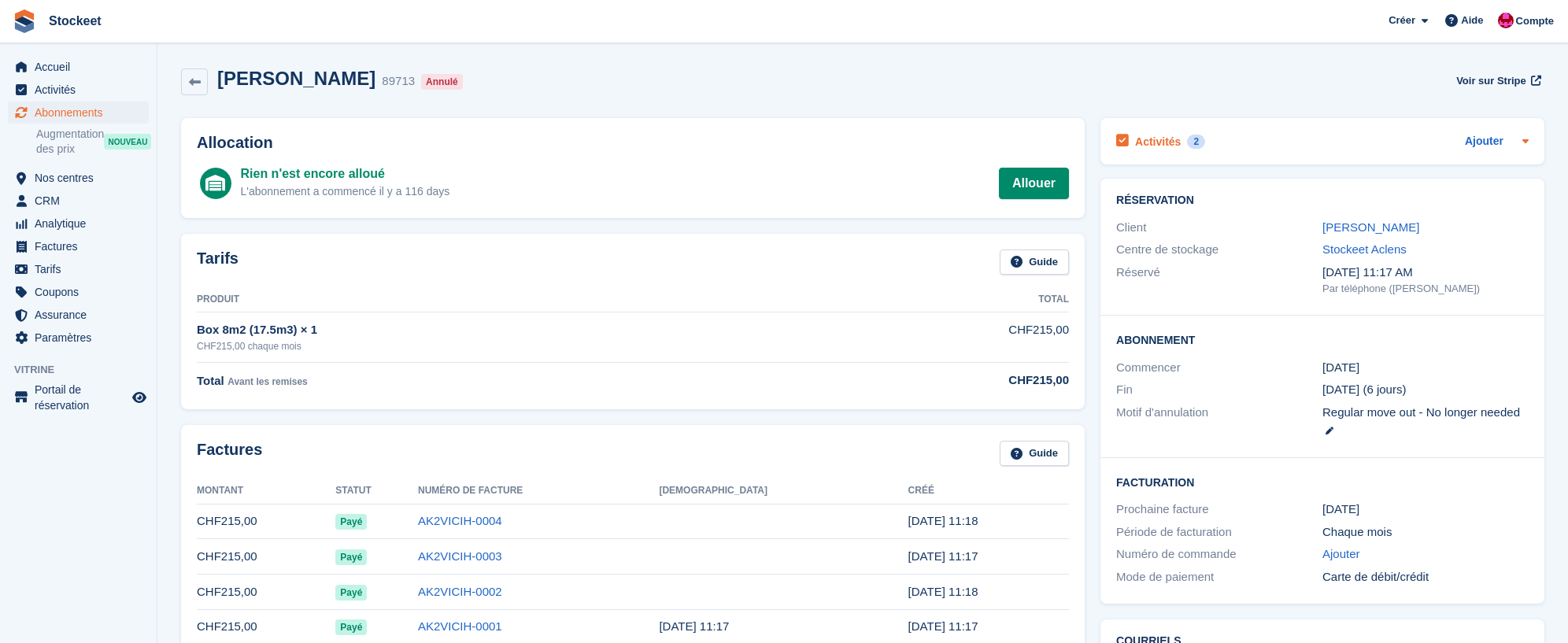
click at [1159, 144] on h2 "Activités" at bounding box center [1158, 142] width 45 height 15
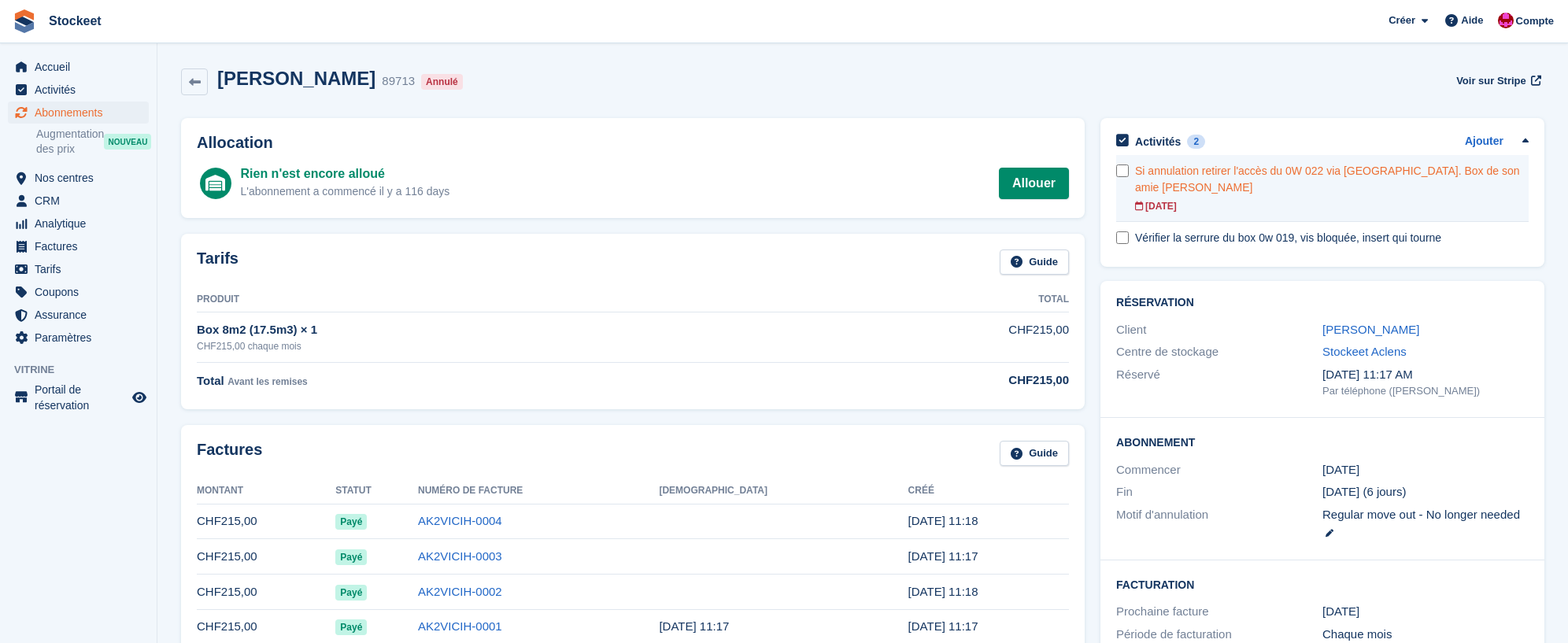
scroll to position [1, 0]
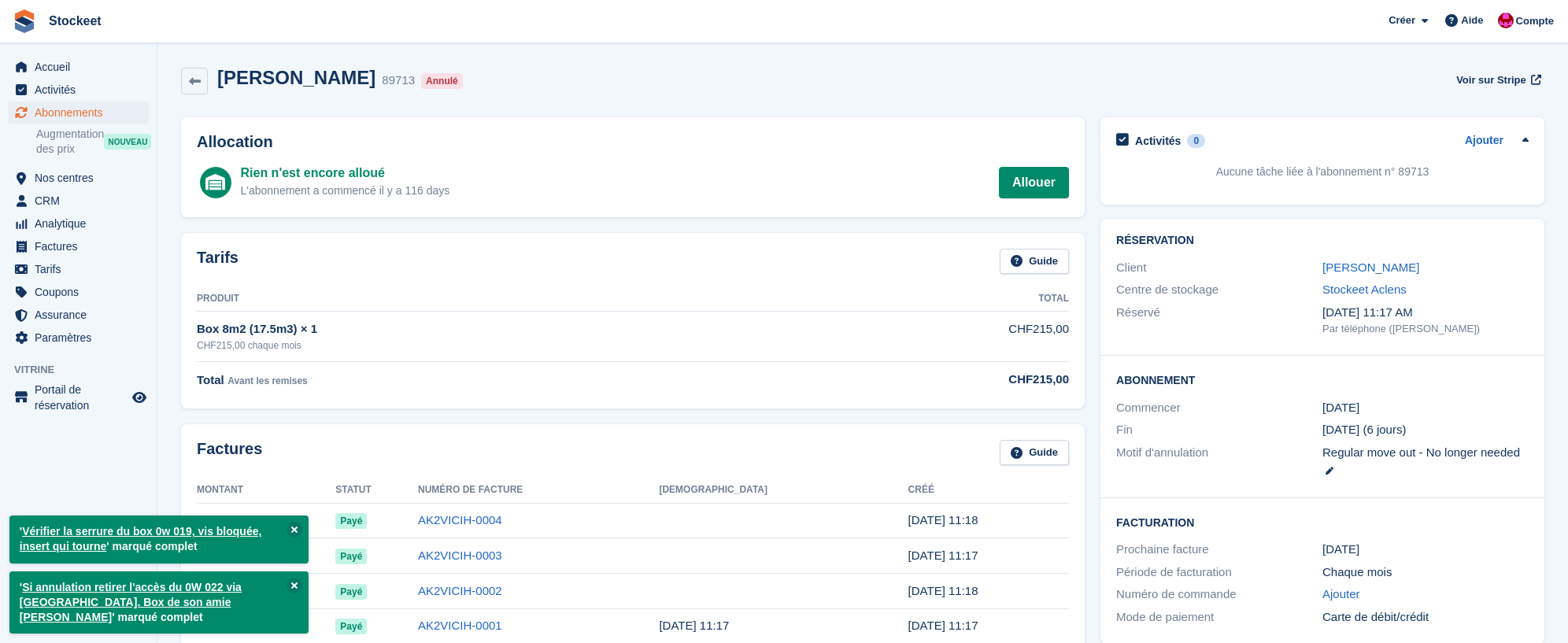
click at [82, 115] on span "Abonnements" at bounding box center [82, 112] width 95 height 22
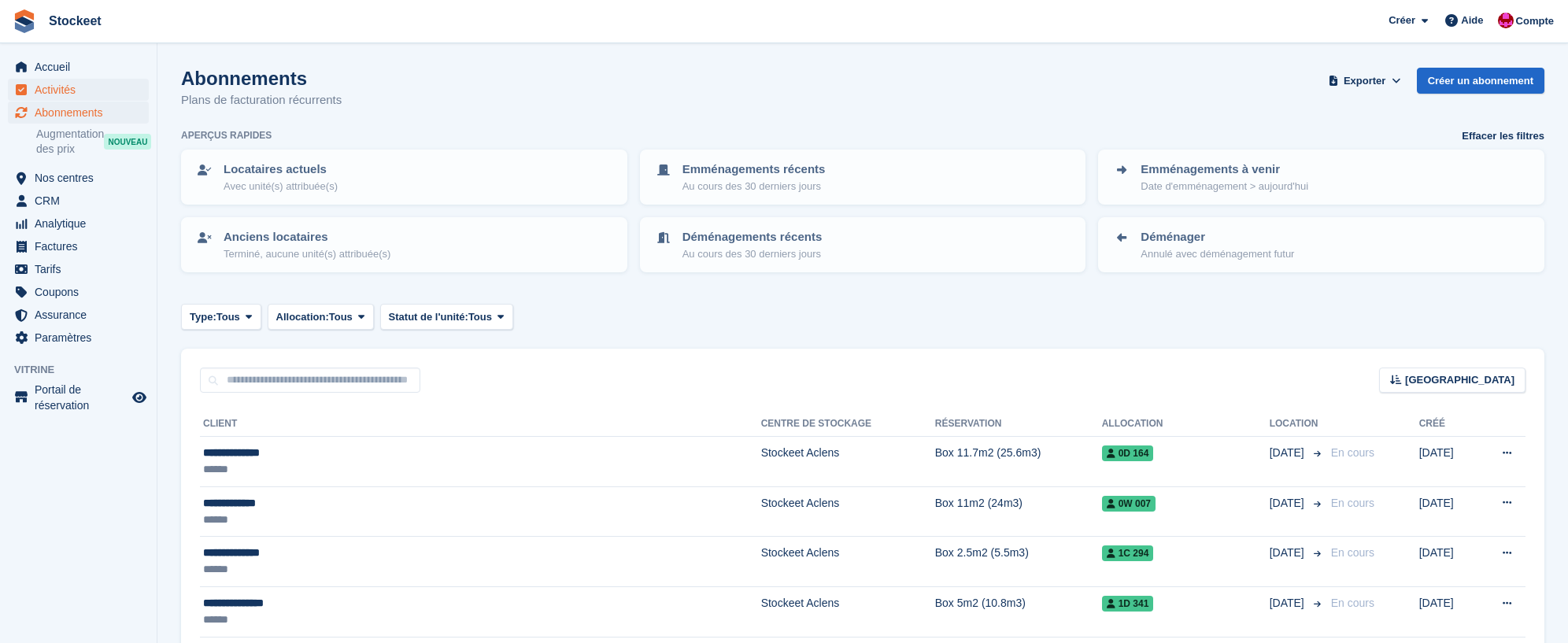
click at [50, 88] on span "Activités" at bounding box center [82, 89] width 95 height 22
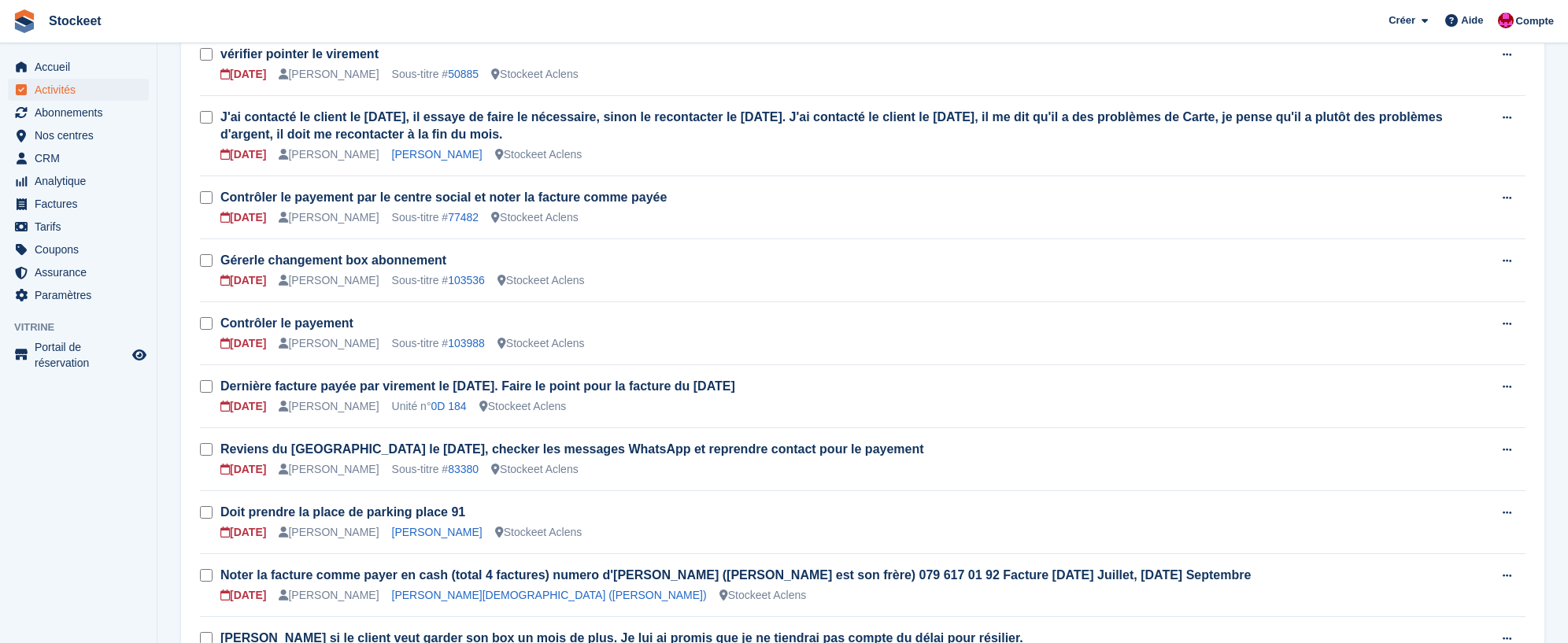
scroll to position [583, 0]
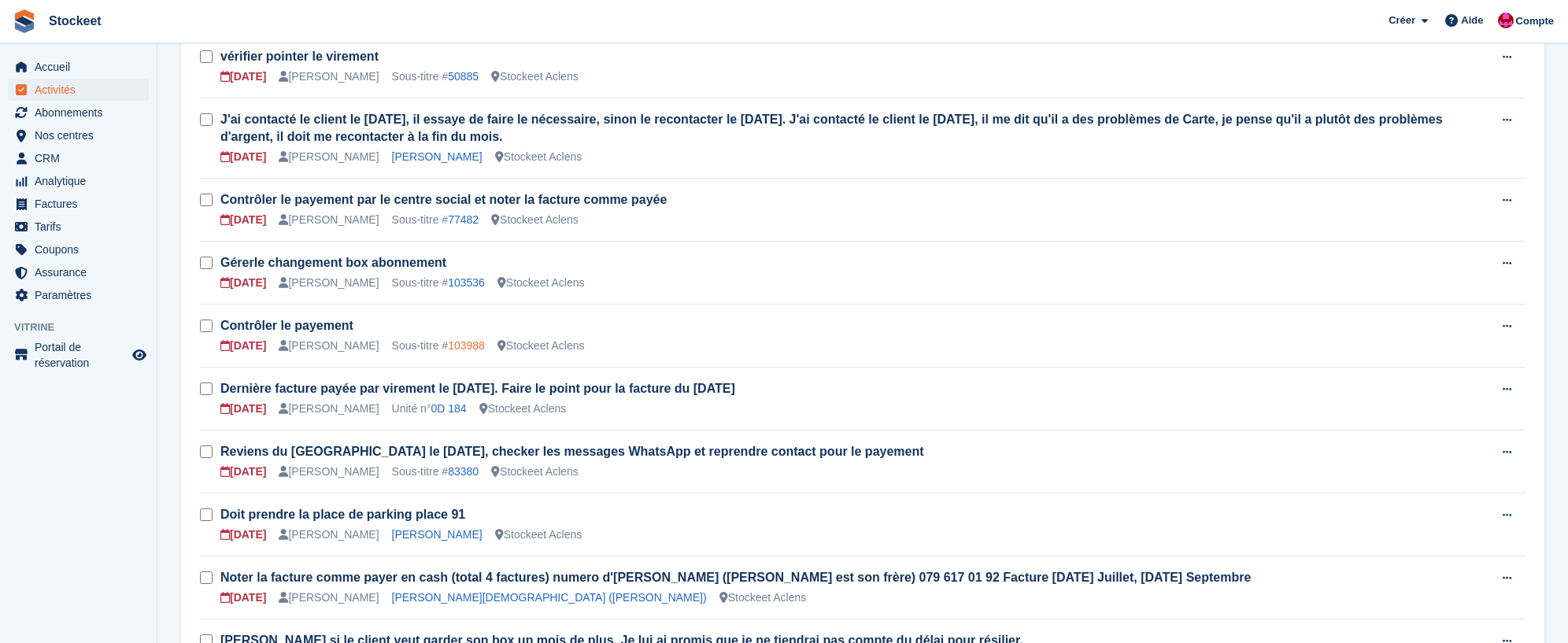
click at [467, 343] on link "103988" at bounding box center [467, 346] width 37 height 13
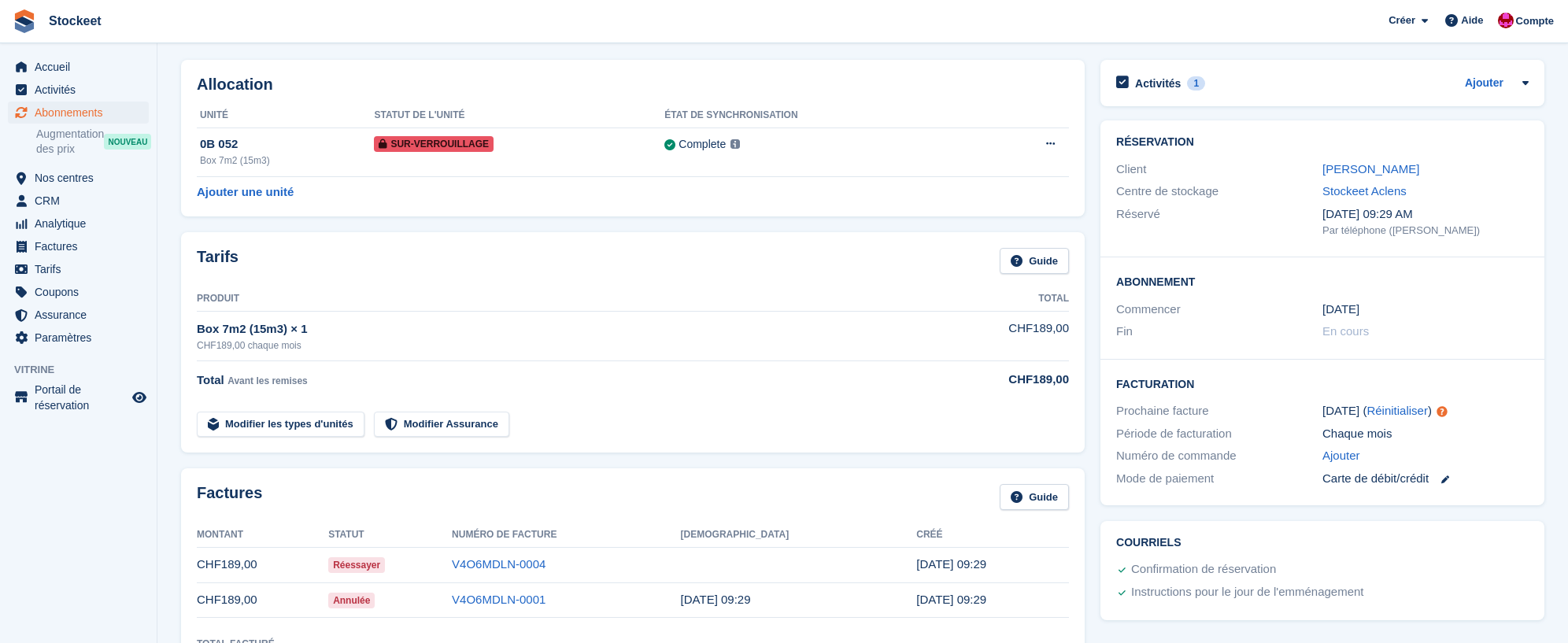
scroll to position [60, 0]
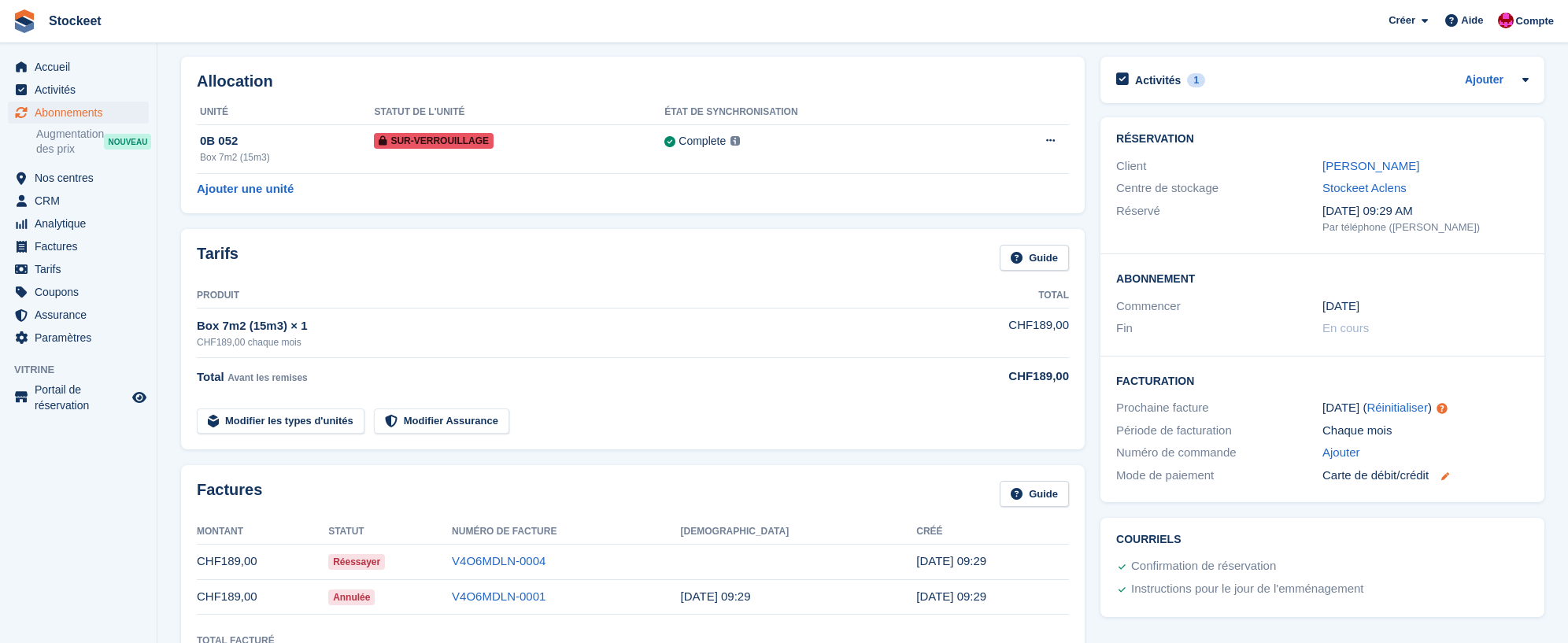
click at [1448, 474] on icon at bounding box center [1446, 476] width 8 height 8
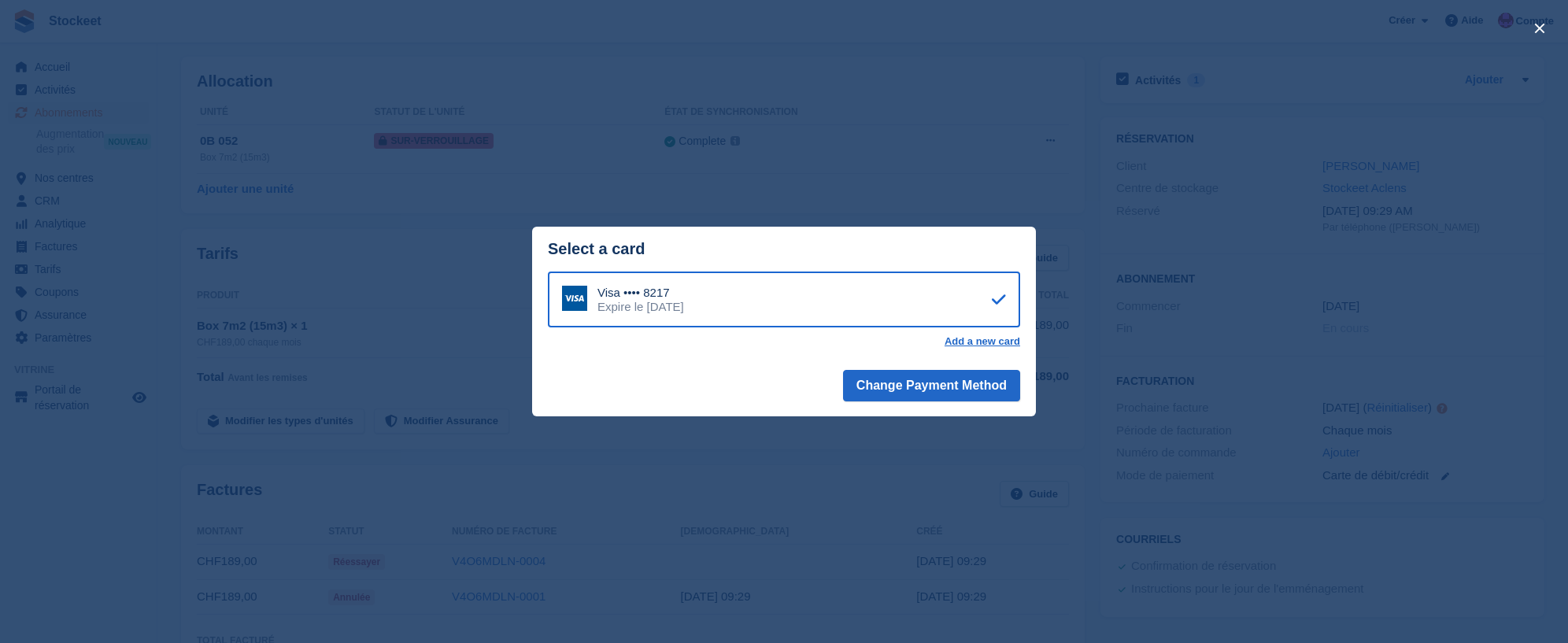
click at [844, 152] on div "close" at bounding box center [784, 321] width 1568 height 643
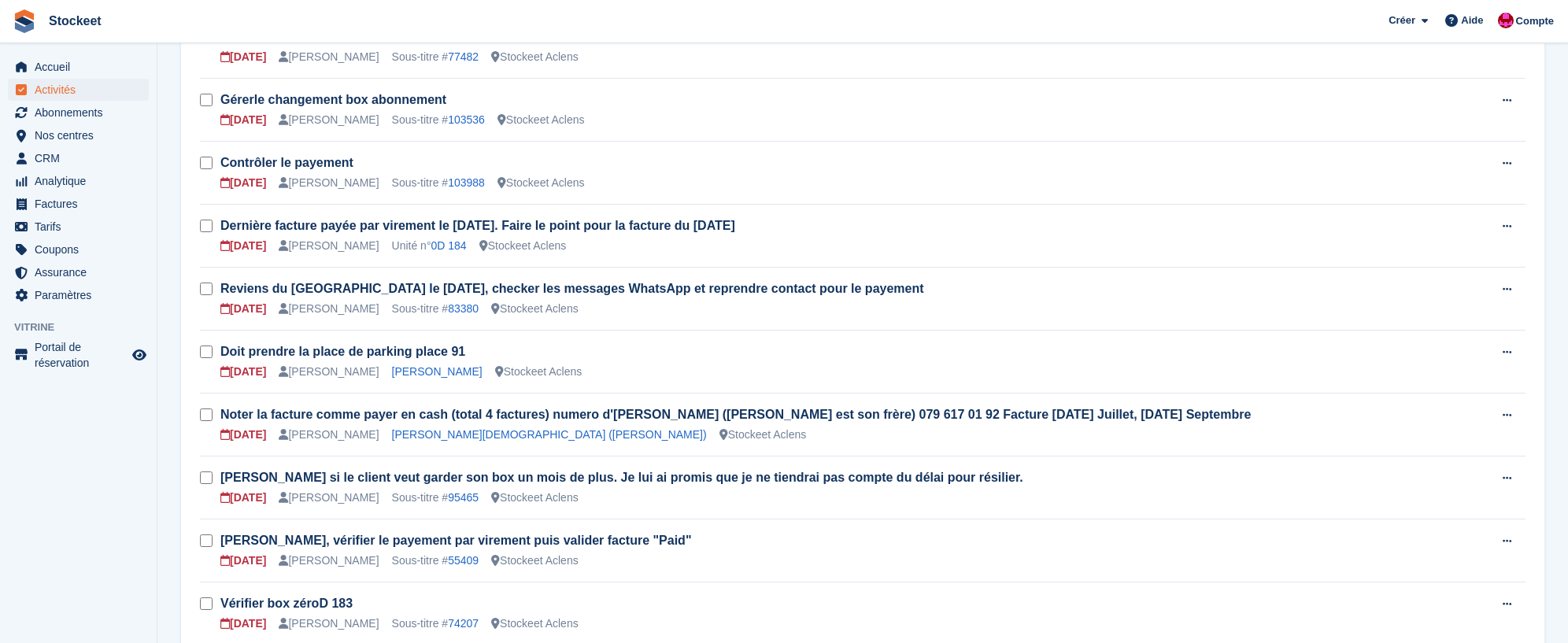
scroll to position [731, 0]
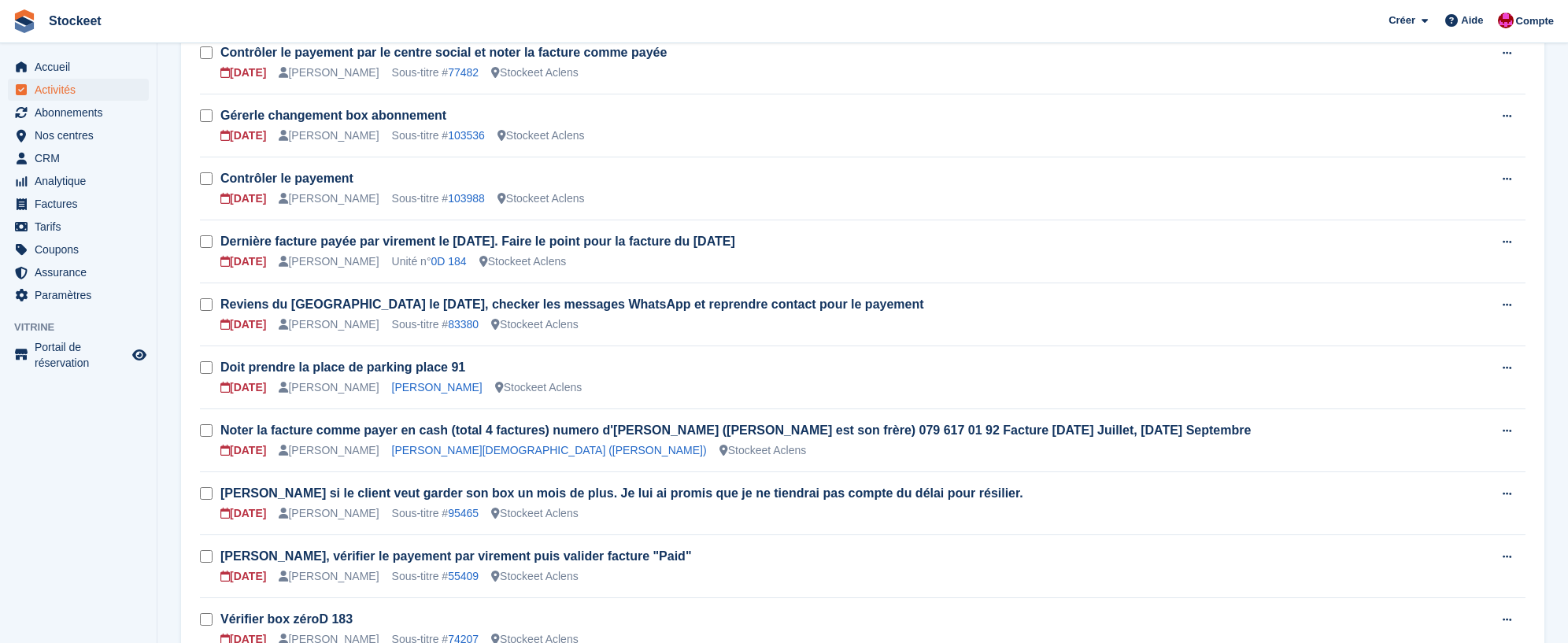
click at [455, 394] on div "Giuseppe Leonardi" at bounding box center [437, 387] width 91 height 16
click at [452, 390] on link "Giuseppe Leonardi" at bounding box center [437, 387] width 91 height 13
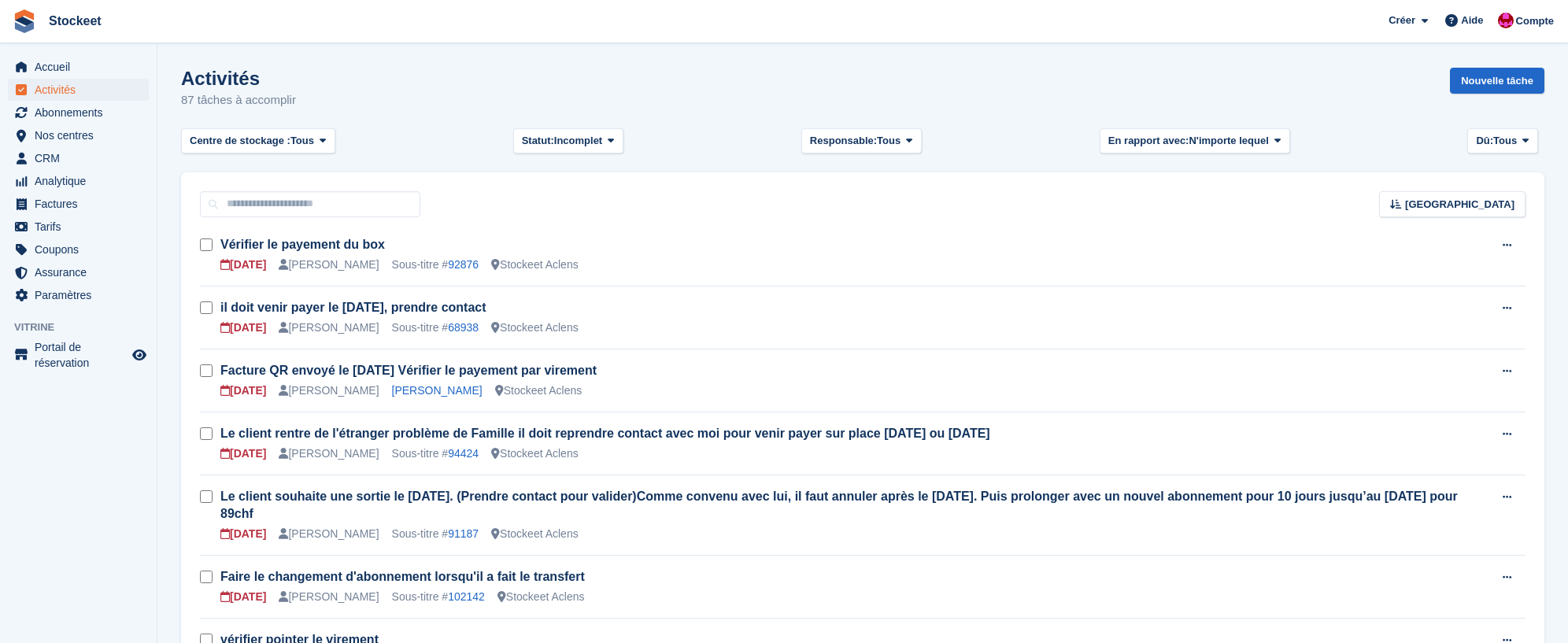
scroll to position [731, 0]
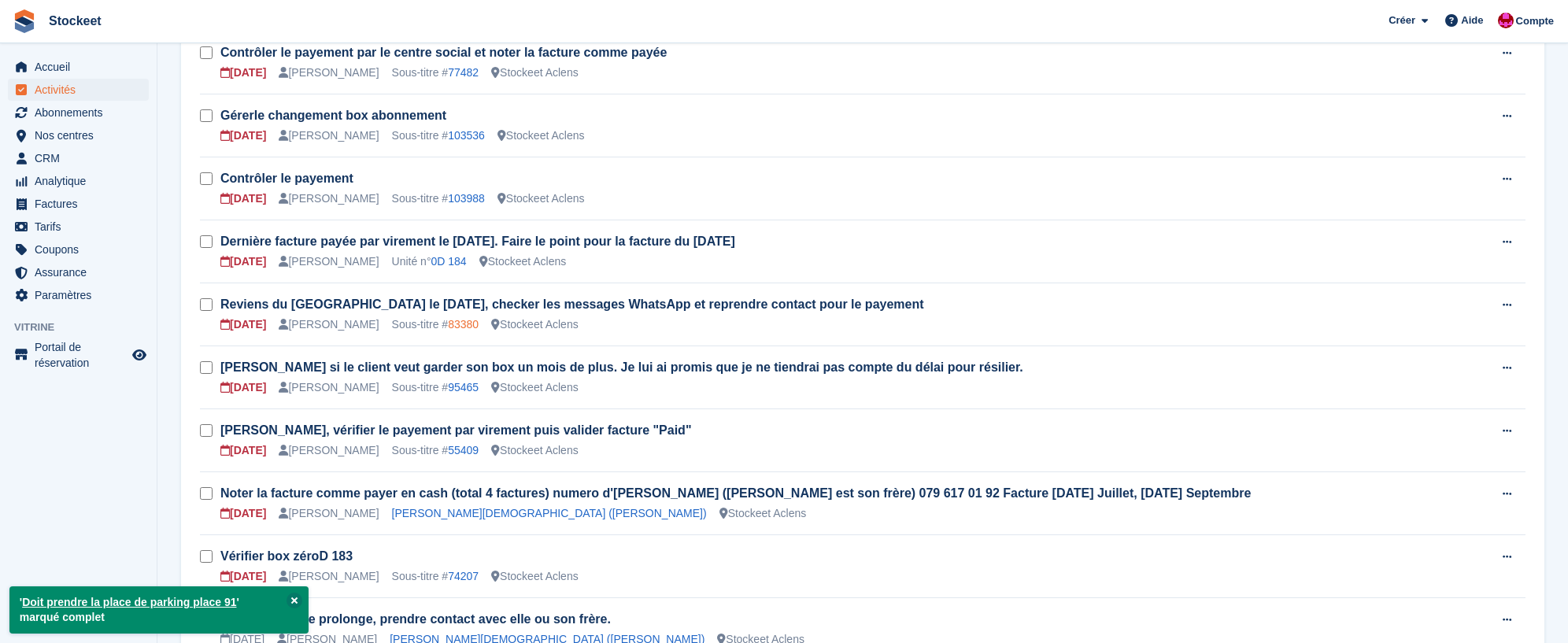
click at [477, 326] on link "83380" at bounding box center [463, 324] width 31 height 13
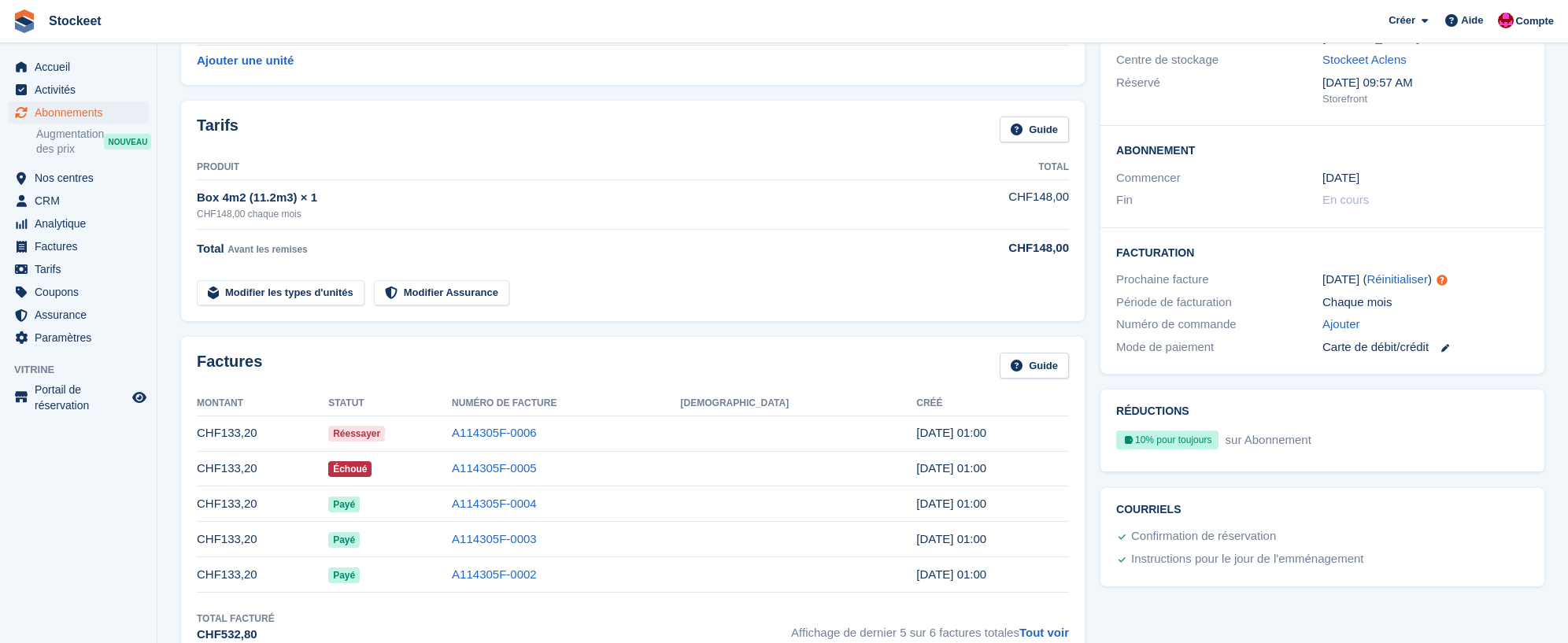
scroll to position [189, 0]
click at [537, 429] on link "A114305F-0006" at bounding box center [494, 432] width 85 height 14
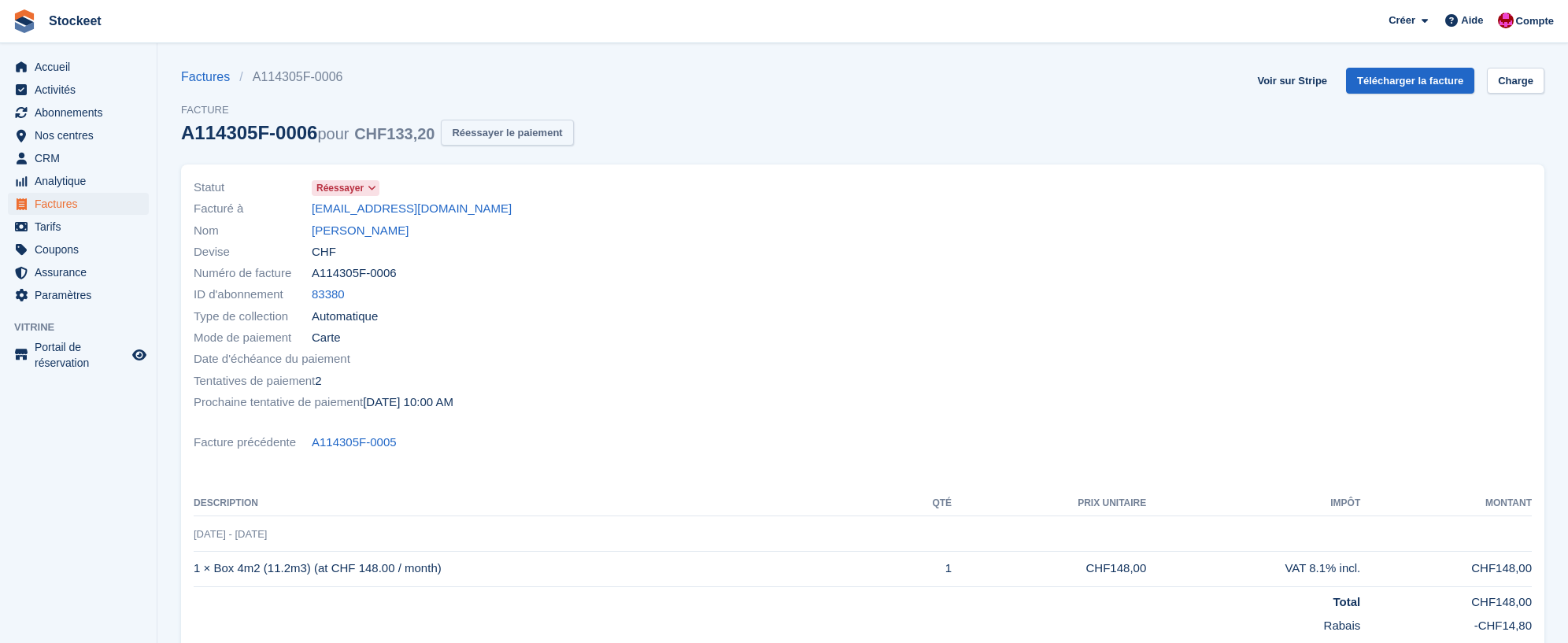
click at [535, 133] on button "Réessayer le paiement" at bounding box center [507, 133] width 133 height 26
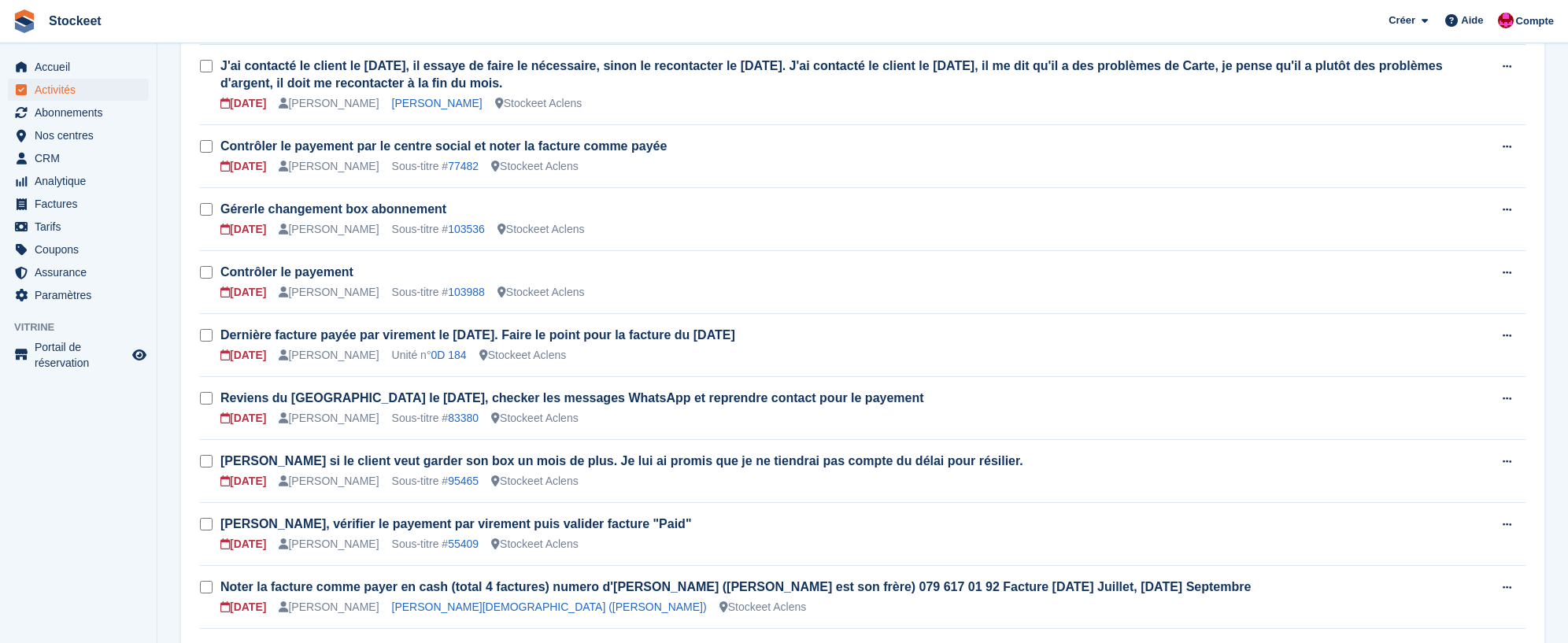
scroll to position [637, 0]
click at [454, 358] on link "0D 184" at bounding box center [450, 356] width 36 height 13
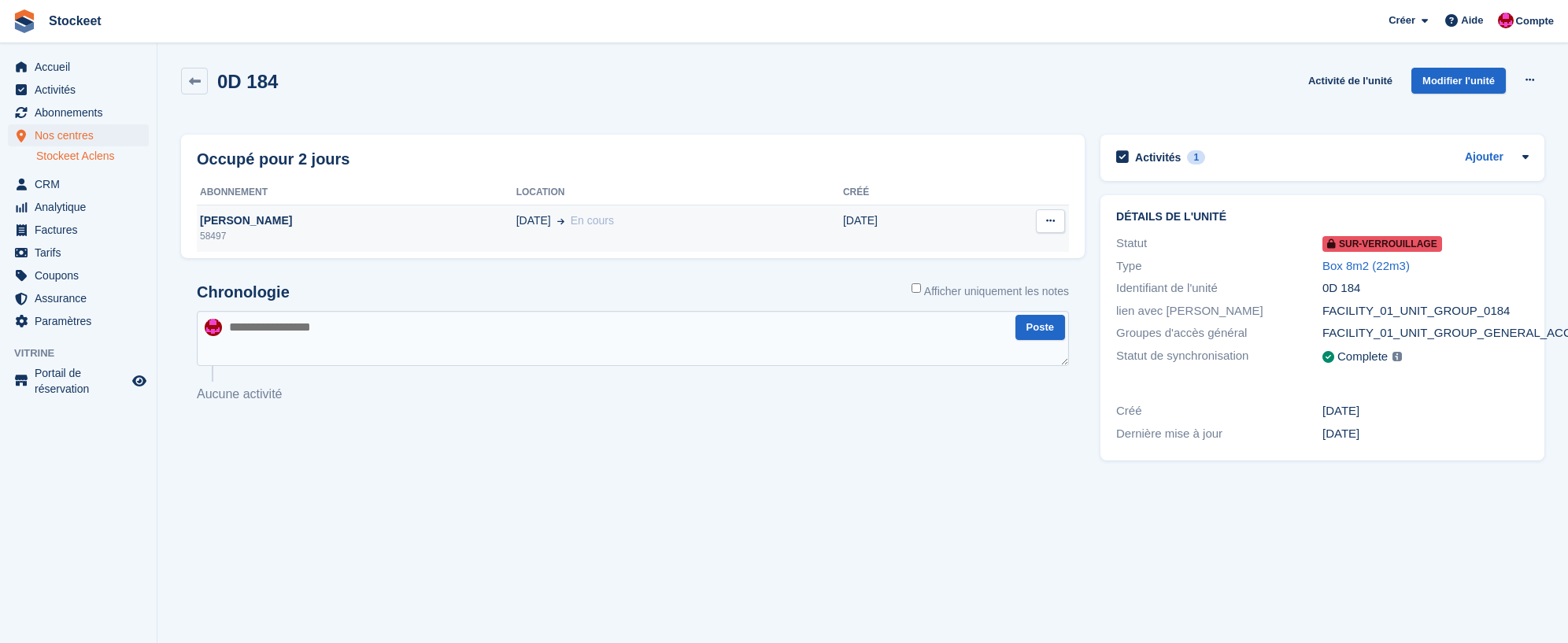
click at [349, 211] on td "Prins Jan 58497" at bounding box center [356, 228] width 319 height 47
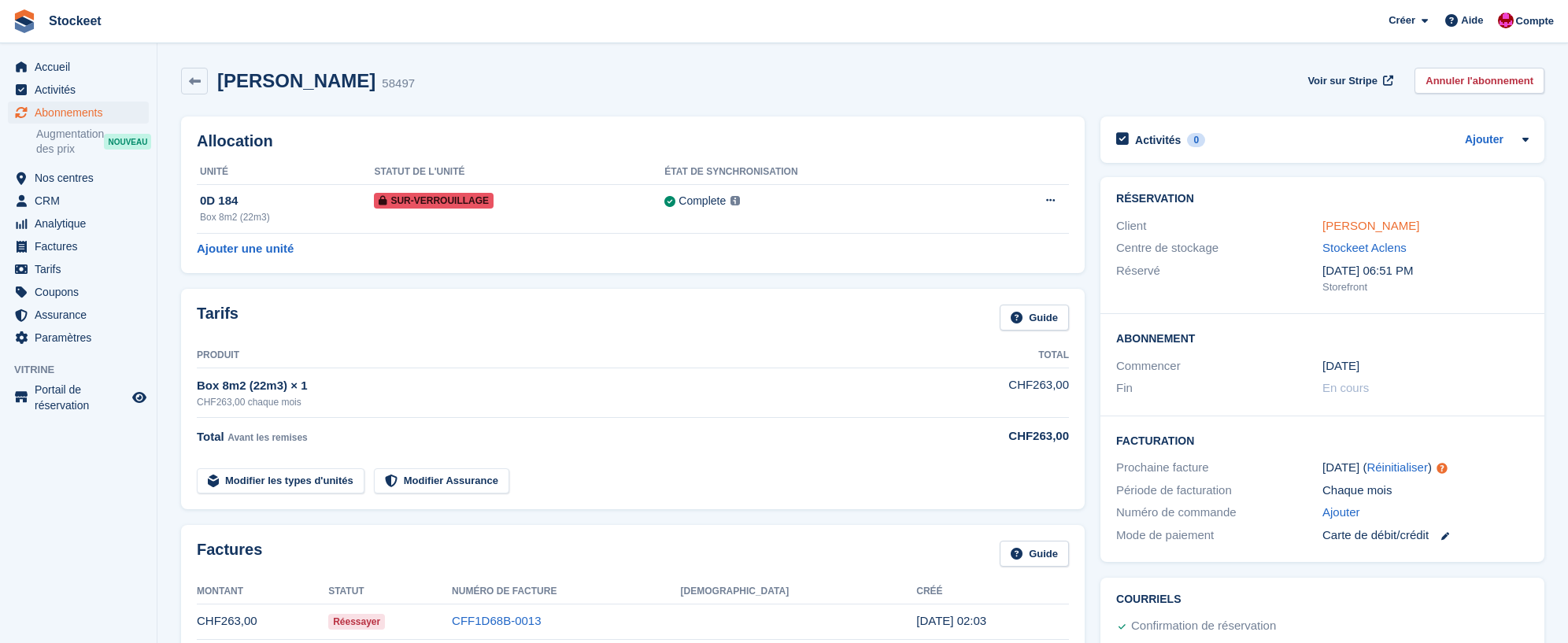
click at [1350, 228] on link "[PERSON_NAME]" at bounding box center [1371, 226] width 97 height 14
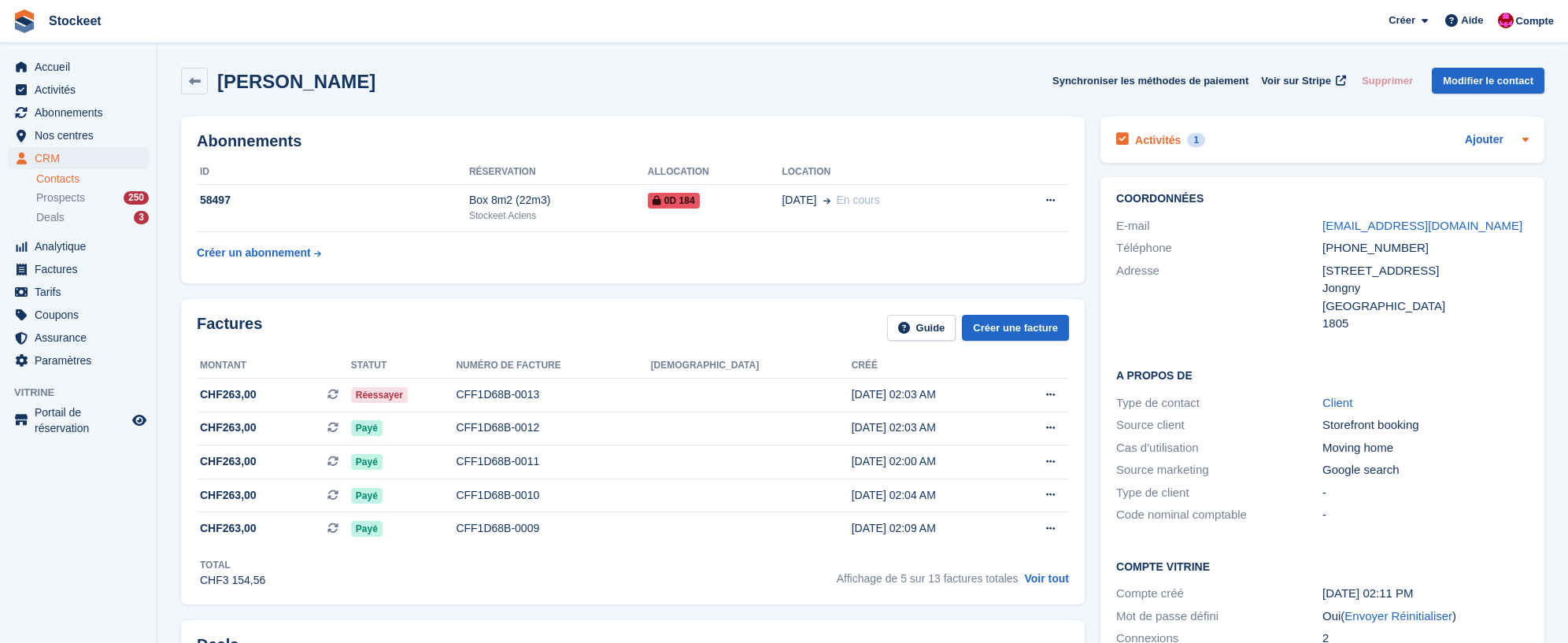
click at [1165, 141] on h2 "Activités" at bounding box center [1158, 141] width 45 height 15
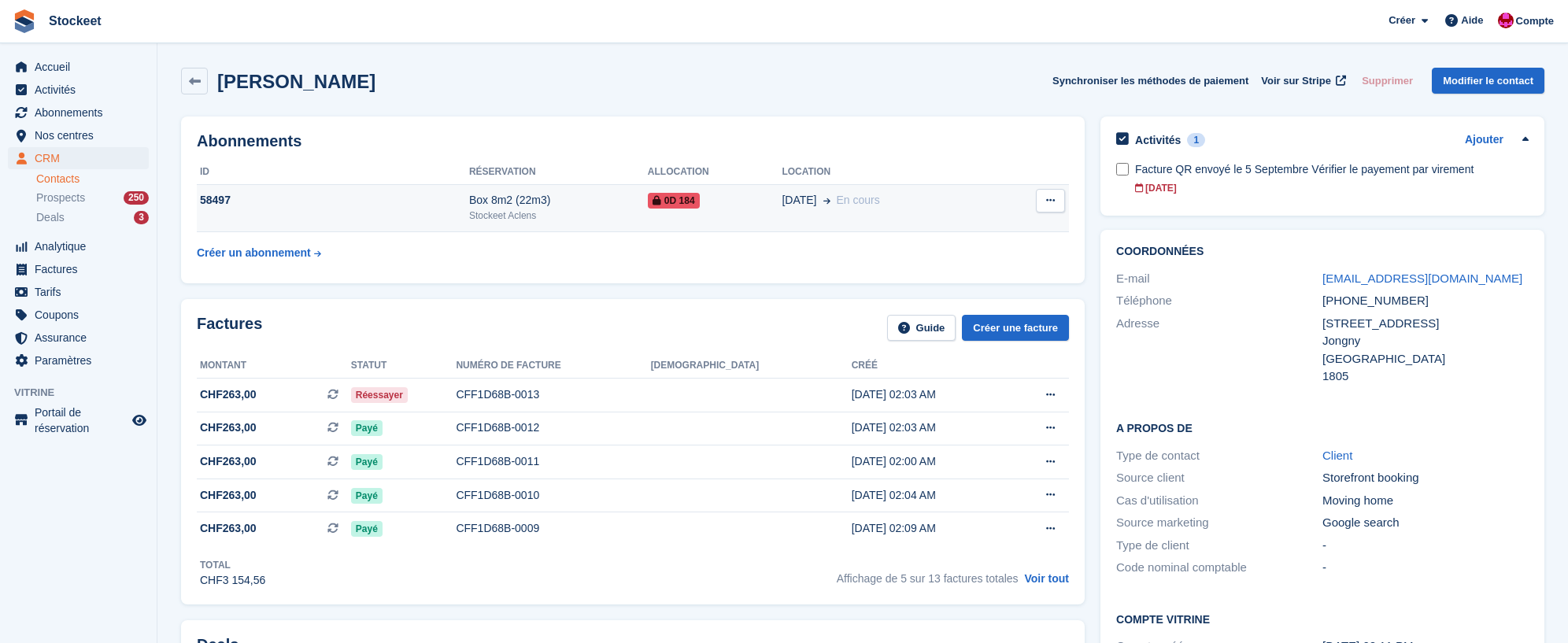
click at [457, 220] on td "58497" at bounding box center [332, 208] width 273 height 48
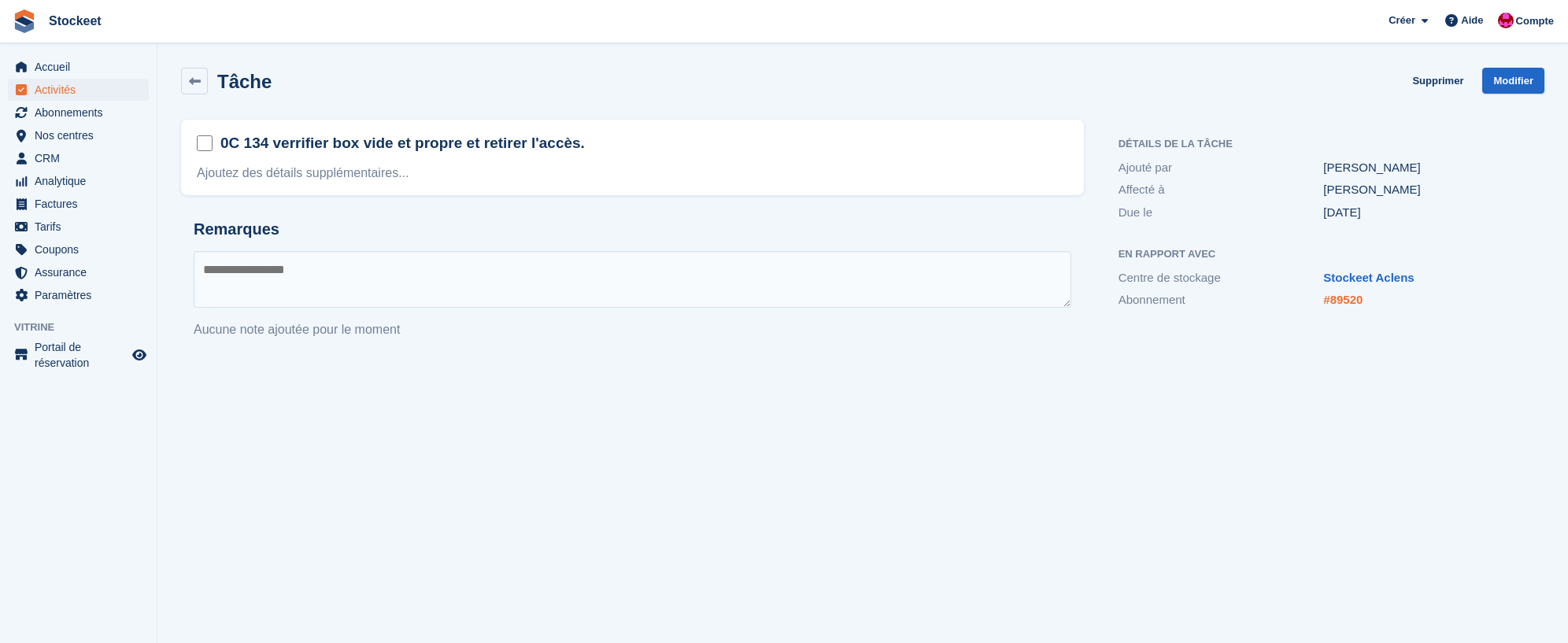
click at [1344, 301] on link "#89520" at bounding box center [1343, 299] width 40 height 14
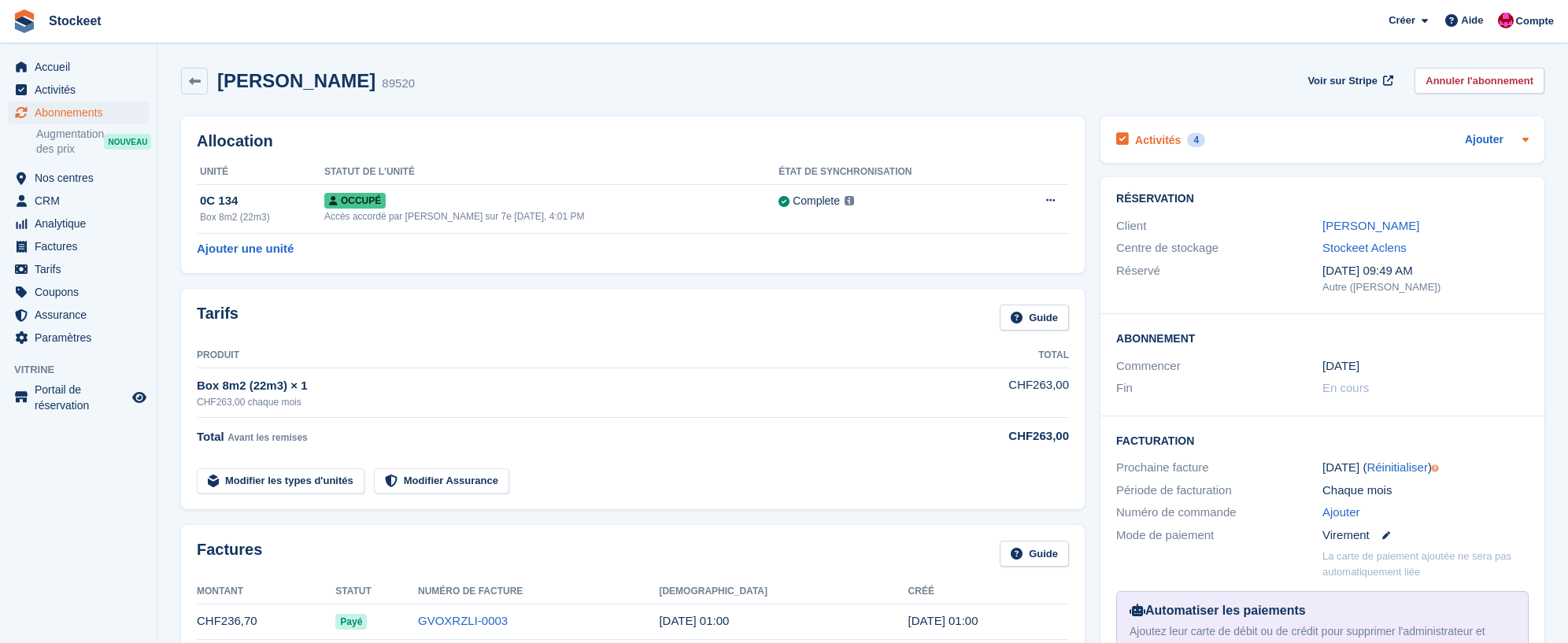
click at [1157, 137] on h2 "Activités" at bounding box center [1158, 141] width 45 height 15
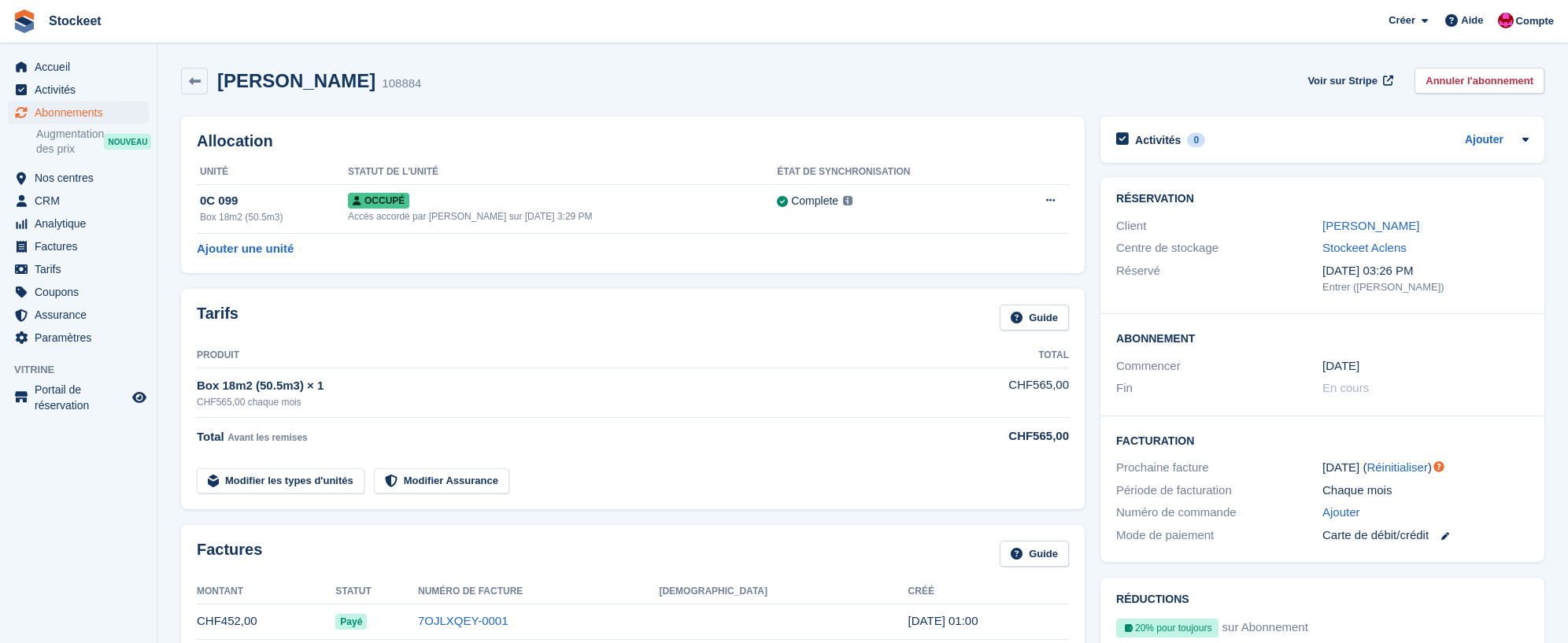
click at [36, 33] on img at bounding box center [24, 21] width 23 height 23
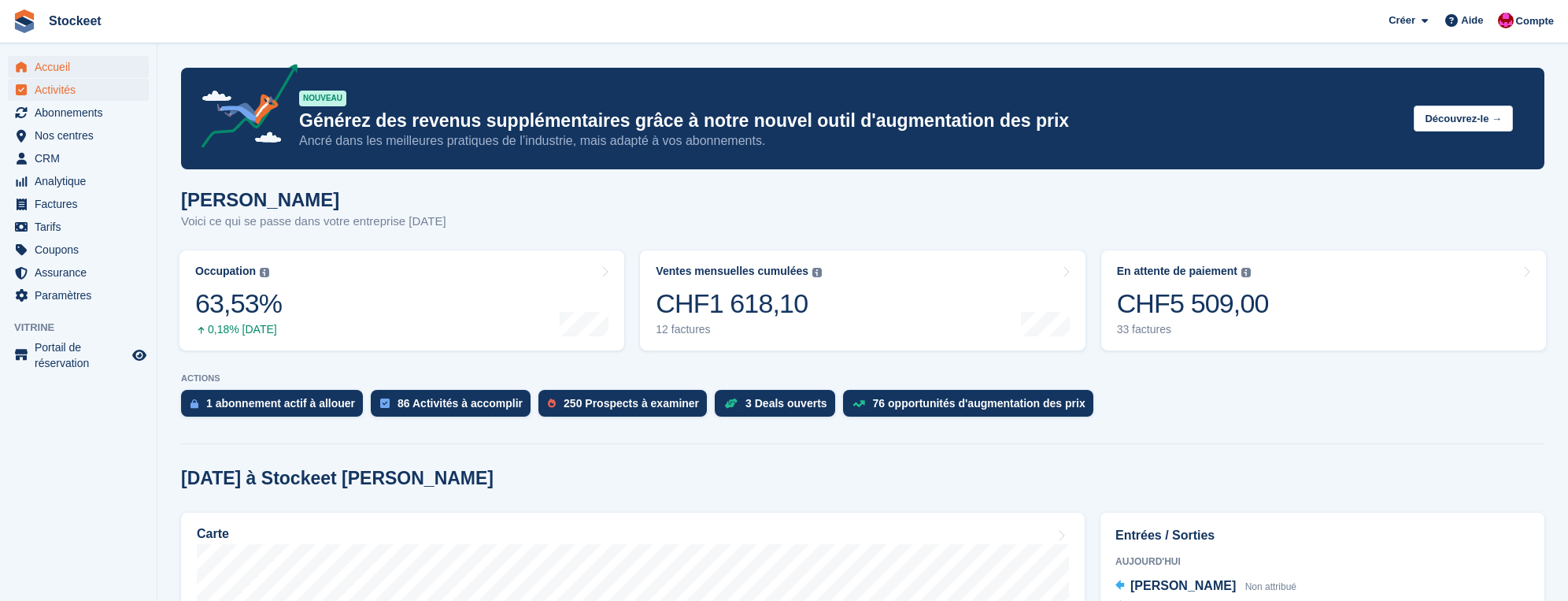
click at [49, 91] on span "Activités" at bounding box center [82, 89] width 95 height 22
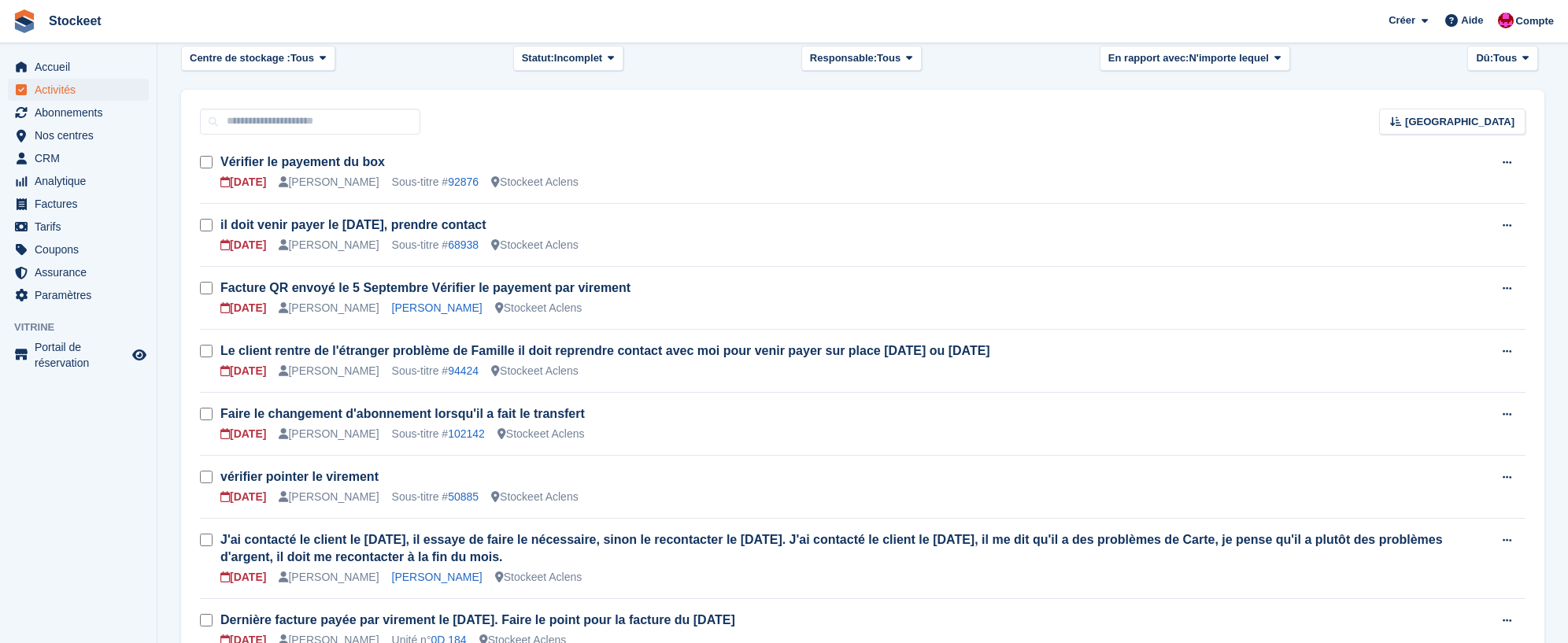
scroll to position [86, 0]
click at [427, 307] on link "Prins Jan" at bounding box center [437, 305] width 91 height 13
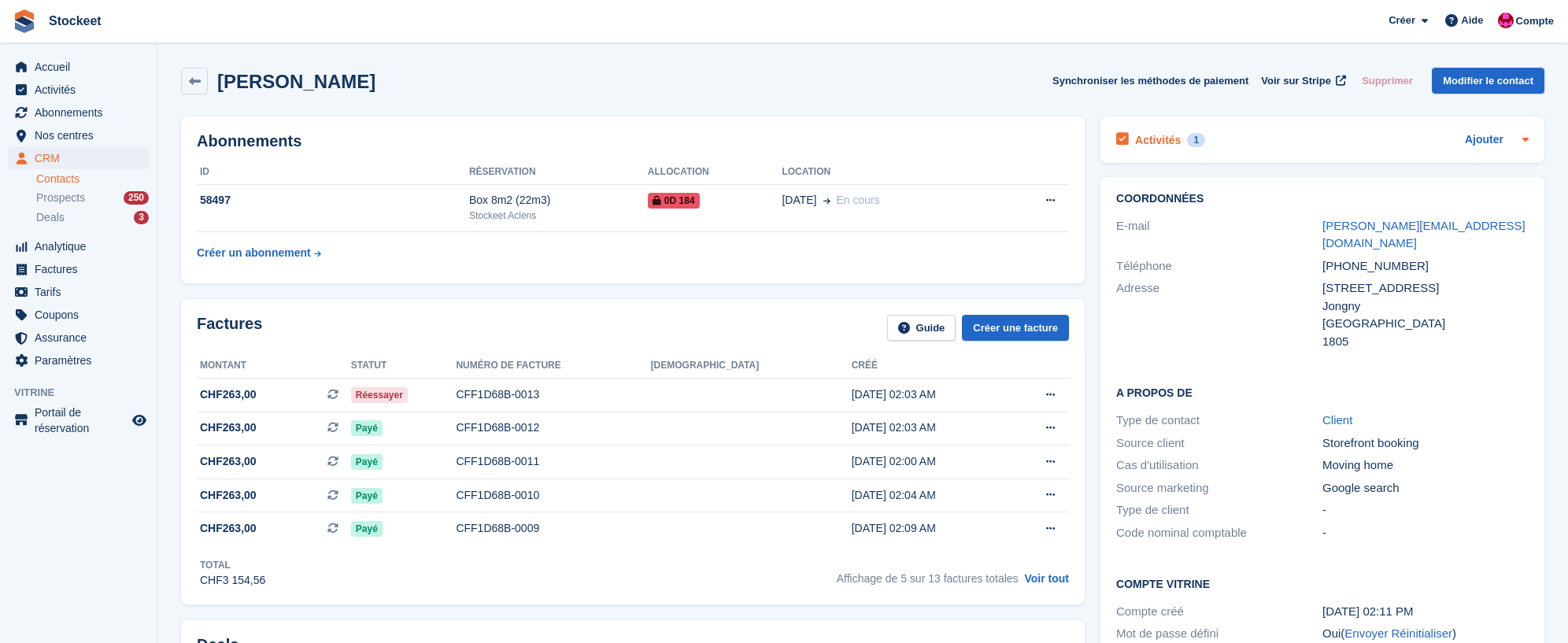
click at [1169, 140] on h2 "Activités" at bounding box center [1158, 141] width 45 height 15
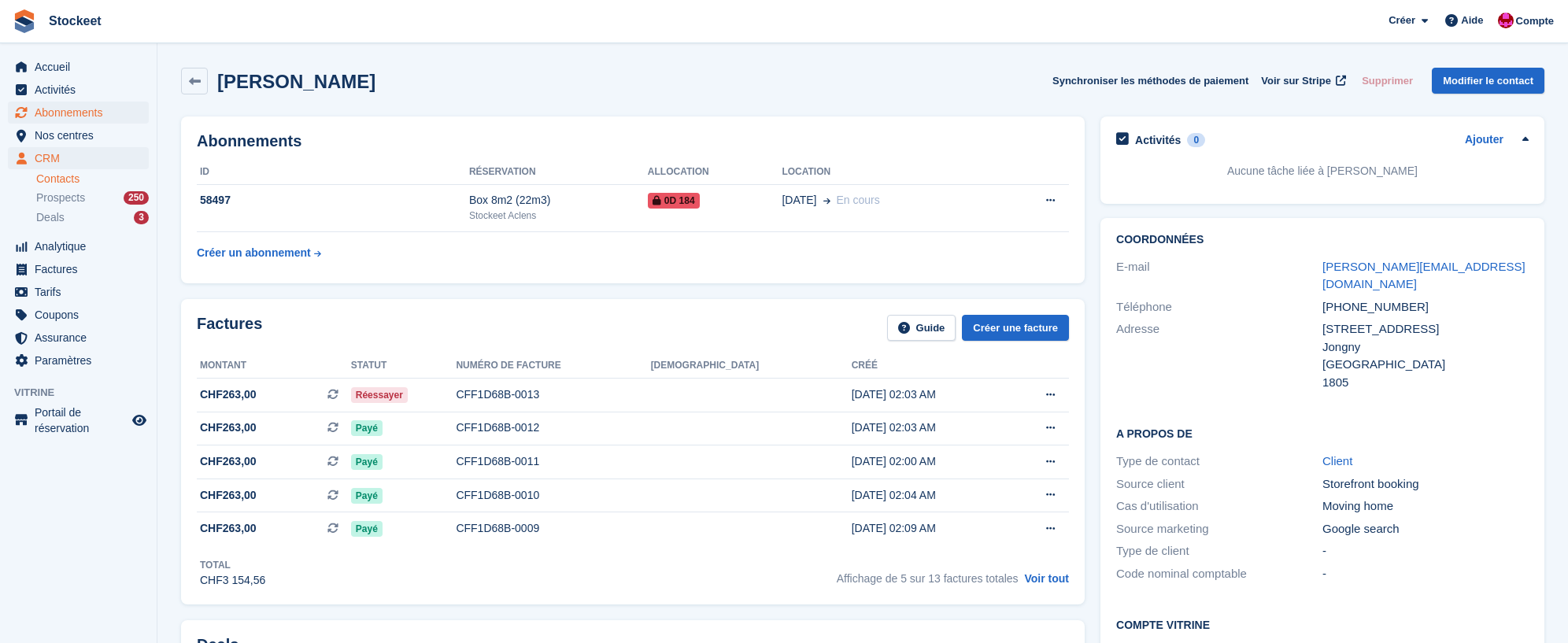
click at [82, 111] on span "Abonnements" at bounding box center [82, 112] width 95 height 22
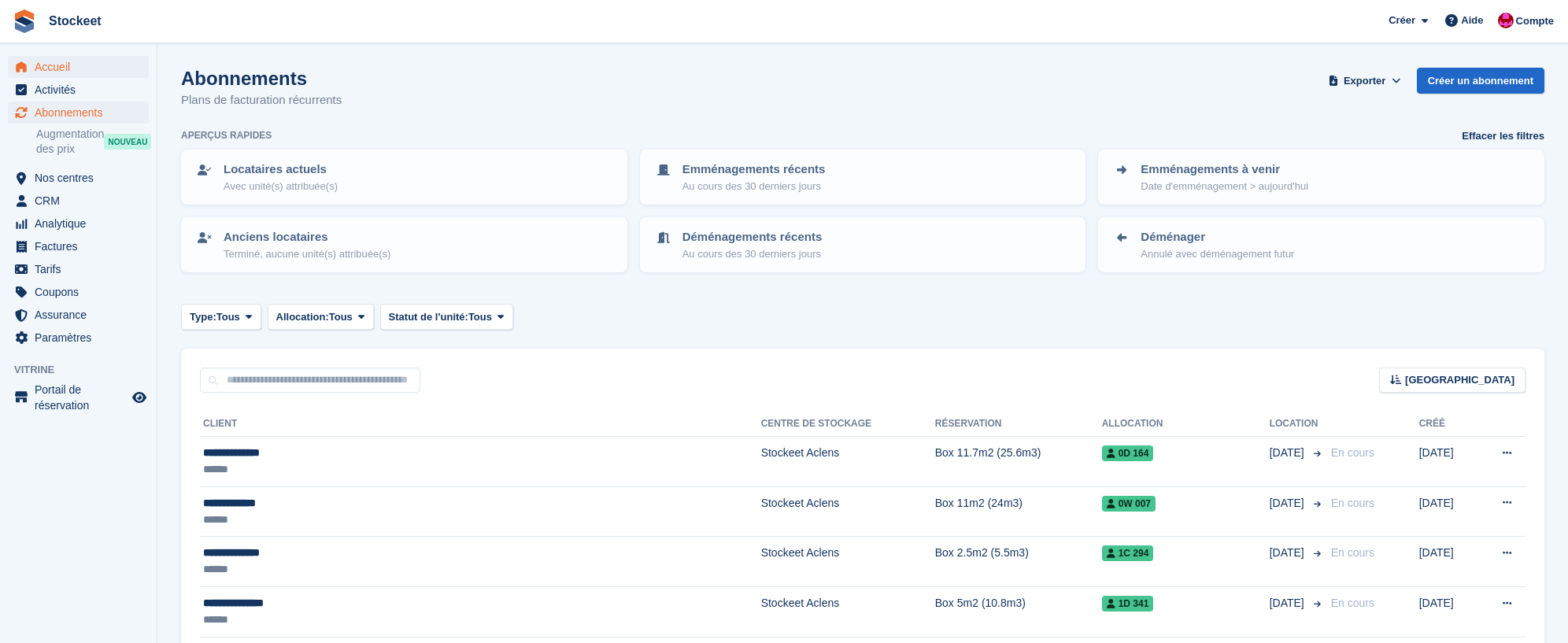
click at [60, 69] on span "Accueil" at bounding box center [82, 66] width 95 height 22
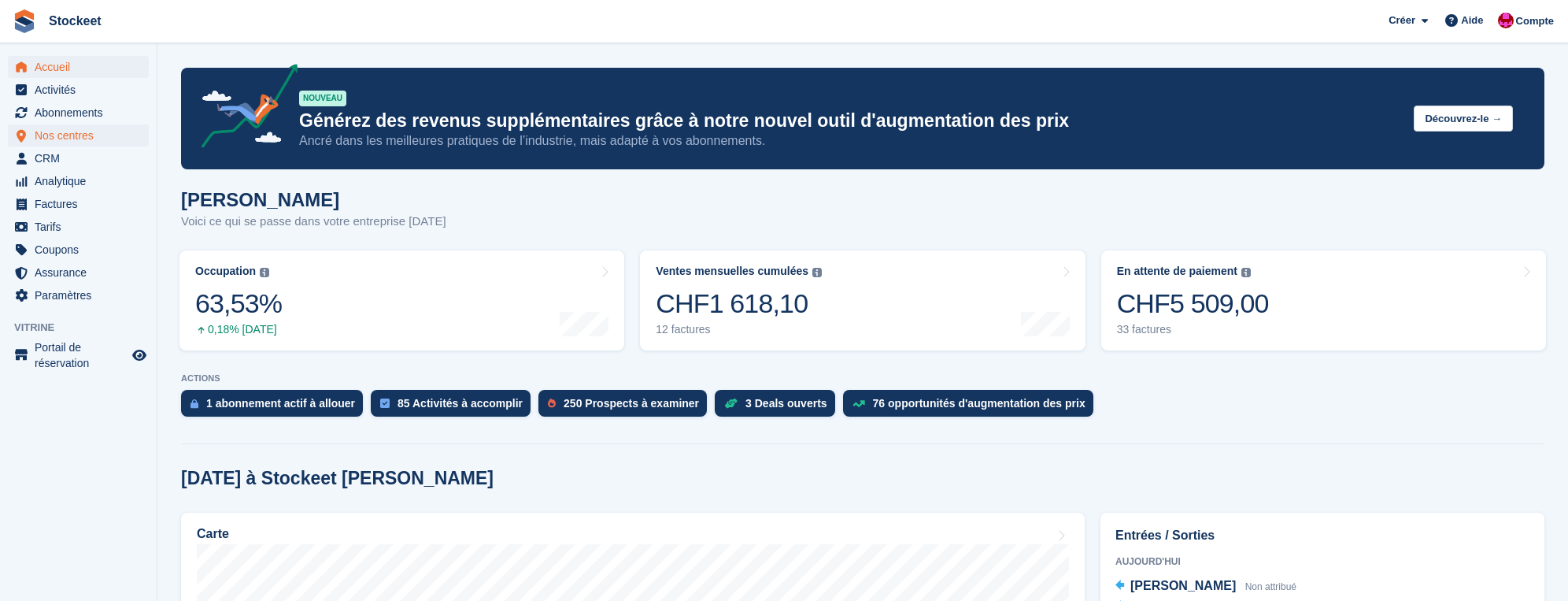
click at [49, 133] on span "Nos centres" at bounding box center [82, 135] width 95 height 22
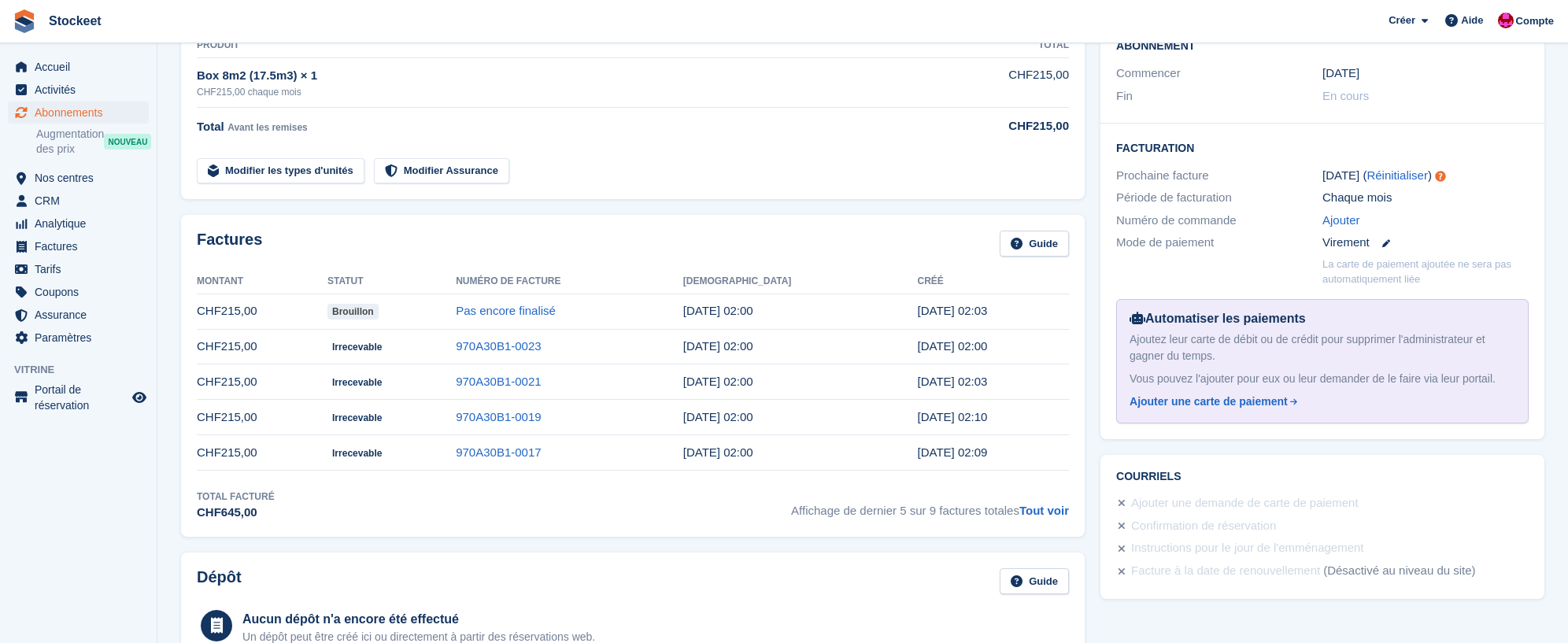
scroll to position [312, 0]
click at [1045, 508] on link "Tout voir" at bounding box center [1044, 509] width 49 height 14
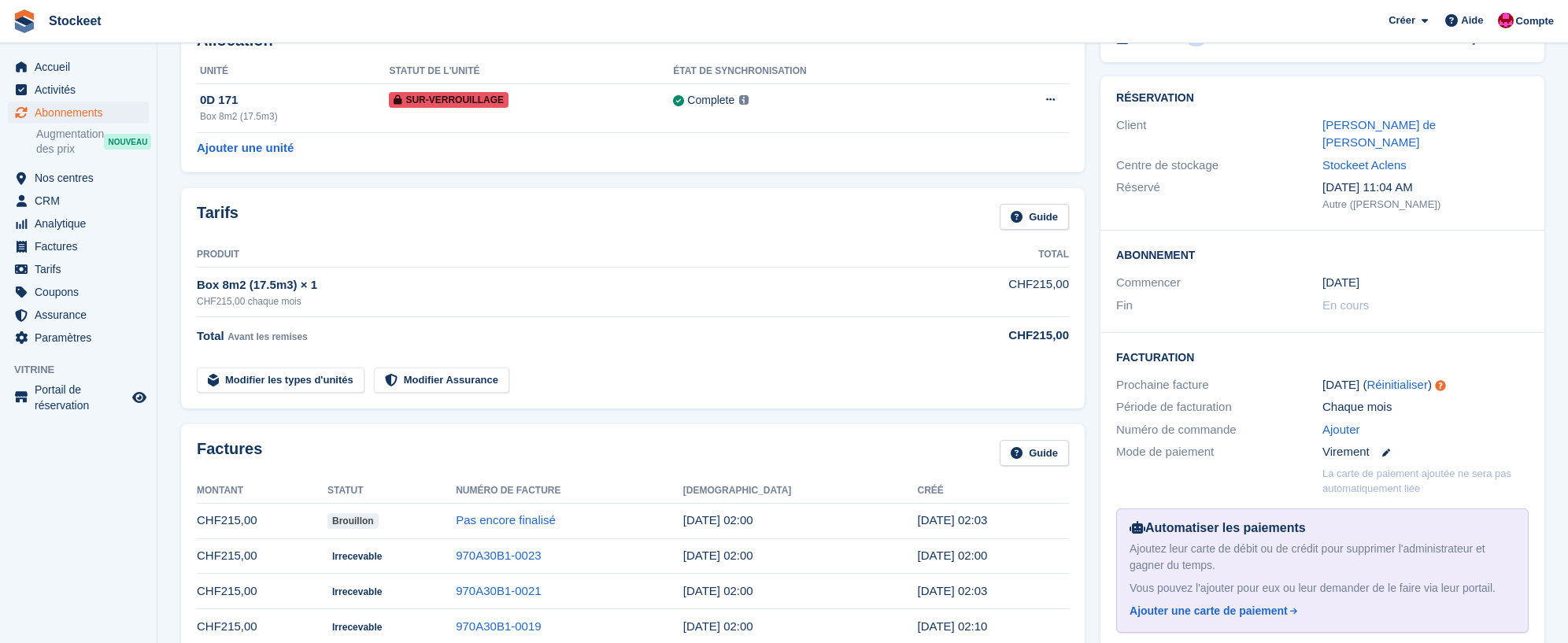
scroll to position [59, 0]
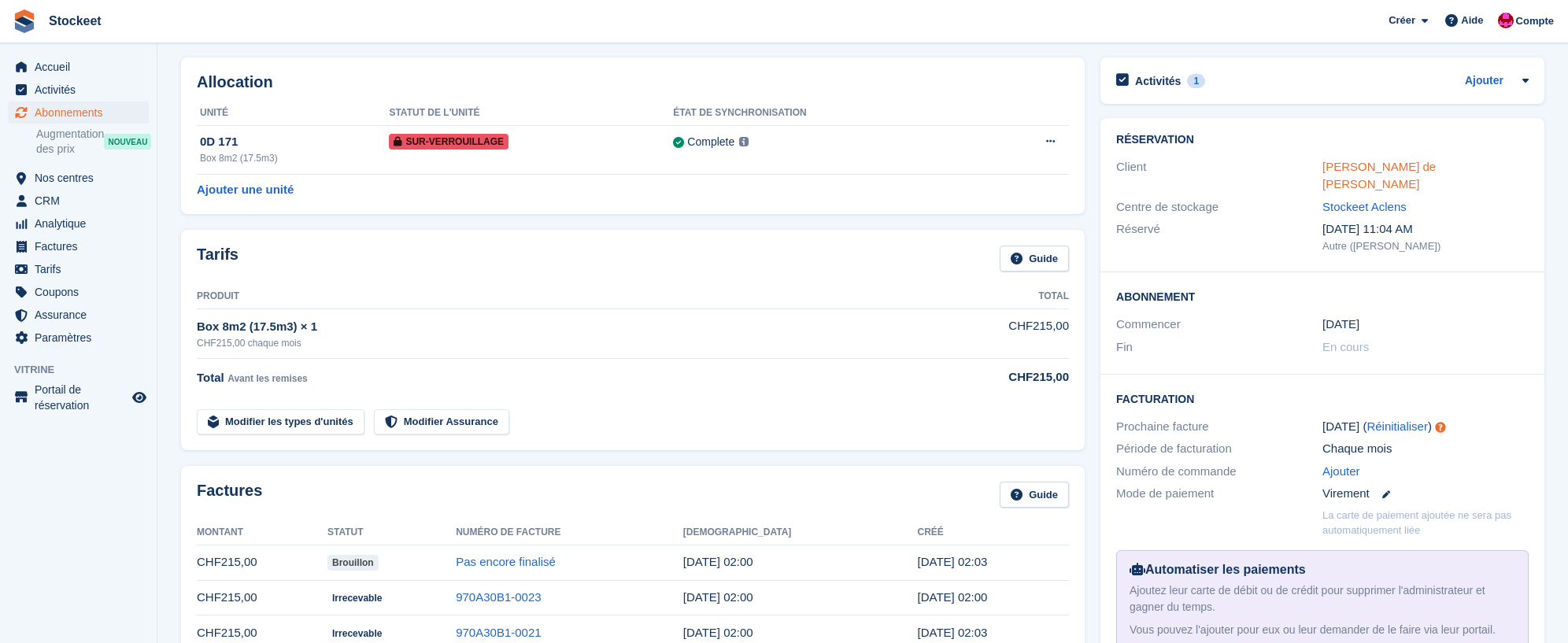
click at [1380, 169] on link "Alves de sousa Marco" at bounding box center [1380, 176] width 113 height 32
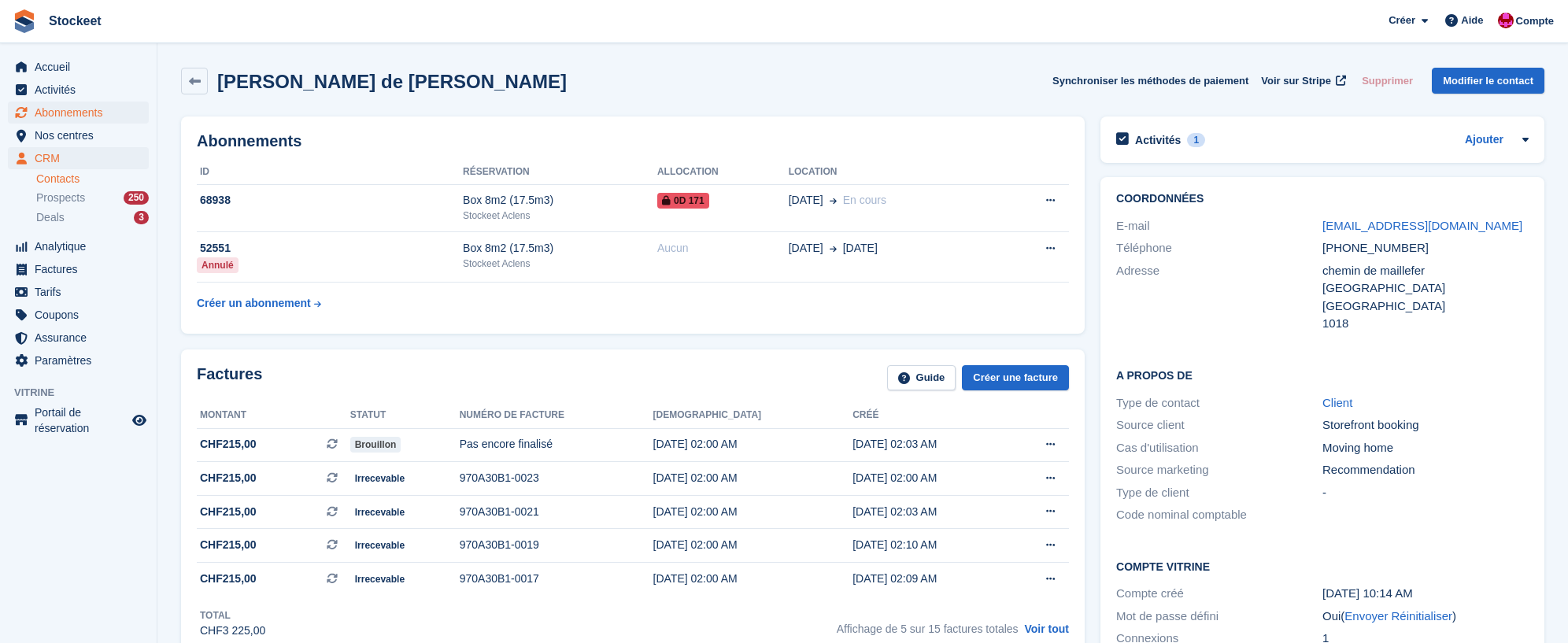
click at [72, 108] on span "Abonnements" at bounding box center [82, 112] width 95 height 22
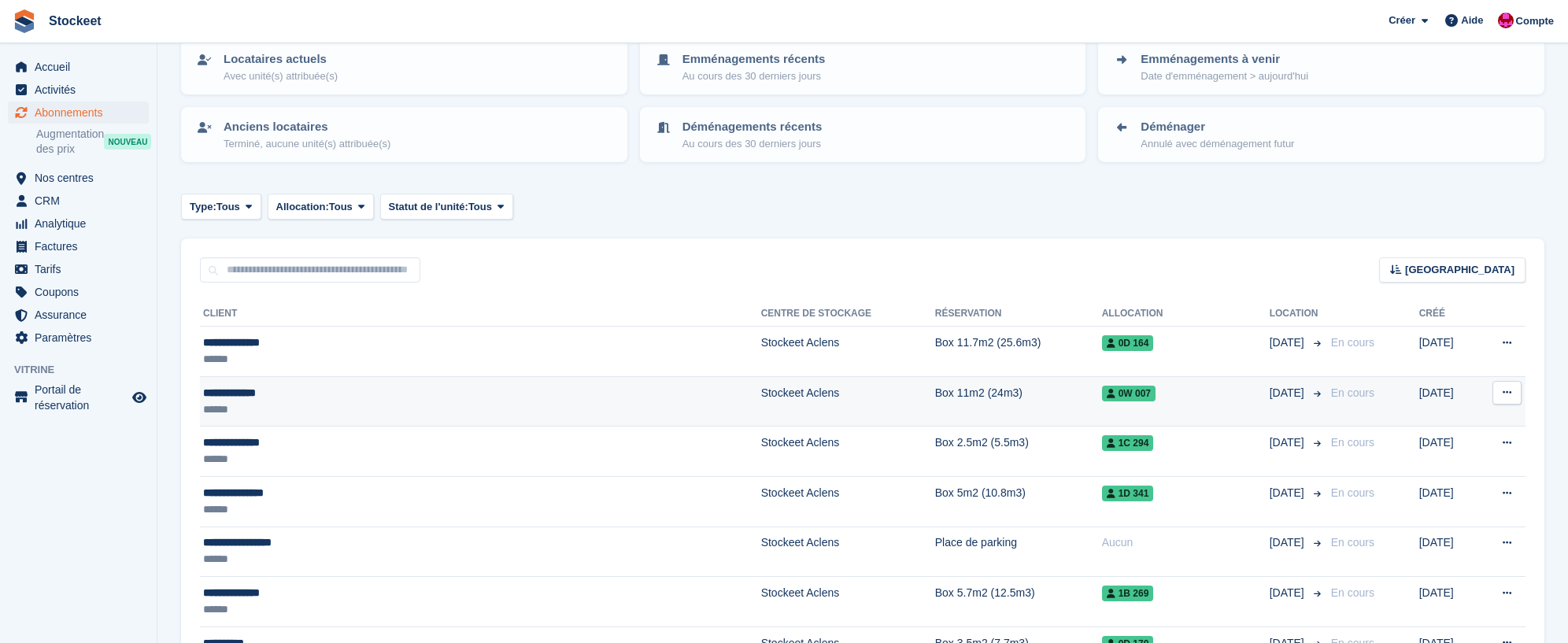
scroll to position [113, 0]
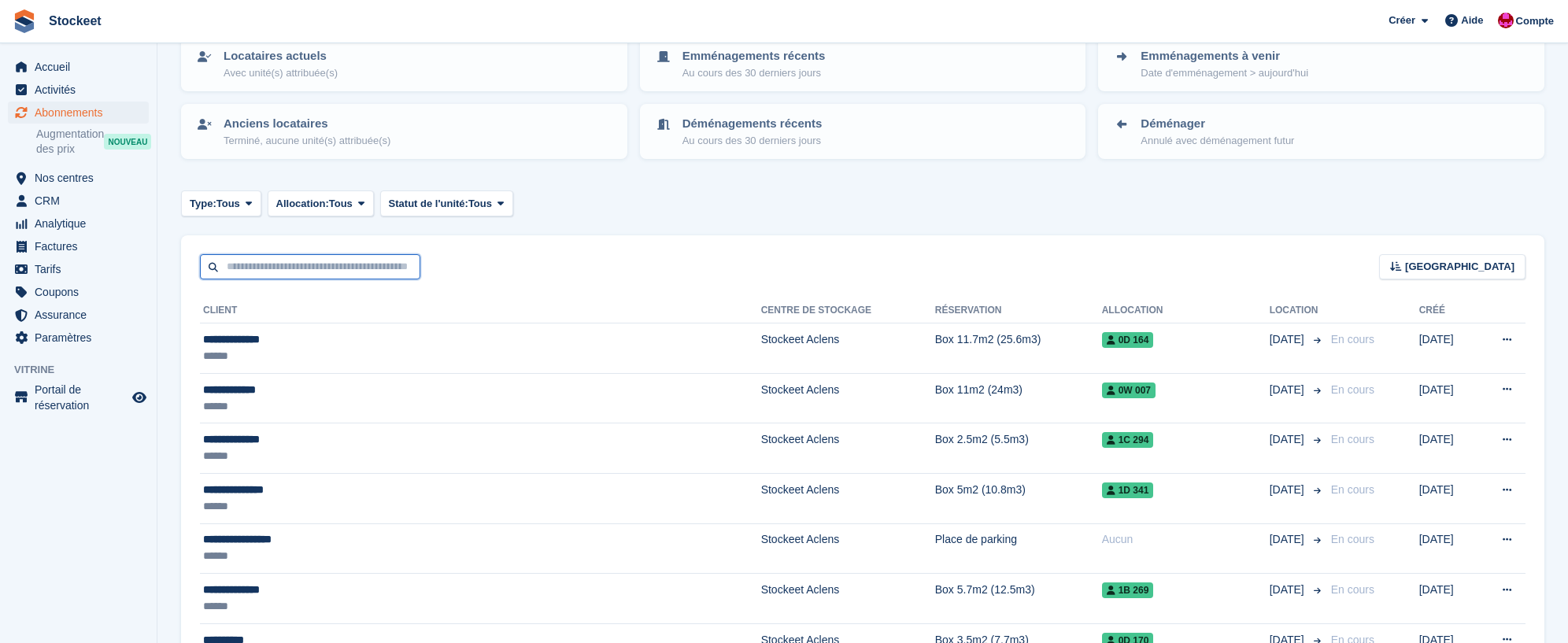
click at [250, 268] on input "text" at bounding box center [310, 267] width 221 height 26
type input "*******"
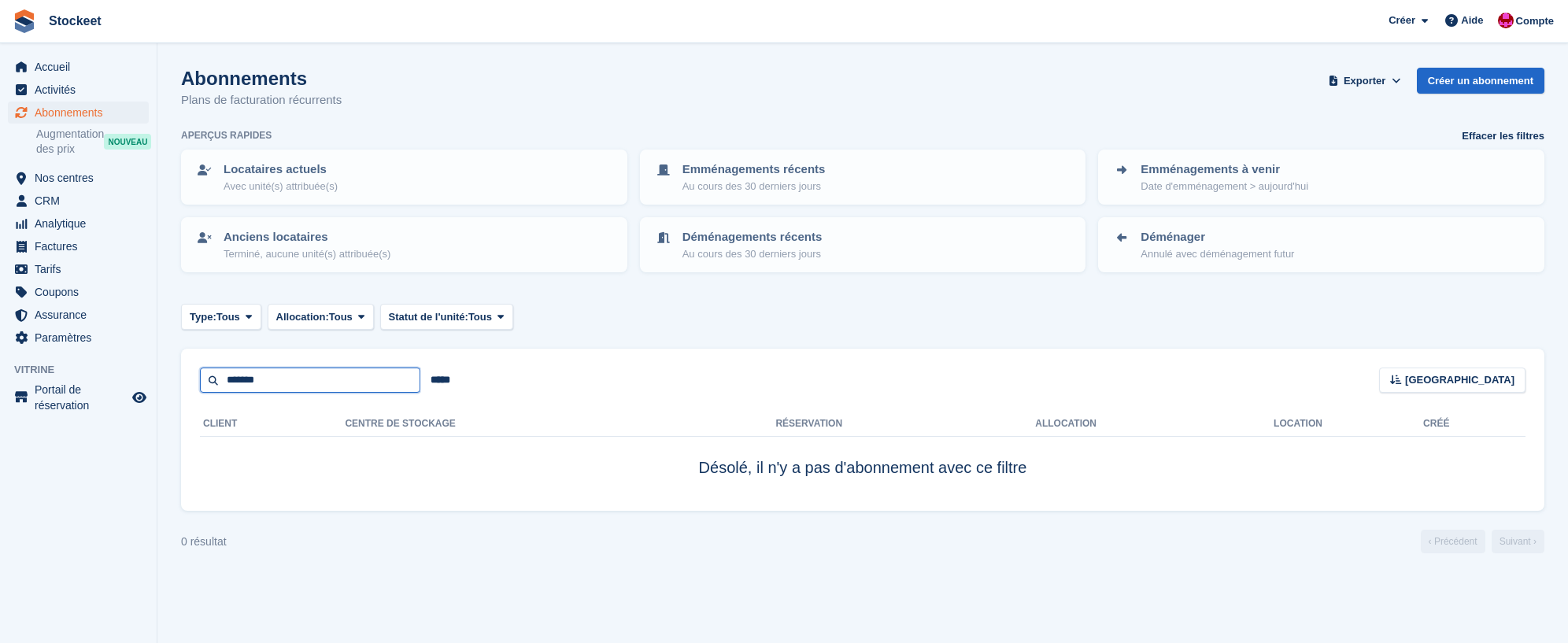
click at [305, 373] on input "*******" at bounding box center [310, 381] width 221 height 26
drag, startPoint x: 313, startPoint y: 379, endPoint x: 192, endPoint y: 372, distance: 121.2
click at [192, 372] on div "******* ***** Trier Sort by Nom du client Date de création Date de début Date d…" at bounding box center [863, 370] width 1363 height 44
type input "*********"
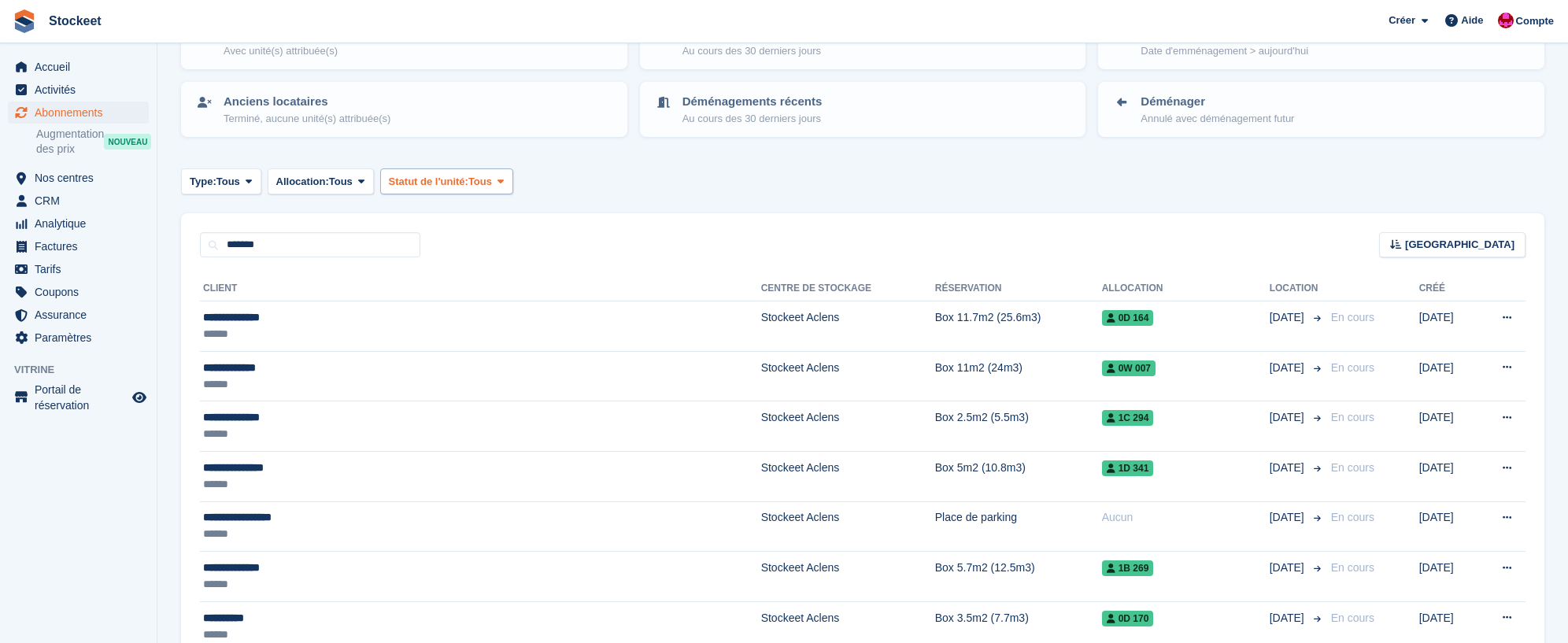
scroll to position [128, 0]
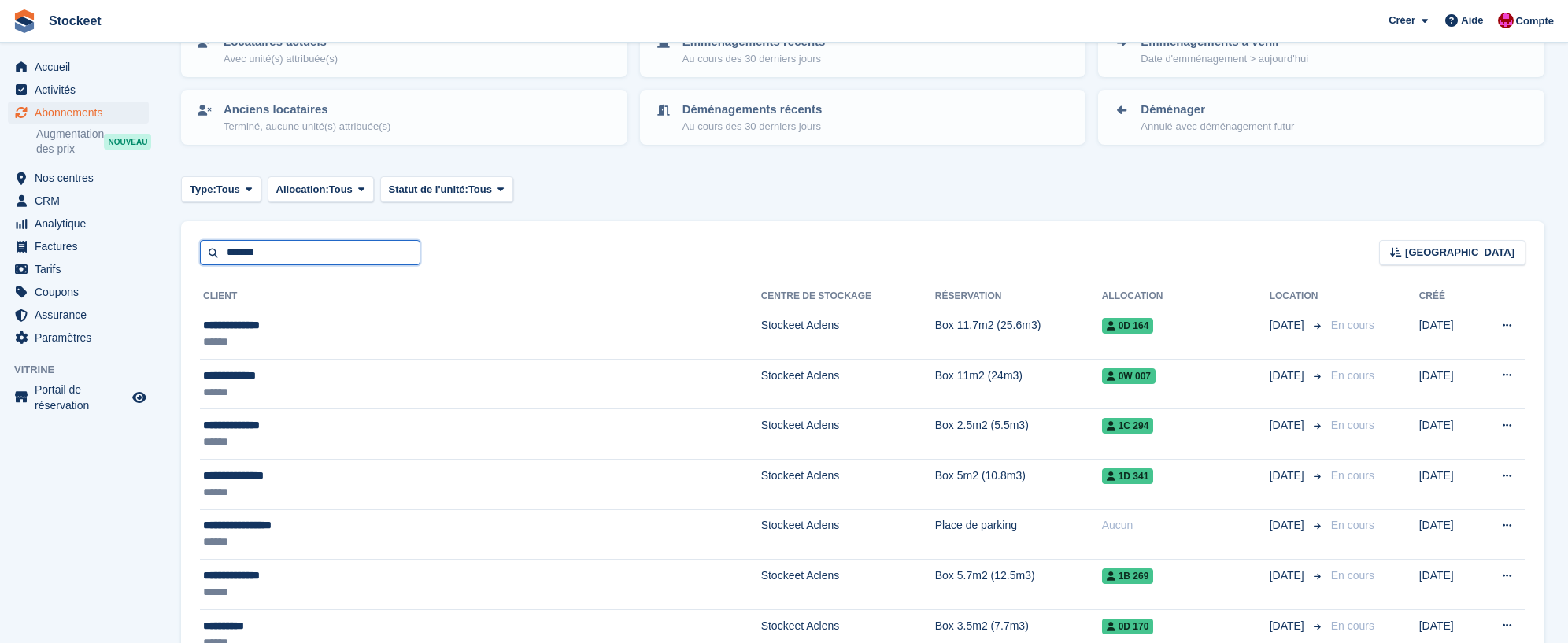
click at [303, 252] on input "*******" at bounding box center [310, 253] width 221 height 26
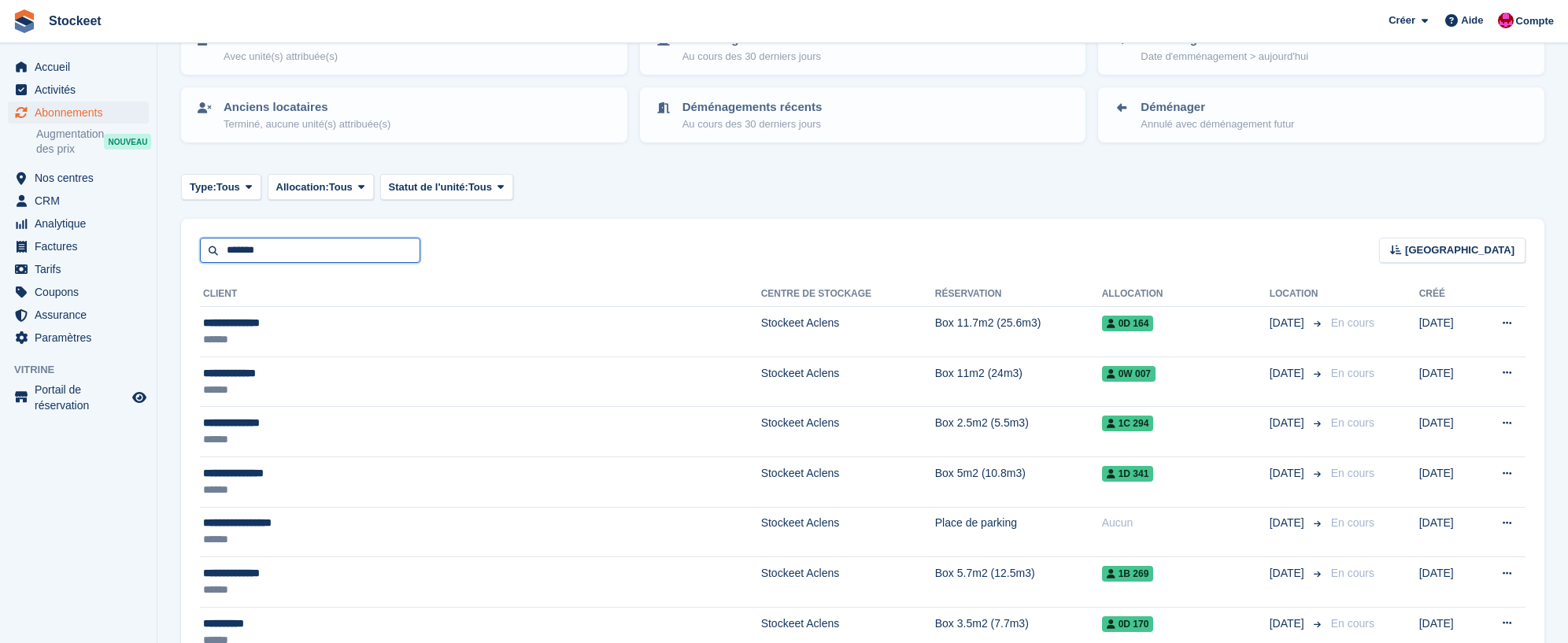
scroll to position [127, 0]
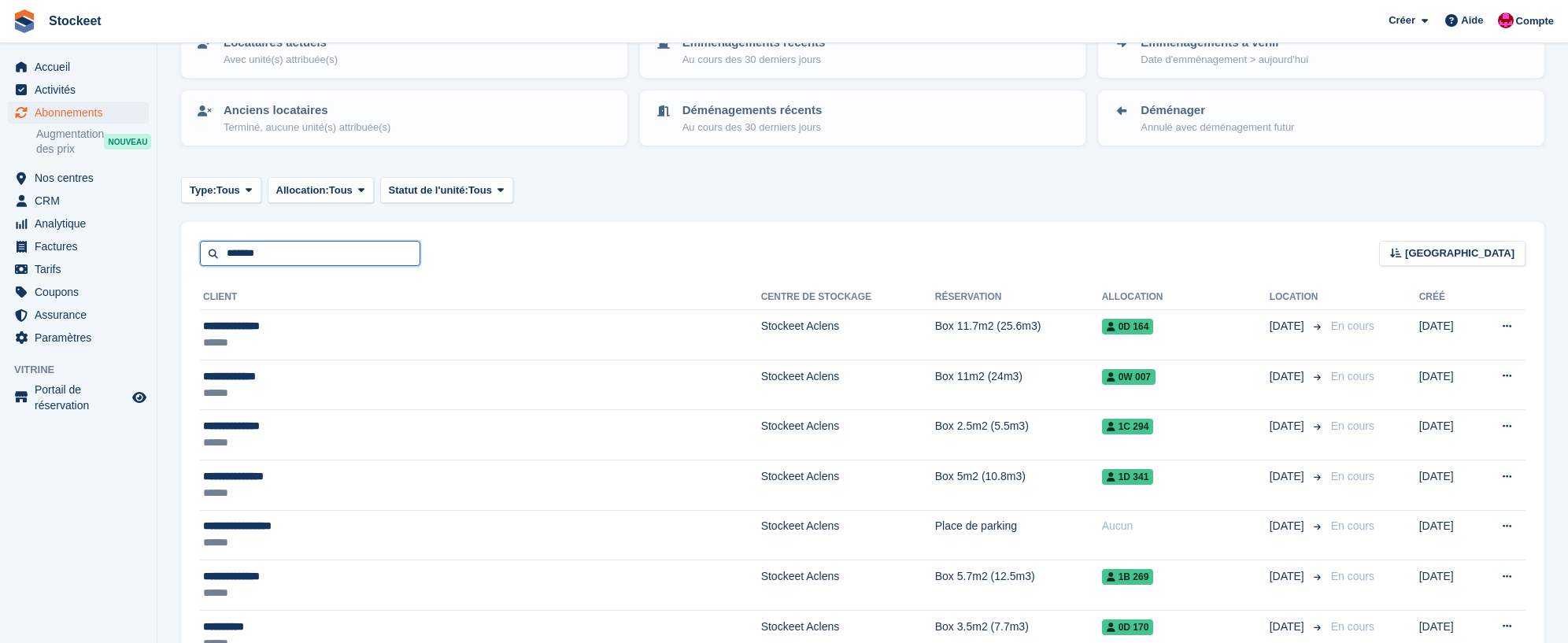
drag, startPoint x: 268, startPoint y: 248, endPoint x: 331, endPoint y: 265, distance: 65.3
click at [194, 248] on div "******* Trier Sort by Nom du client Date de création Date de début Date de fin …" at bounding box center [863, 244] width 1363 height 44
type input "******"
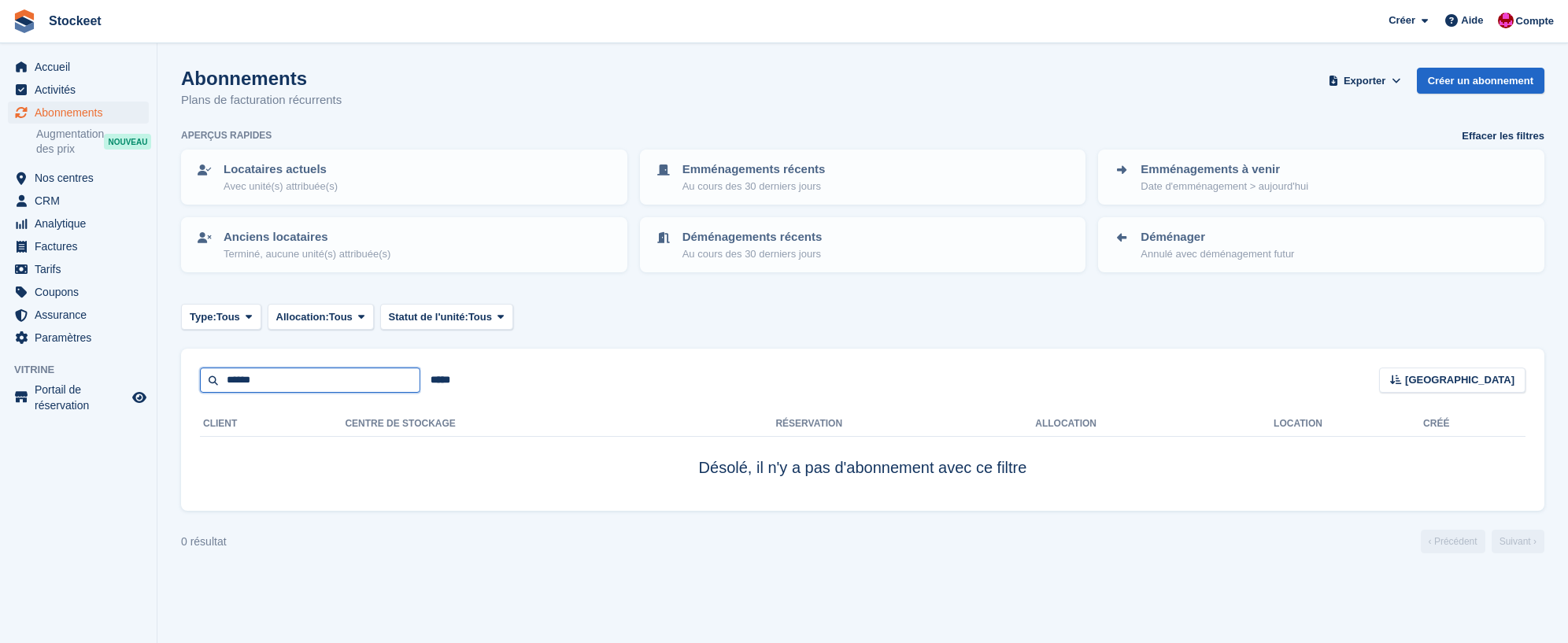
click at [331, 385] on input "******" at bounding box center [310, 381] width 221 height 26
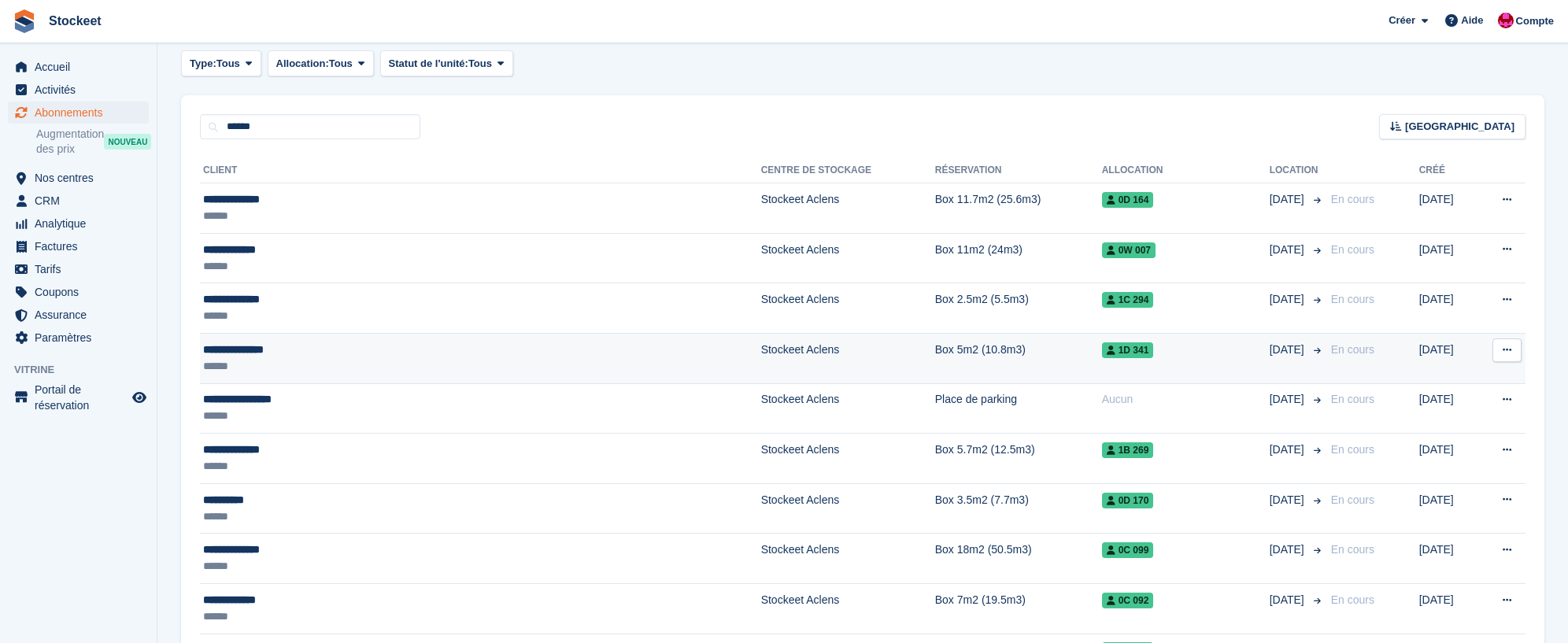
scroll to position [254, 0]
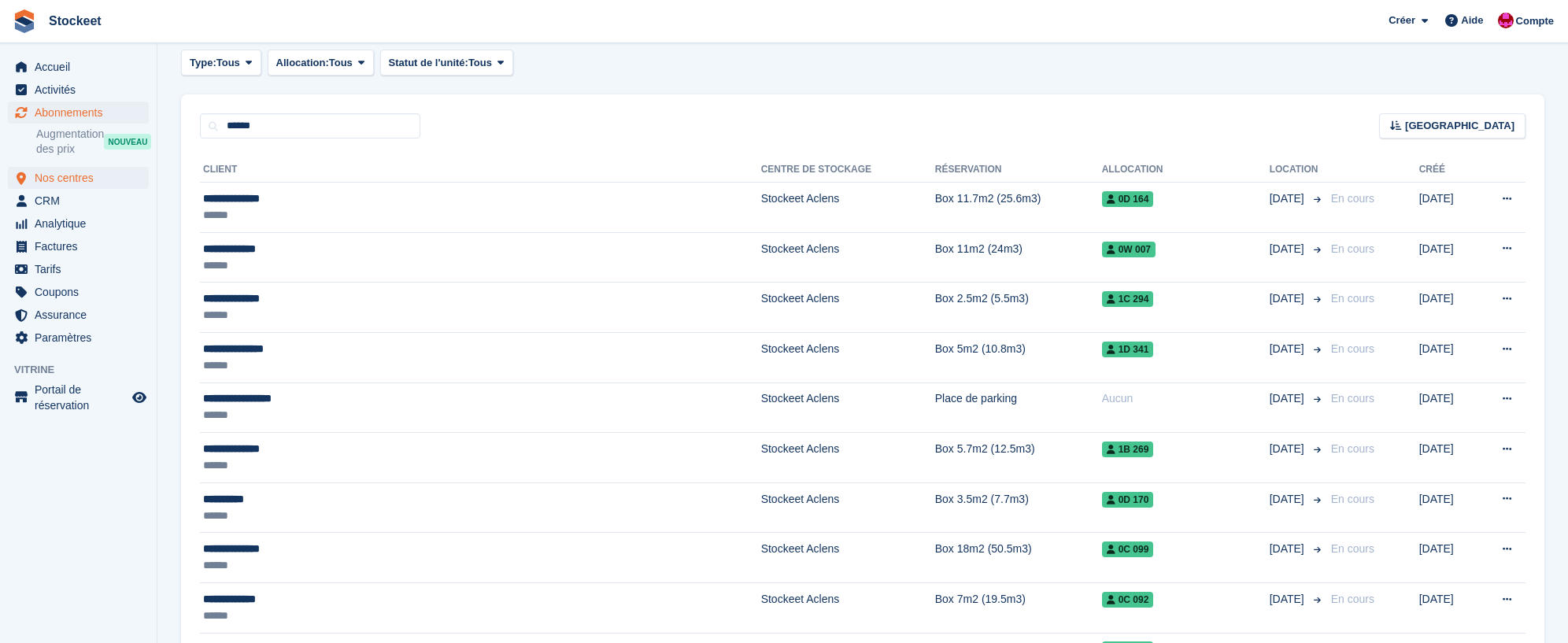
click at [78, 173] on span "Nos centres" at bounding box center [82, 177] width 95 height 22
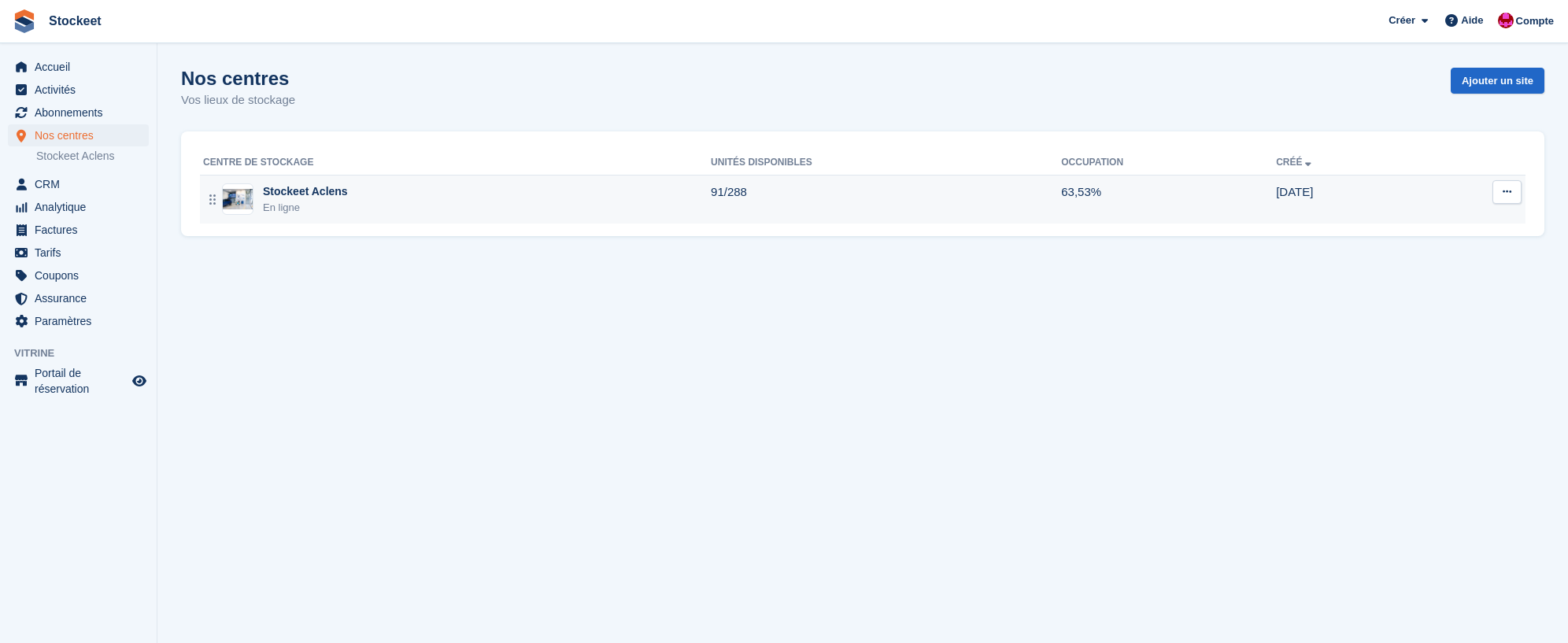
click at [283, 189] on div "Stockeet Aclens" at bounding box center [305, 192] width 85 height 16
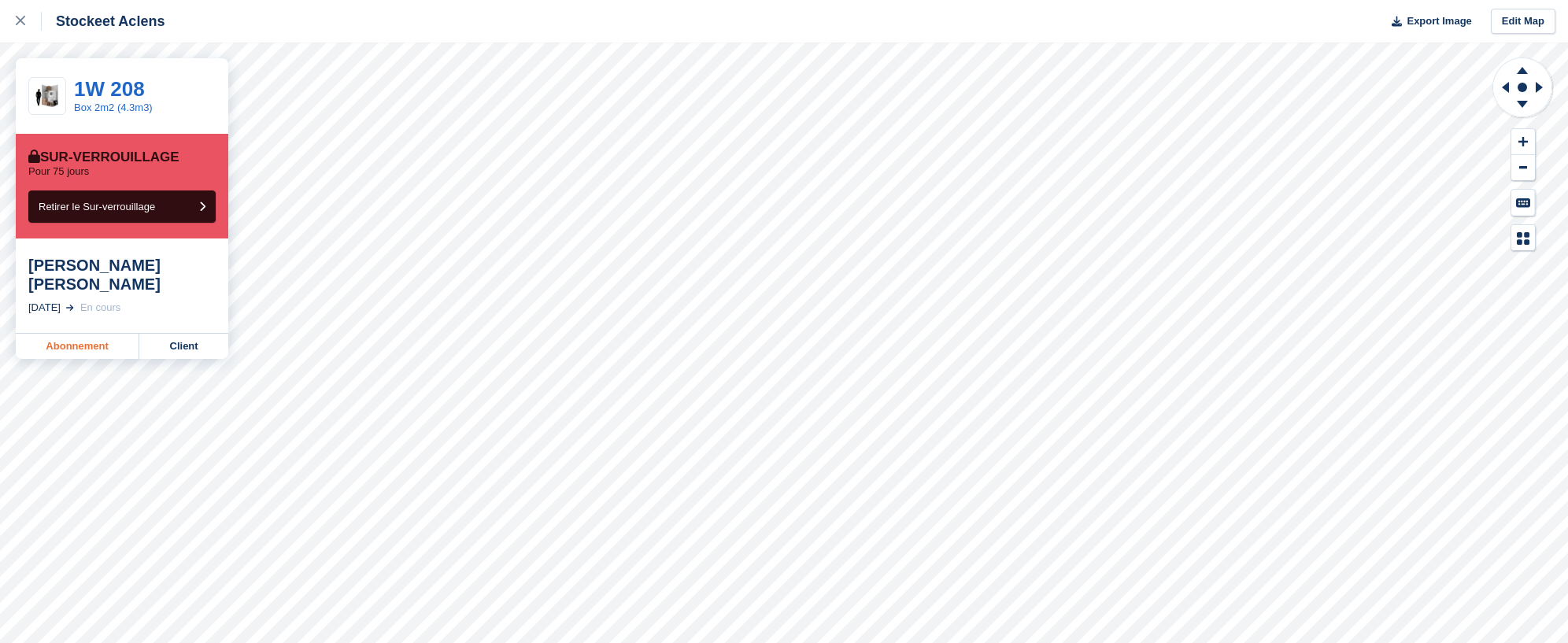
click at [63, 334] on link "Abonnement" at bounding box center [77, 346] width 124 height 25
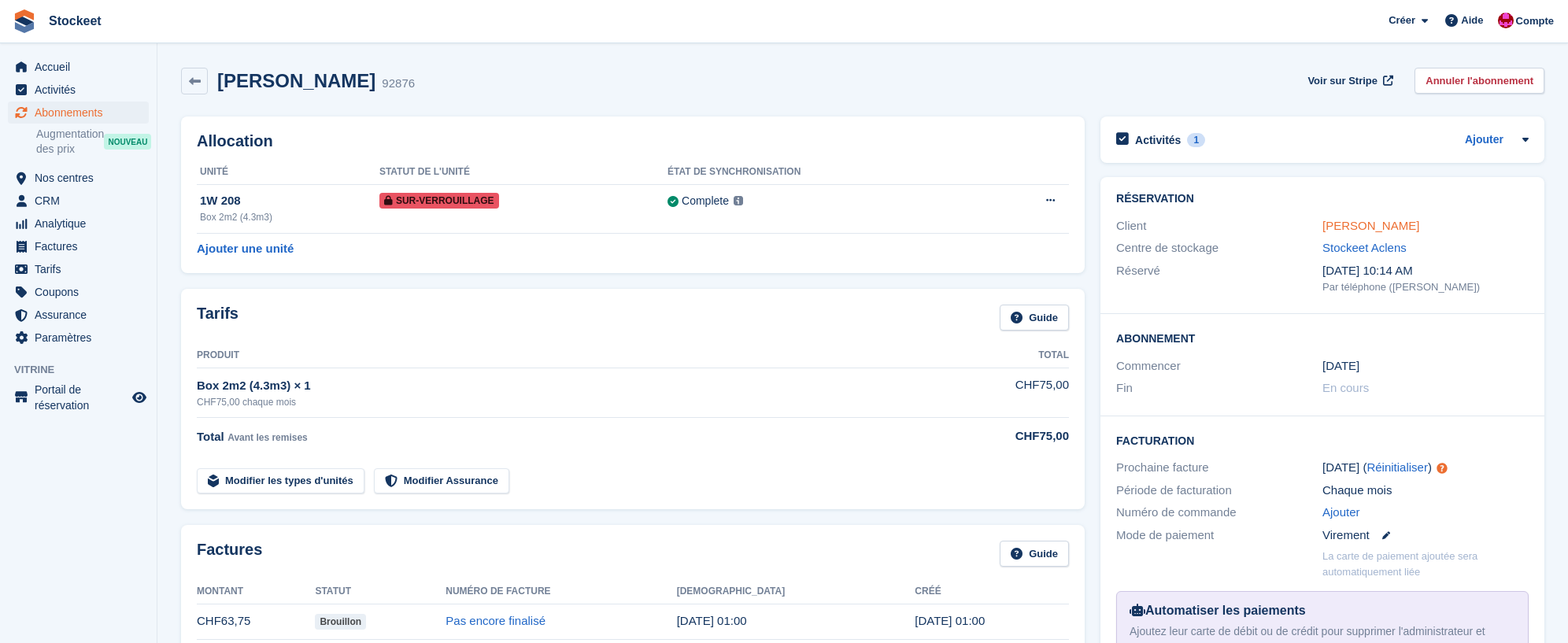
click at [1375, 224] on link "[PERSON_NAME]" at bounding box center [1371, 226] width 97 height 14
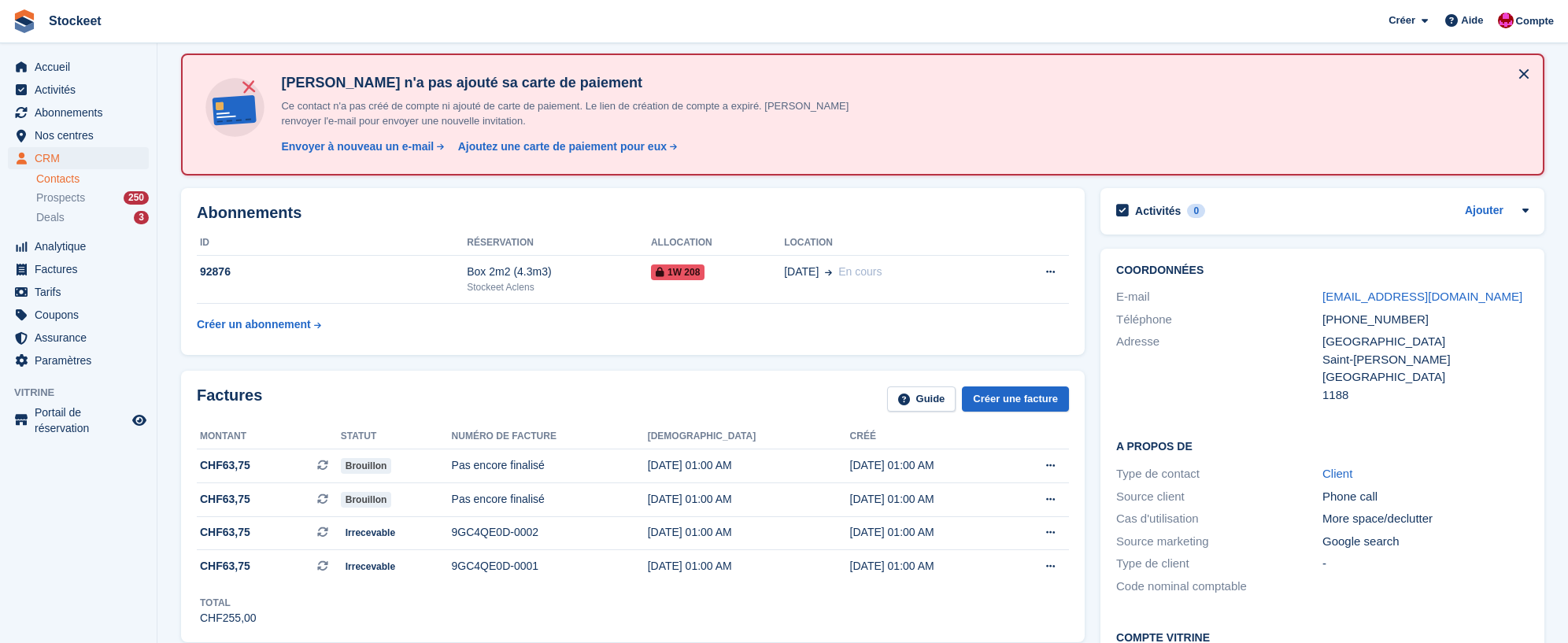
scroll to position [69, 0]
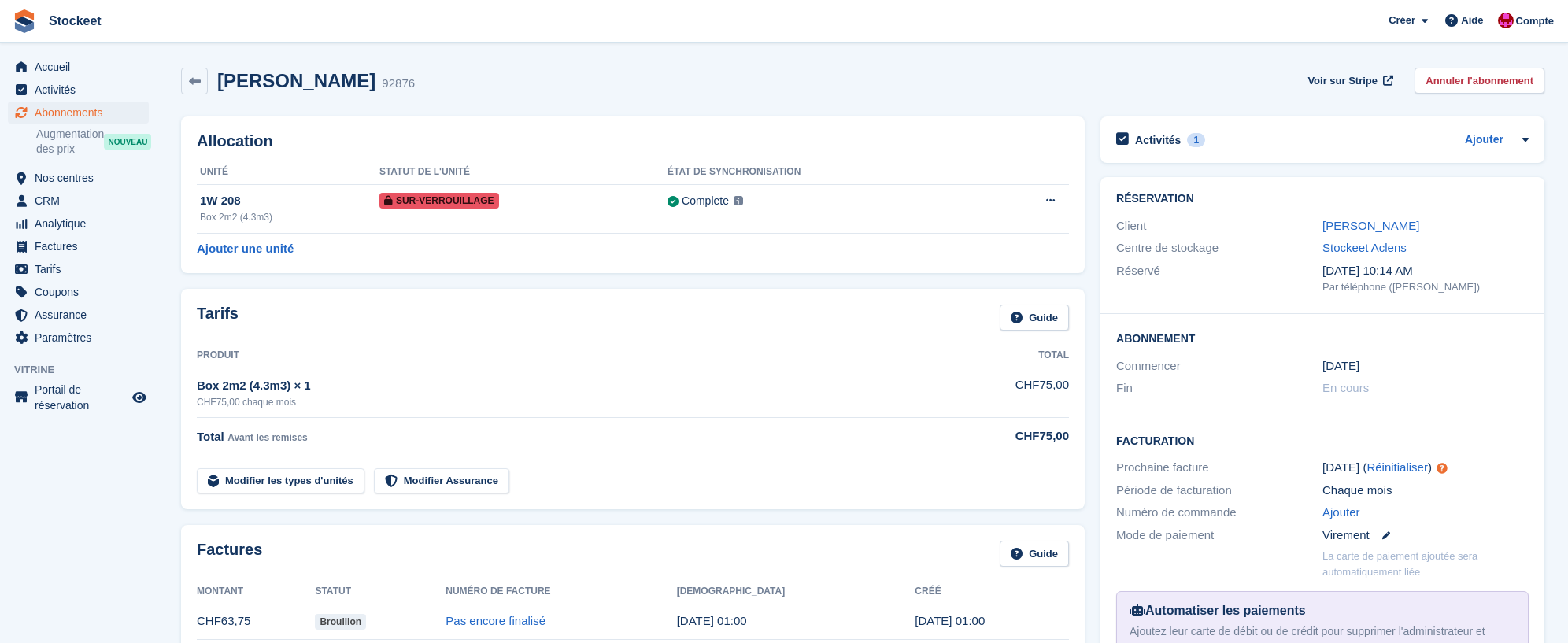
drag, startPoint x: 254, startPoint y: 81, endPoint x: 380, endPoint y: 84, distance: 126.0
click at [380, 84] on div "[PERSON_NAME] 92876" at bounding box center [311, 82] width 207 height 23
click at [463, 82] on div "[PERSON_NAME] 92876 Voir sur Stripe Annuler l'abonnement" at bounding box center [863, 81] width 1363 height 27
drag, startPoint x: 380, startPoint y: 82, endPoint x: 222, endPoint y: 79, distance: 158.0
click at [215, 81] on div "[PERSON_NAME] 92876" at bounding box center [311, 82] width 207 height 23
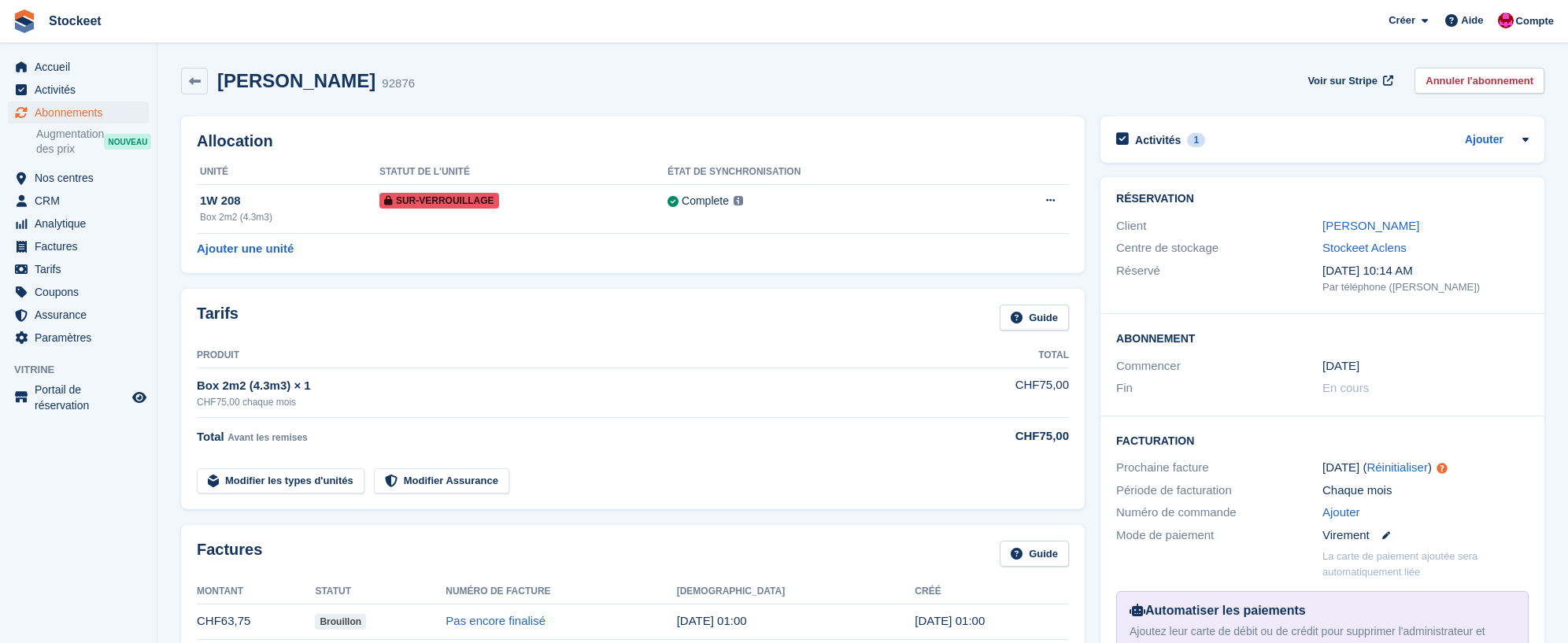
click at [436, 70] on div "[PERSON_NAME] 92876 Voir sur Stripe Annuler l'abonnement" at bounding box center [863, 81] width 1363 height 27
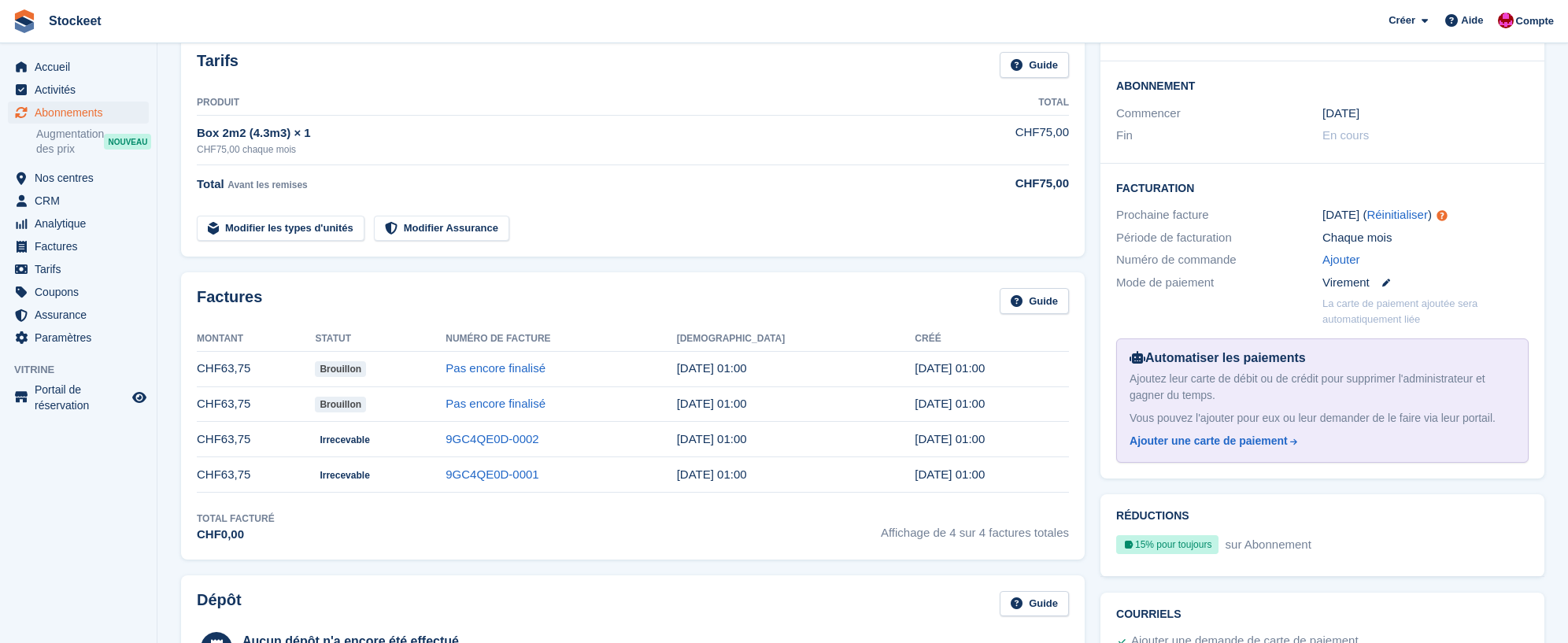
scroll to position [252, 0]
